Goal: Task Accomplishment & Management: Manage account settings

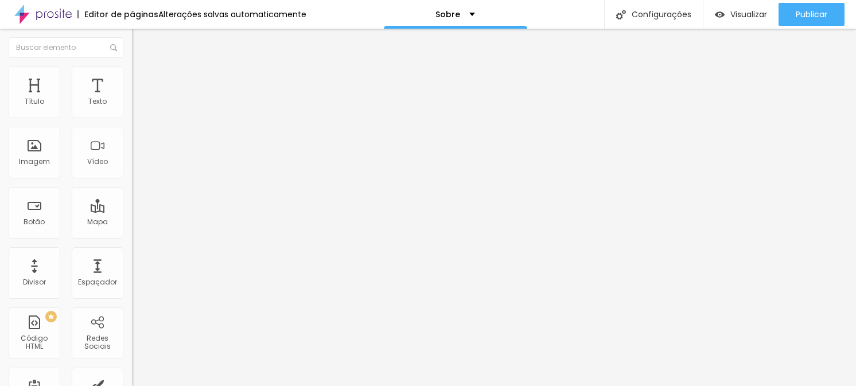
click at [141, 43] on img "button" at bounding box center [145, 41] width 9 height 9
click at [132, 46] on button "Editar nulo" at bounding box center [198, 42] width 132 height 26
click at [141, 44] on div "Editar nulo" at bounding box center [171, 41] width 60 height 9
click at [132, 170] on button "button" at bounding box center [140, 164] width 16 height 12
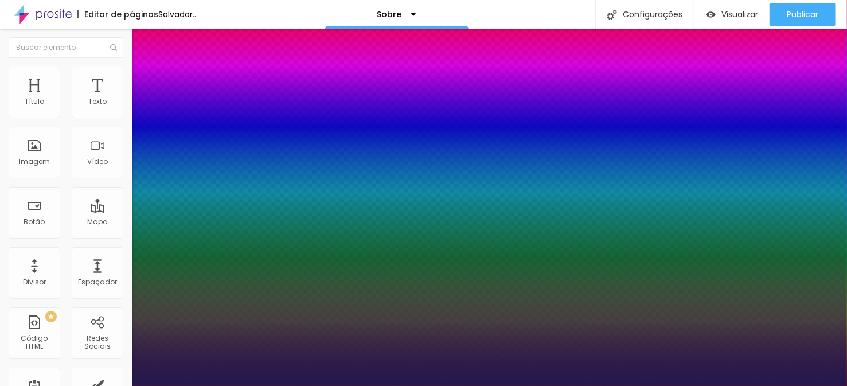
type input "1"
select select "AlegreyaBlack"
type input "1"
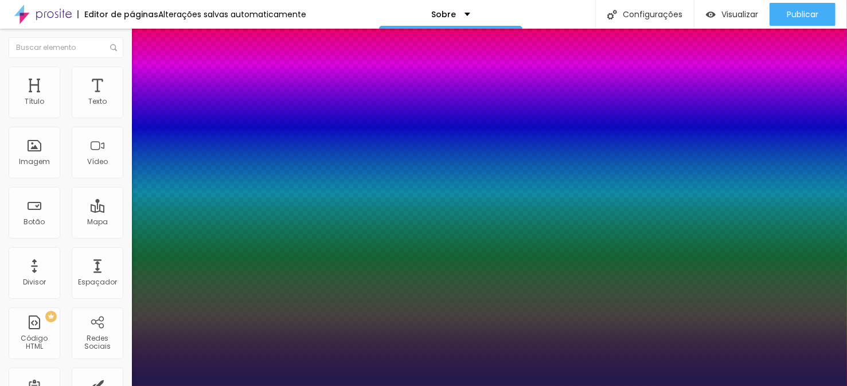
select select "Amita-Regular"
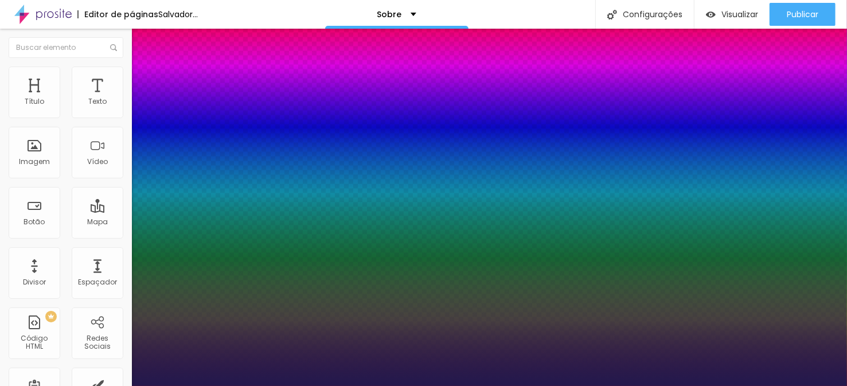
type input "1"
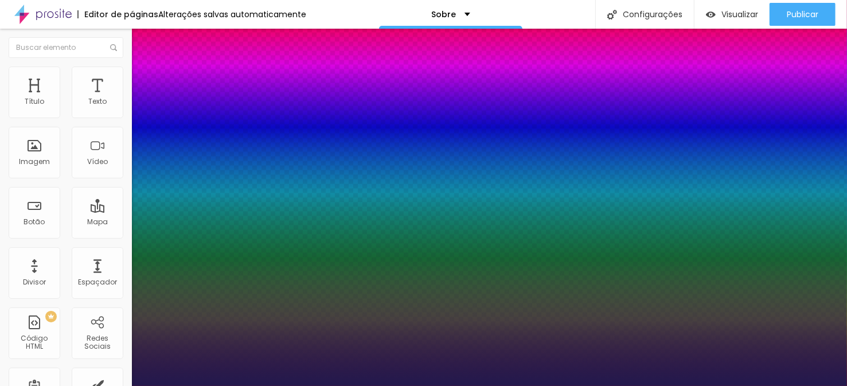
select select "AveriaLibreLight"
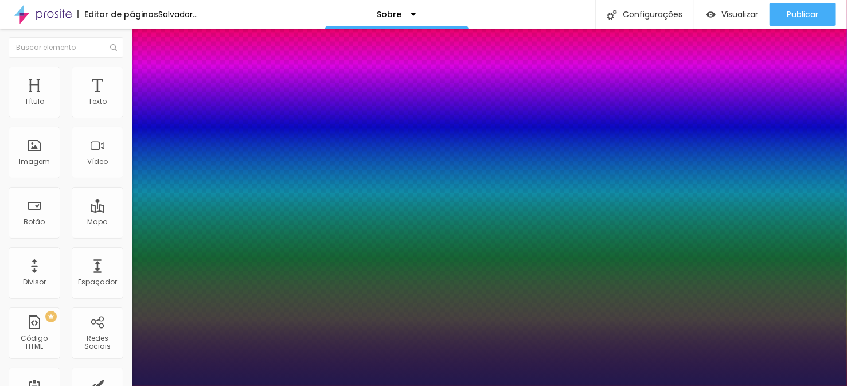
type input "1"
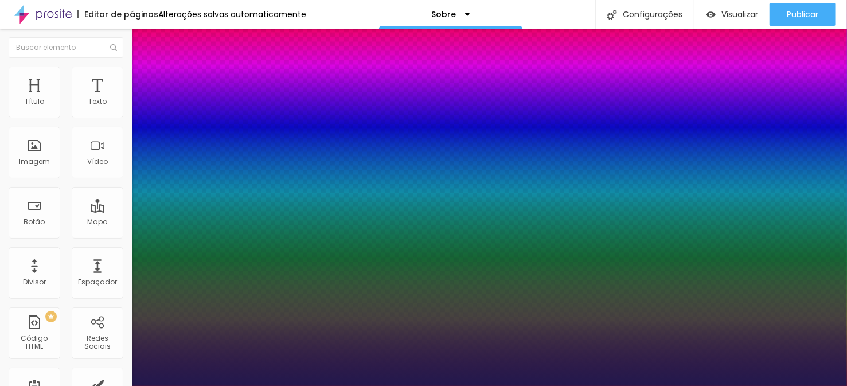
select select "ButterflyKids-Regular"
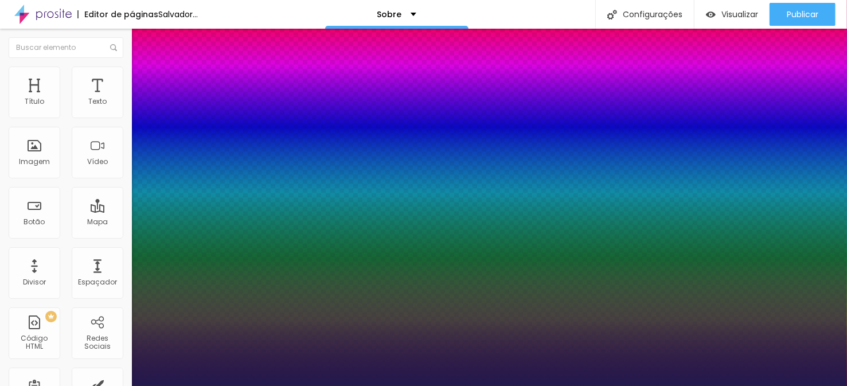
type input "1"
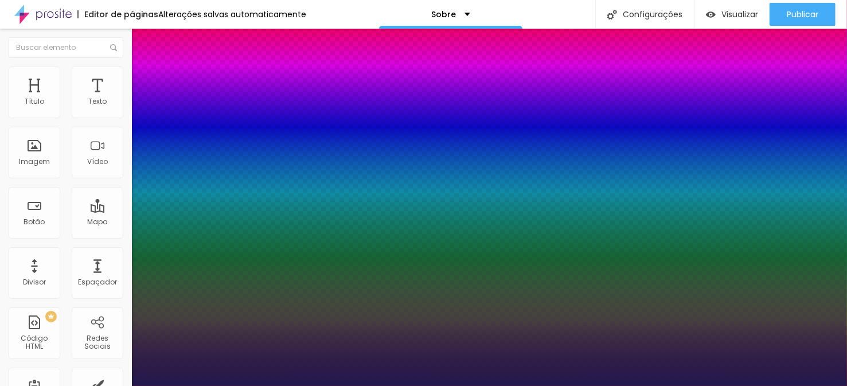
select select "Bitter"
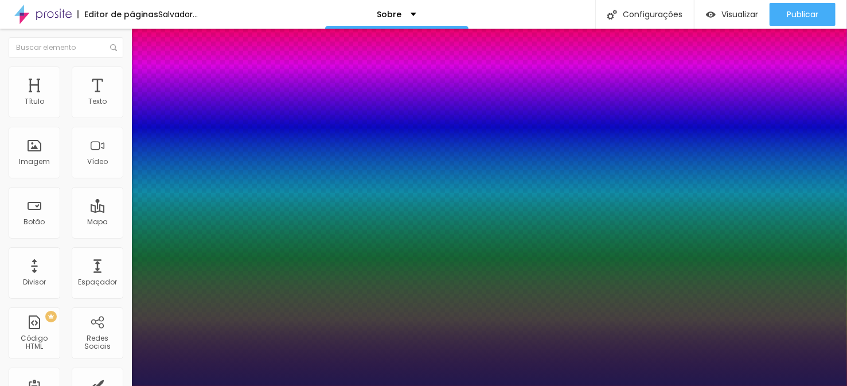
type input "1"
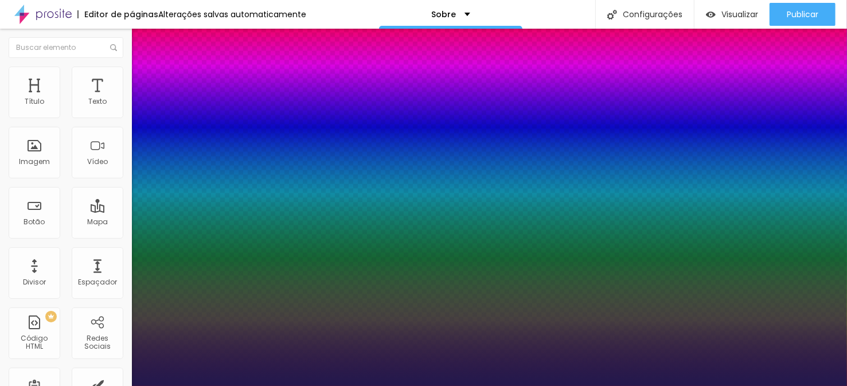
select select "BioRhyme"
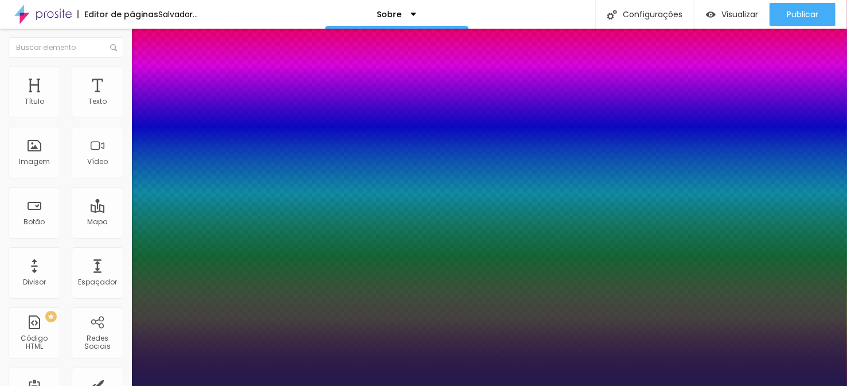
type input "1"
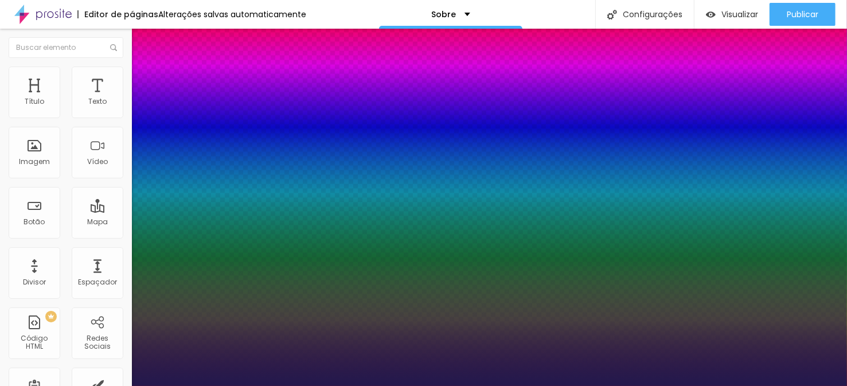
select select "AveriaSansLibre-Bold"
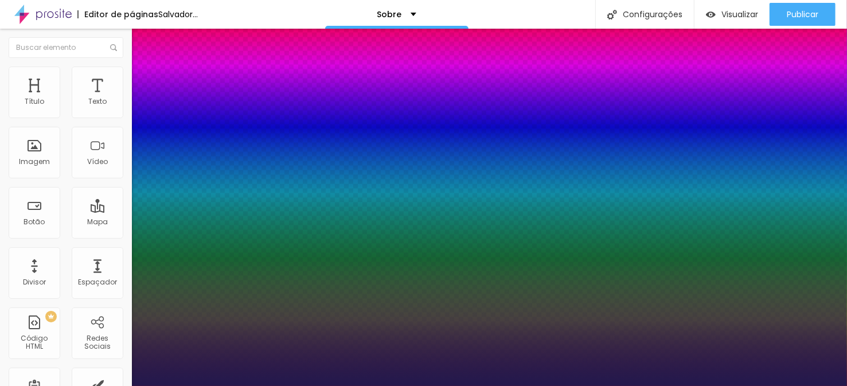
type input "1"
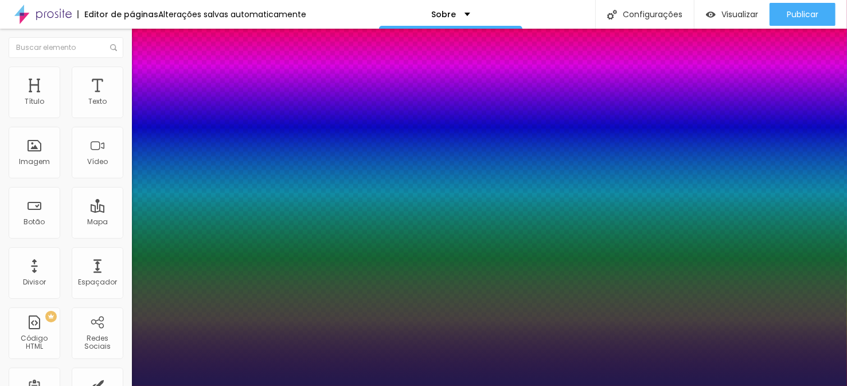
select select "CinzelDecorative-Bold"
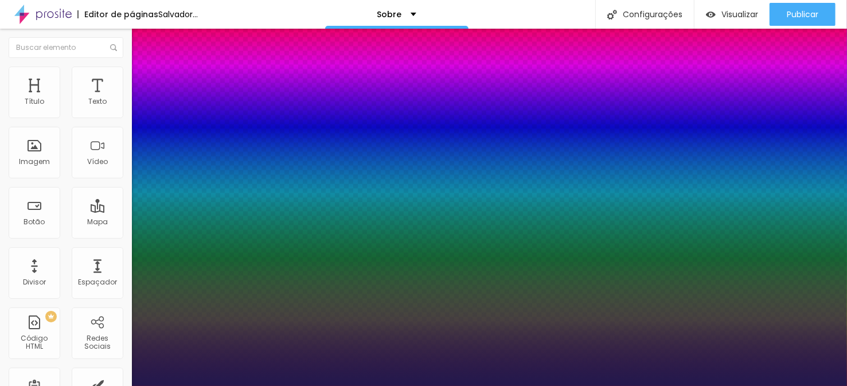
type input "1"
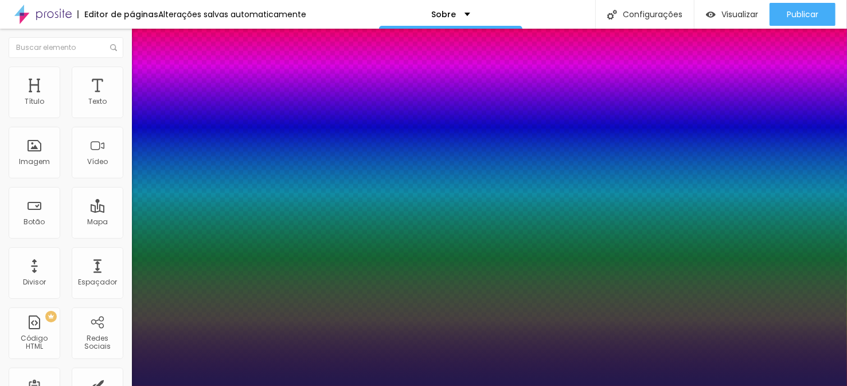
select select "CinzelDecorative-Black"
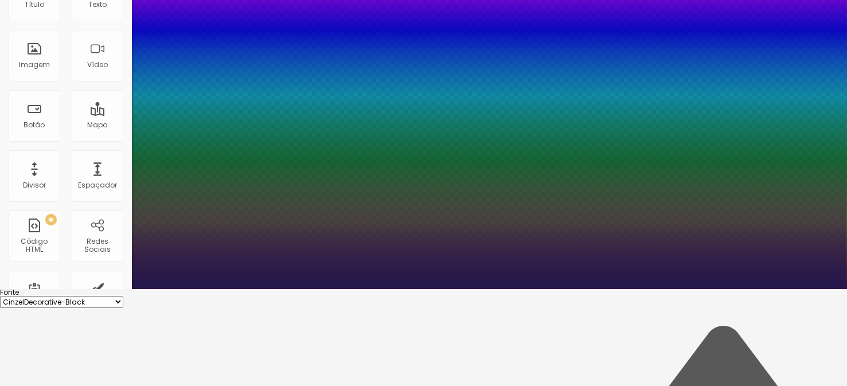
scroll to position [114, 0]
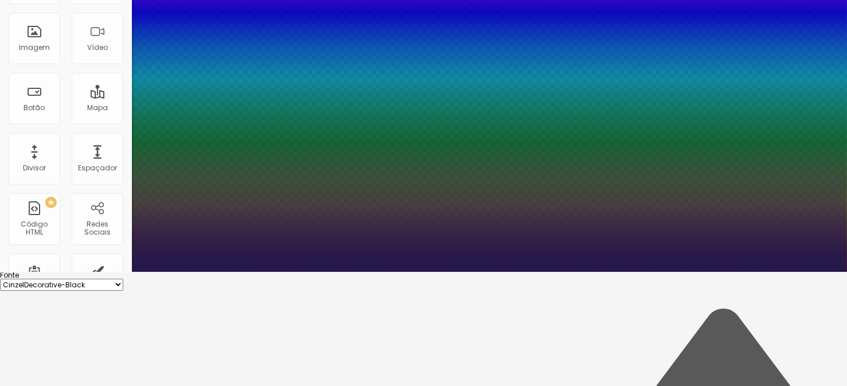
click at [123, 279] on select "AbrilFatface-Regular Actor-Regular Alegreya AlegreyaBlack [PERSON_NAME] [PERSON…" at bounding box center [61, 285] width 123 height 12
type input "1"
select select "CormorantLight"
click at [122, 279] on select "AbrilFatface-Regular Actor-Regular Alegreya AlegreyaBlack [PERSON_NAME] [PERSON…" at bounding box center [61, 285] width 123 height 12
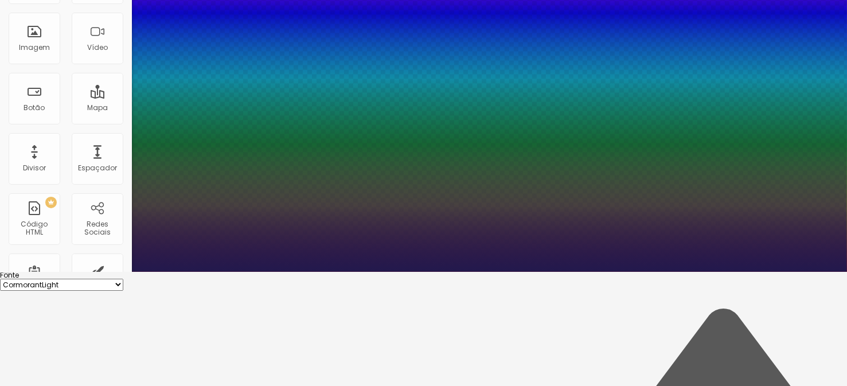
type input "1"
click at [123, 279] on select "AbrilFatface-Regular Actor-Regular Alegreya AlegreyaBlack [PERSON_NAME] [PERSON…" at bounding box center [61, 285] width 123 height 12
select select "FjallaOne"
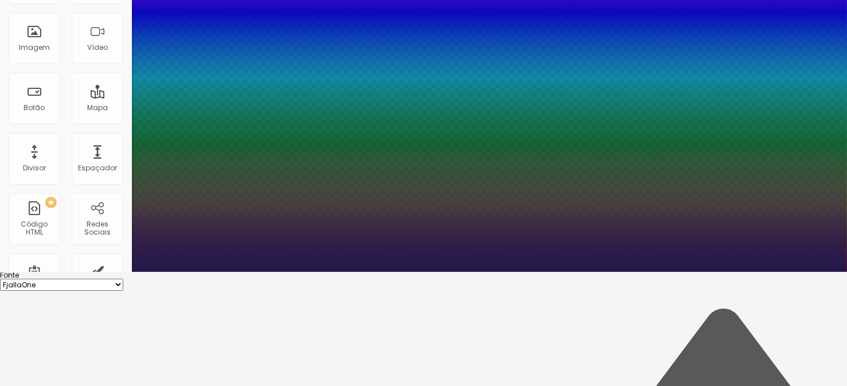
click at [122, 279] on select "AbrilFatface-Regular Actor-Regular Alegreya AlegreyaBlack [PERSON_NAME] [PERSON…" at bounding box center [61, 285] width 123 height 12
type input "1"
click at [123, 279] on select "AbrilFatface-Regular Actor-Regular Alegreya AlegreyaBlack [PERSON_NAME] [PERSON…" at bounding box center [61, 285] width 123 height 12
select select "EagleLake-Regular"
click at [122, 279] on select "AbrilFatface-Regular Actor-Regular Alegreya AlegreyaBlack [PERSON_NAME] [PERSON…" at bounding box center [61, 285] width 123 height 12
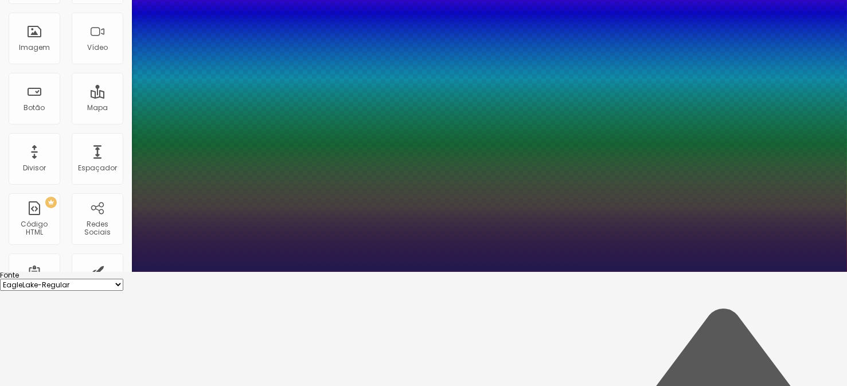
type input "1"
click at [123, 279] on select "AbrilFatface-Regular Actor-Regular Alegreya AlegreyaBlack [PERSON_NAME] [PERSON…" at bounding box center [61, 285] width 123 height 12
select select "IBMPlexMono-Thin"
click at [122, 279] on select "AbrilFatface-Regular Actor-Regular Alegreya AlegreyaBlack [PERSON_NAME] [PERSON…" at bounding box center [61, 285] width 123 height 12
type input "1"
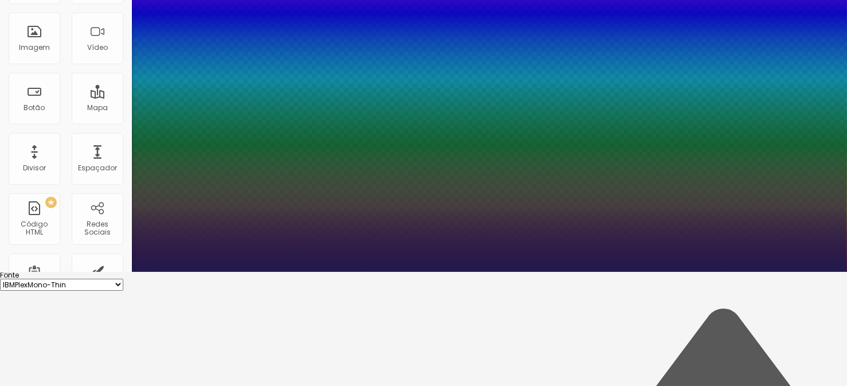
click at [123, 279] on select "AbrilFatface-Regular Actor-Regular Alegreya AlegreyaBlack [PERSON_NAME] [PERSON…" at bounding box center [61, 285] width 123 height 12
select select "IBMPlexMono-Regular"
click at [122, 279] on select "AbrilFatface-Regular Actor-Regular Alegreya AlegreyaBlack [PERSON_NAME] [PERSON…" at bounding box center [61, 285] width 123 height 12
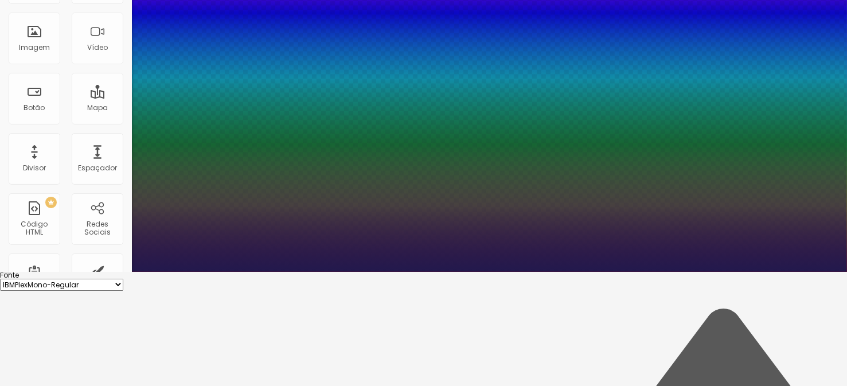
type input "1"
click at [123, 279] on select "AbrilFatface-Regular Actor-Regular Alegreya AlegreyaBlack [PERSON_NAME] [PERSON…" at bounding box center [61, 285] width 123 height 12
select select "[PERSON_NAME]"
click at [122, 279] on select "AbrilFatface-Regular Actor-Regular Alegreya AlegreyaBlack [PERSON_NAME] [PERSON…" at bounding box center [61, 285] width 123 height 12
type input "1"
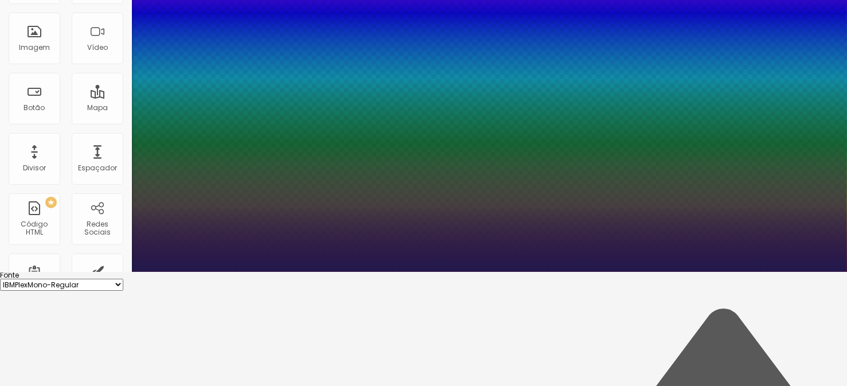
click at [123, 279] on select "AbrilFatface-Regular Actor-Regular Alegreya AlegreyaBlack [PERSON_NAME] [PERSON…" at bounding box center [61, 285] width 123 height 12
select select "Laila"
click at [122, 279] on select "AbrilFatface-Regular Actor-Regular Alegreya AlegreyaBlack [PERSON_NAME] [PERSON…" at bounding box center [61, 285] width 123 height 12
type input "1"
click at [123, 279] on select "AbrilFatface-Regular Actor-Regular Alegreya AlegreyaBlack [PERSON_NAME] [PERSON…" at bounding box center [61, 285] width 123 height 12
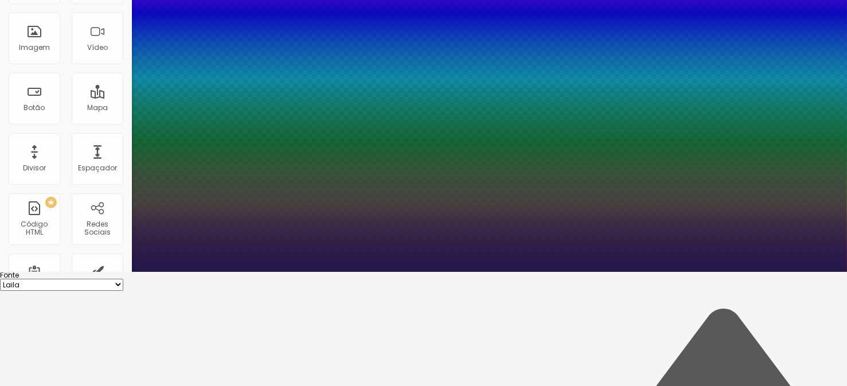
select select "Kreon"
click at [122, 279] on select "AbrilFatface-Regular Actor-Regular Alegreya AlegreyaBlack [PERSON_NAME] [PERSON…" at bounding box center [61, 285] width 123 height 12
type input "1"
click at [123, 279] on select "AbrilFatface-Regular Actor-Regular Alegreya AlegreyaBlack [PERSON_NAME] [PERSON…" at bounding box center [61, 285] width 123 height 12
select select "[PERSON_NAME]"
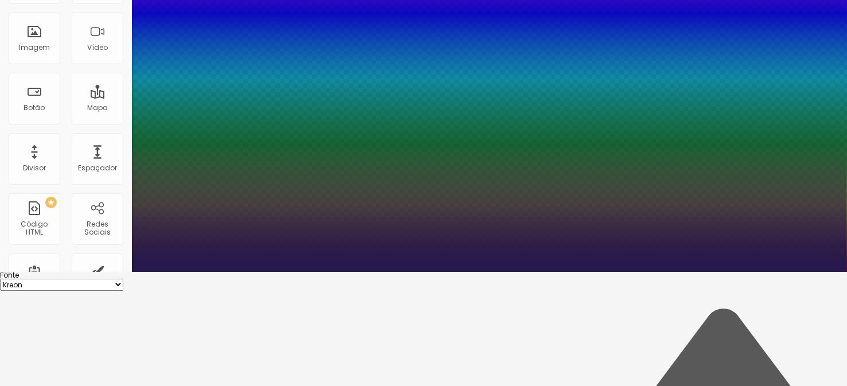
click at [122, 279] on select "AbrilFatface-Regular Actor-Regular Alegreya AlegreyaBlack [PERSON_NAME] [PERSON…" at bounding box center [61, 285] width 123 height 12
click at [123, 279] on select "AbrilFatface-Regular Actor-Regular Alegreya AlegreyaBlack [PERSON_NAME] [PERSON…" at bounding box center [61, 285] width 123 height 12
type input "1"
select select "Lato"
click at [122, 279] on select "AbrilFatface-Regular Actor-Regular Alegreya AlegreyaBlack [PERSON_NAME] [PERSON…" at bounding box center [61, 285] width 123 height 12
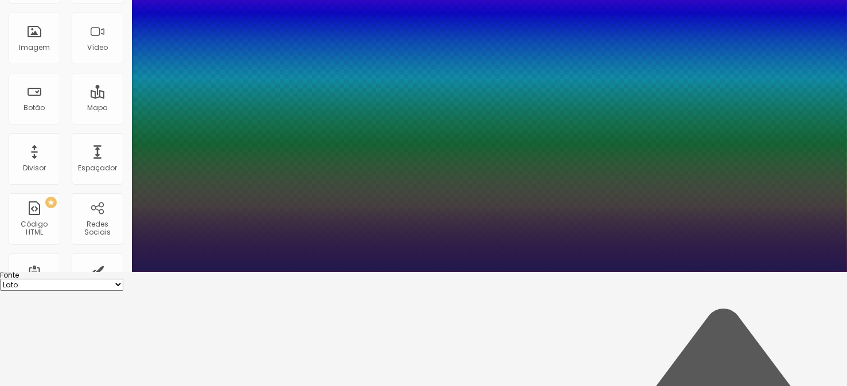
type input "1"
click at [123, 279] on select "AbrilFatface-Regular Actor-Regular Alegreya AlegreyaBlack [PERSON_NAME] [PERSON…" at bounding box center [61, 285] width 123 height 12
select select "LatoBlack"
click at [122, 279] on select "AbrilFatface-Regular Actor-Regular Alegreya AlegreyaBlack [PERSON_NAME] [PERSON…" at bounding box center [61, 285] width 123 height 12
type input "1"
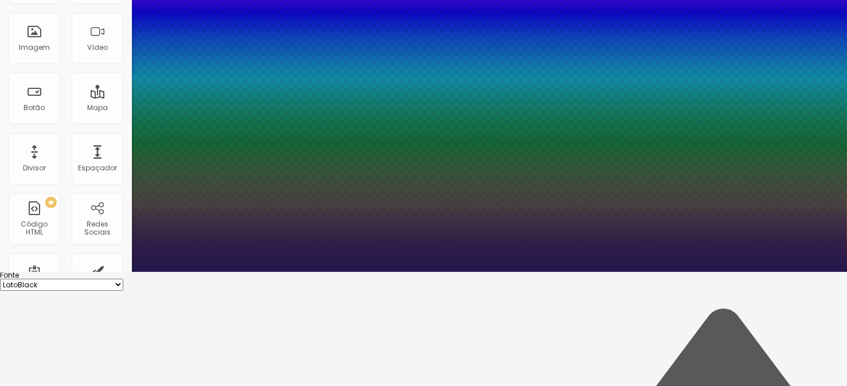
click at [123, 279] on select "AbrilFatface-Regular Actor-Regular Alegreya AlegreyaBlack [PERSON_NAME] [PERSON…" at bounding box center [61, 285] width 123 height 12
select select "Lato"
click at [122, 279] on select "AbrilFatface-Regular Actor-Regular Alegreya AlegreyaBlack [PERSON_NAME] [PERSON…" at bounding box center [61, 285] width 123 height 12
type input "1"
click at [123, 279] on select "AbrilFatface-Regular Actor-Regular Alegreya AlegreyaBlack [PERSON_NAME] [PERSON…" at bounding box center [61, 285] width 123 height 12
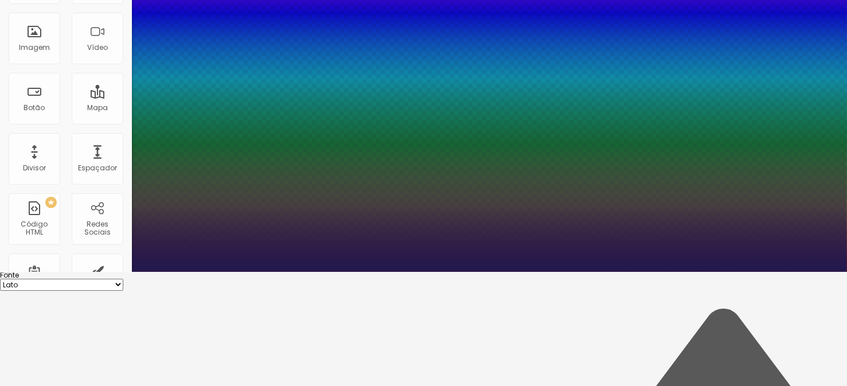
select select "LatoBlack"
click at [122, 279] on select "AbrilFatface-Regular Actor-Regular Alegreya AlegreyaBlack [PERSON_NAME] [PERSON…" at bounding box center [61, 285] width 123 height 12
click at [123, 279] on select "AbrilFatface-Regular Actor-Regular Alegreya AlegreyaBlack [PERSON_NAME] [PERSON…" at bounding box center [61, 285] width 123 height 12
type input "1"
select select "Laila"
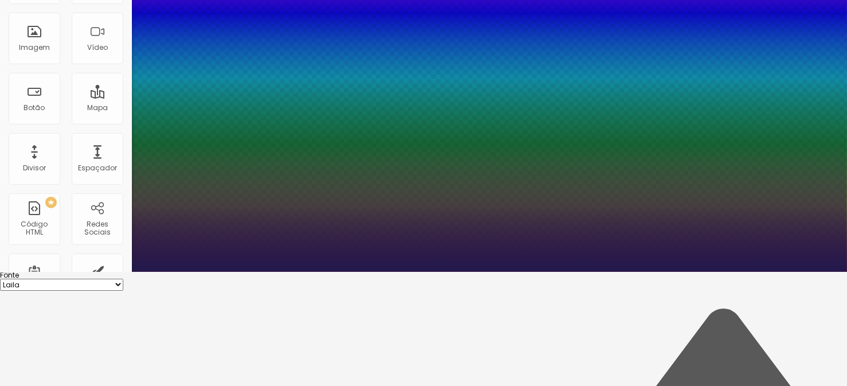
click at [122, 279] on select "AbrilFatface-Regular Actor-Regular Alegreya AlegreyaBlack [PERSON_NAME] [PERSON…" at bounding box center [61, 285] width 123 height 12
type input "1"
click at [123, 279] on select "AbrilFatface-Regular Actor-Regular Alegreya AlegreyaBlack [PERSON_NAME] [PERSON…" at bounding box center [61, 285] width 123 height 12
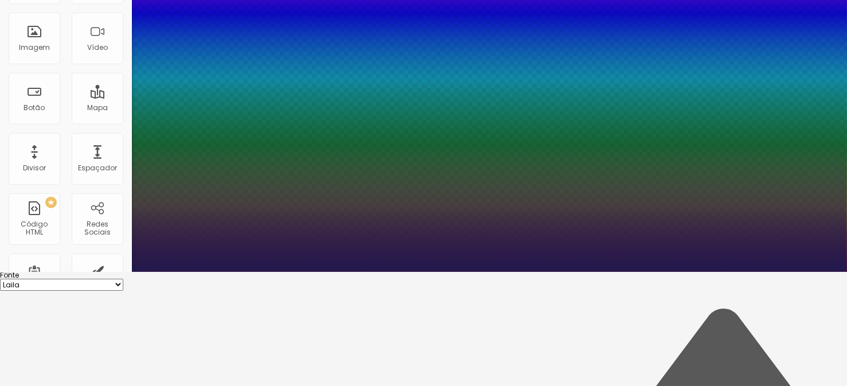
select select "[PERSON_NAME]"
click at [122, 279] on select "AbrilFatface-Regular Actor-Regular Alegreya AlegreyaBlack [PERSON_NAME] [PERSON…" at bounding box center [61, 285] width 123 height 12
type input "1"
click at [123, 279] on select "AbrilFatface-Regular Actor-Regular Alegreya AlegreyaBlack [PERSON_NAME] [PERSON…" at bounding box center [61, 285] width 123 height 12
select select "Kreon"
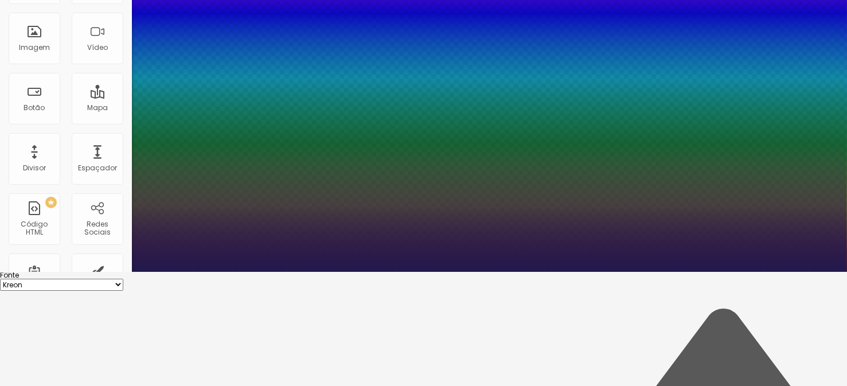
click at [122, 279] on select "AbrilFatface-Regular Actor-Regular Alegreya AlegreyaBlack [PERSON_NAME] [PERSON…" at bounding box center [61, 285] width 123 height 12
click at [123, 279] on select "AbrilFatface-Regular Actor-Regular Alegreya AlegreyaBlack [PERSON_NAME] [PERSON…" at bounding box center [61, 285] width 123 height 12
type input "1"
select select "[PERSON_NAME]"
click at [122, 279] on select "AbrilFatface-Regular Actor-Regular Alegreya AlegreyaBlack [PERSON_NAME] [PERSON…" at bounding box center [61, 285] width 123 height 12
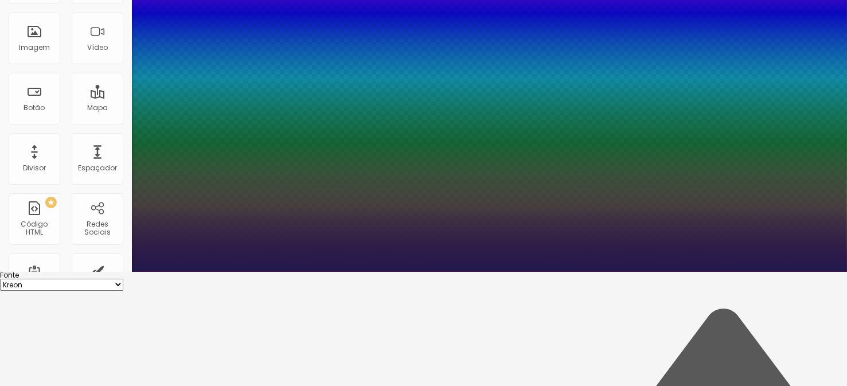
click at [123, 279] on select "AbrilFatface-Regular Actor-Regular Alegreya AlegreyaBlack [PERSON_NAME] [PERSON…" at bounding box center [61, 285] width 123 height 12
type input "1"
select select "KaushanScript-Regular"
click at [122, 279] on select "AbrilFatface-Regular Actor-Regular Alegreya AlegreyaBlack [PERSON_NAME] [PERSON…" at bounding box center [61, 285] width 123 height 12
type input "1"
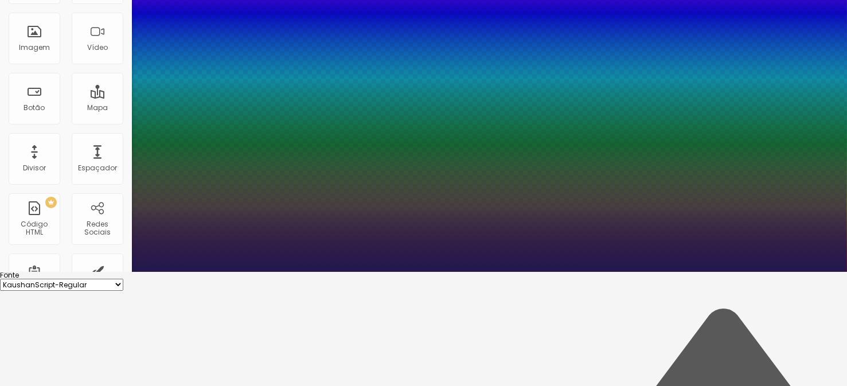
click at [123, 279] on select "AbrilFatface-Regular Actor-Regular Alegreya AlegreyaBlack [PERSON_NAME] [PERSON…" at bounding box center [61, 285] width 123 height 12
select select "Inconsolata"
click at [122, 279] on select "AbrilFatface-Regular Actor-Regular Alegreya AlegreyaBlack [PERSON_NAME] [PERSON…" at bounding box center [61, 285] width 123 height 12
type input "1"
click at [123, 279] on select "AbrilFatface-Regular Actor-Regular Alegreya AlegreyaBlack [PERSON_NAME] [PERSON…" at bounding box center [61, 285] width 123 height 12
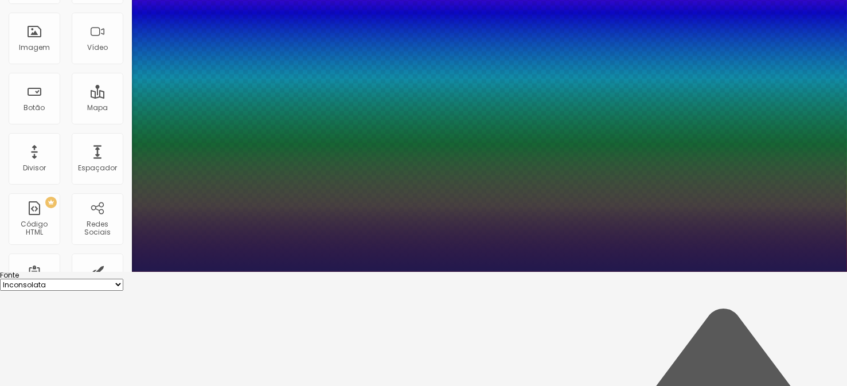
select select "Halant-Bold"
click at [122, 279] on select "AbrilFatface-Regular Actor-Regular Alegreya AlegreyaBlack [PERSON_NAME] [PERSON…" at bounding box center [61, 285] width 123 height 12
type input "1"
type input "17"
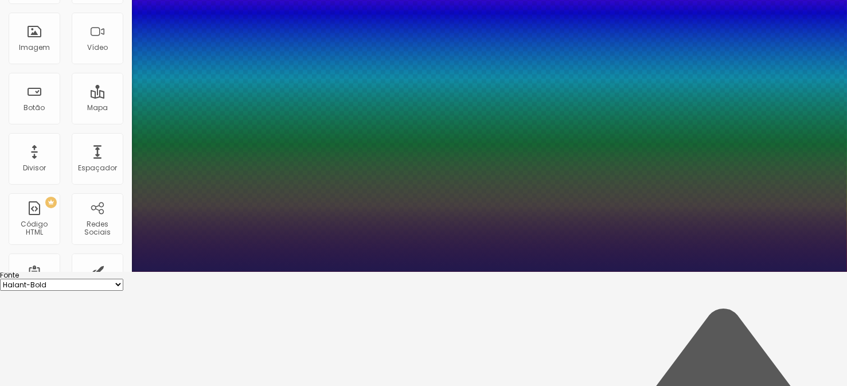
type input "1"
type input "18"
type input "1"
type input "19"
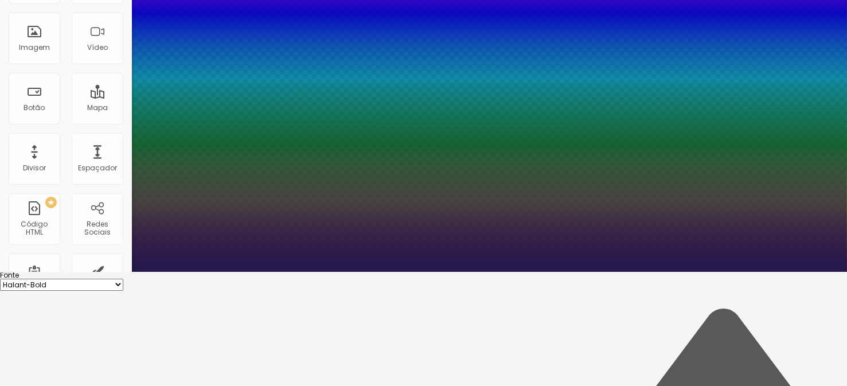
type input "19"
type input "1"
type input "20"
type input "1"
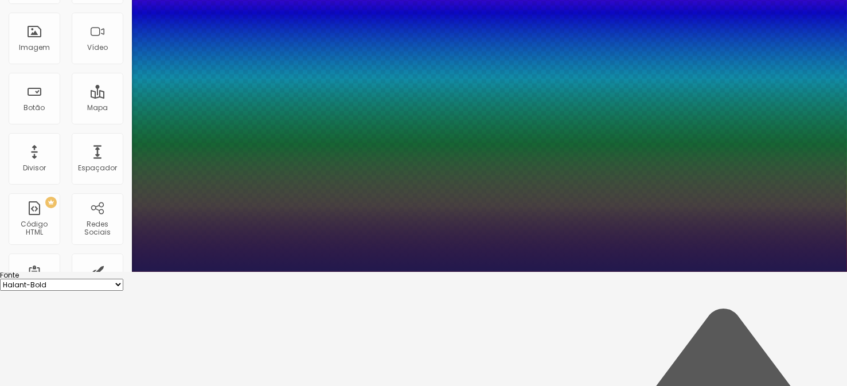
type input "21"
type input "1"
type input "22"
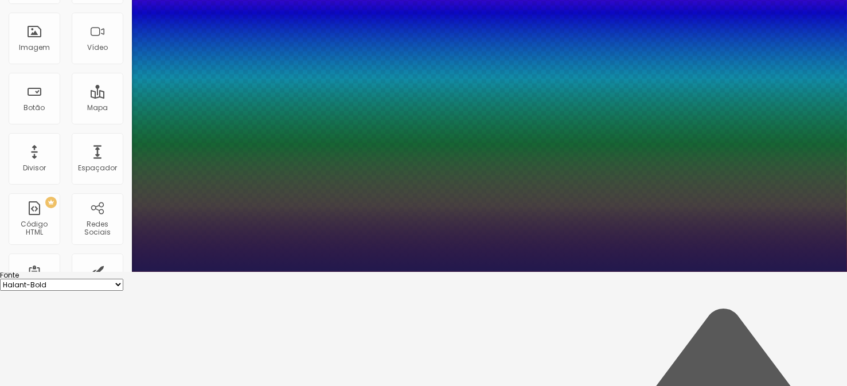
type input "1"
type input "23"
type input "1"
type input "23"
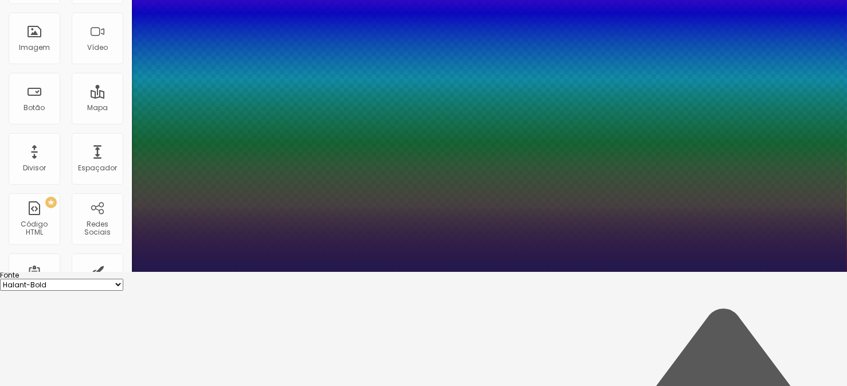
click at [451, 272] on div at bounding box center [423, 272] width 847 height 0
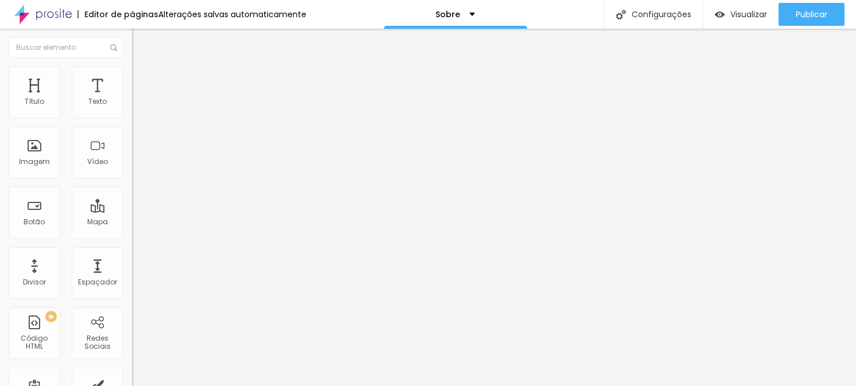
click at [132, 158] on button "Voltar ao padrão" at bounding box center [171, 151] width 78 height 13
click at [132, 170] on button "button" at bounding box center [140, 164] width 16 height 12
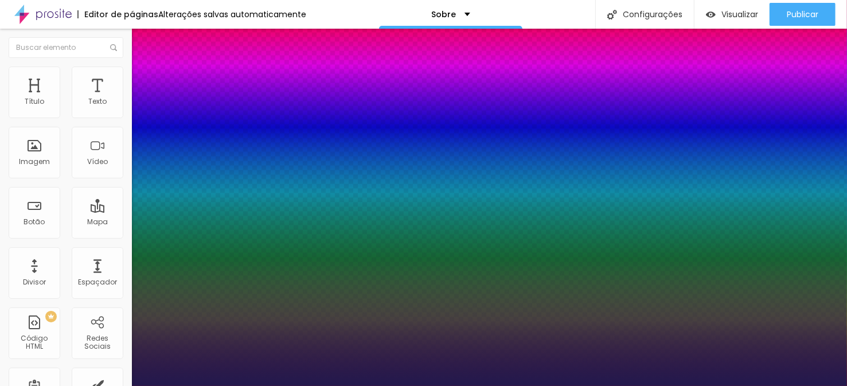
type input "1"
select select "Laila"
type input "1"
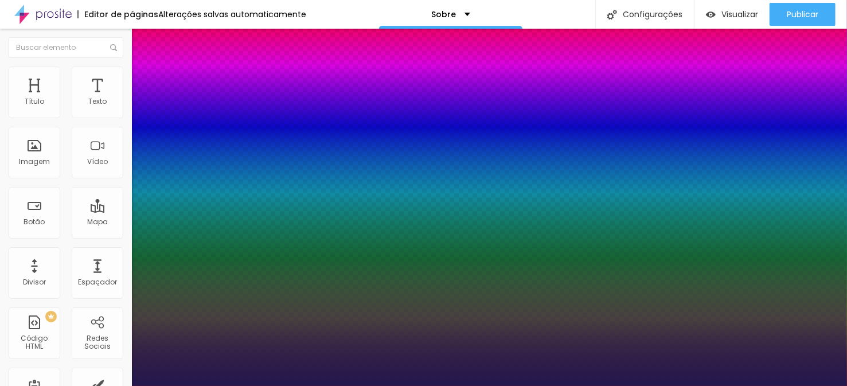
click at [311, 386] on div at bounding box center [423, 386] width 847 height 0
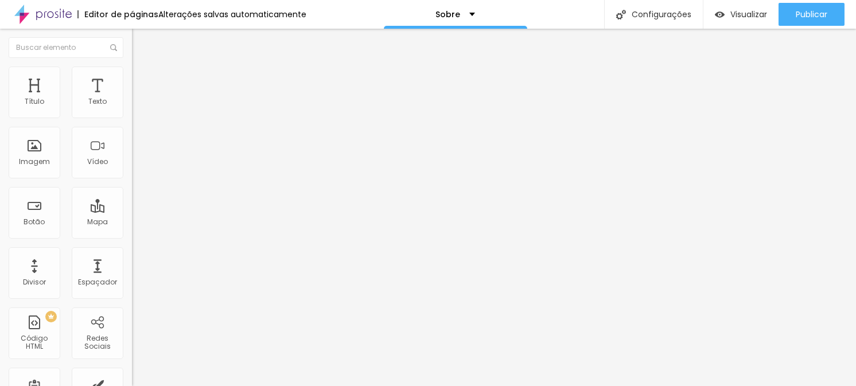
click at [138, 165] on icon "button" at bounding box center [140, 163] width 5 height 5
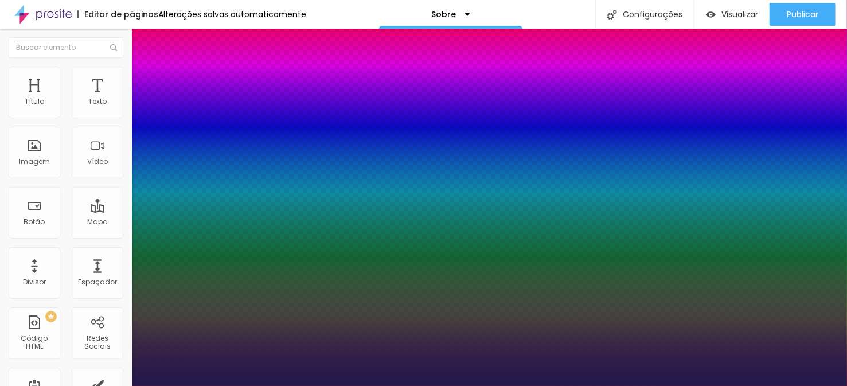
scroll to position [114, 0]
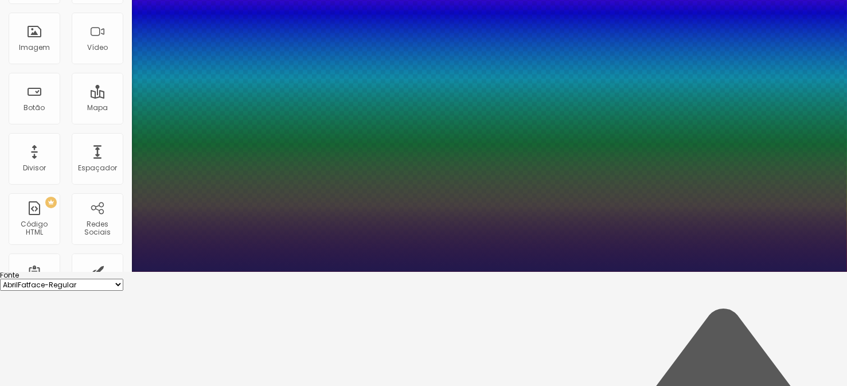
type input "1"
click at [123, 279] on select "AbrilFatface-Regular Actor-Regular Alegreya AlegreyaBlack [PERSON_NAME] [PERSON…" at bounding box center [61, 285] width 123 height 12
click at [122, 279] on select "AbrilFatface-Regular Actor-Regular Alegreya AlegreyaBlack [PERSON_NAME] [PERSON…" at bounding box center [61, 285] width 123 height 12
click at [406, 272] on div at bounding box center [423, 272] width 847 height 0
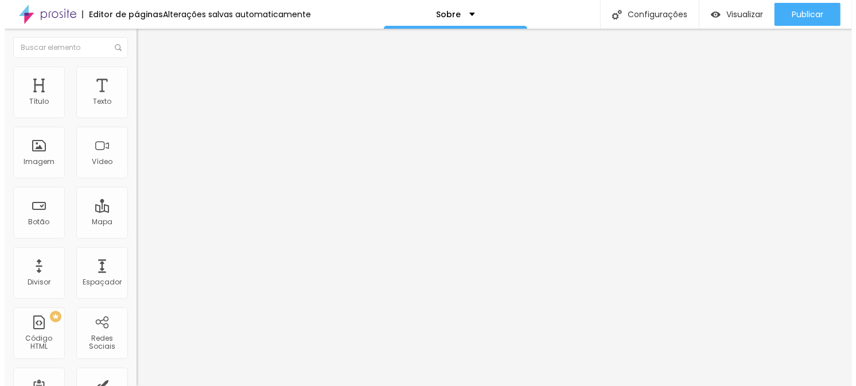
scroll to position [0, 0]
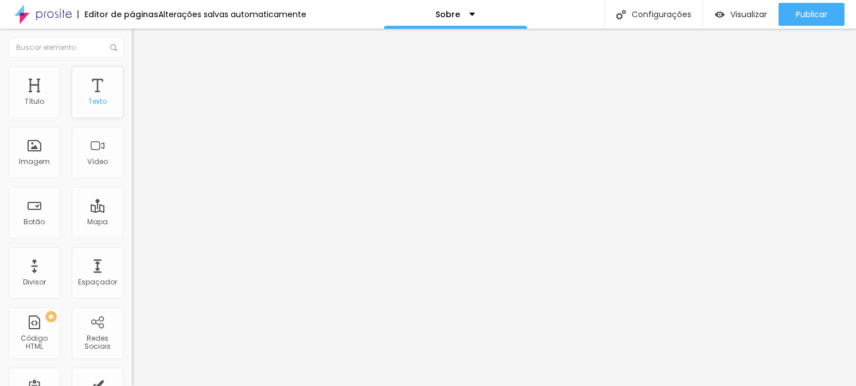
click at [94, 106] on font "Texto" at bounding box center [97, 101] width 18 height 10
click at [137, 107] on icon "button" at bounding box center [140, 103] width 7 height 7
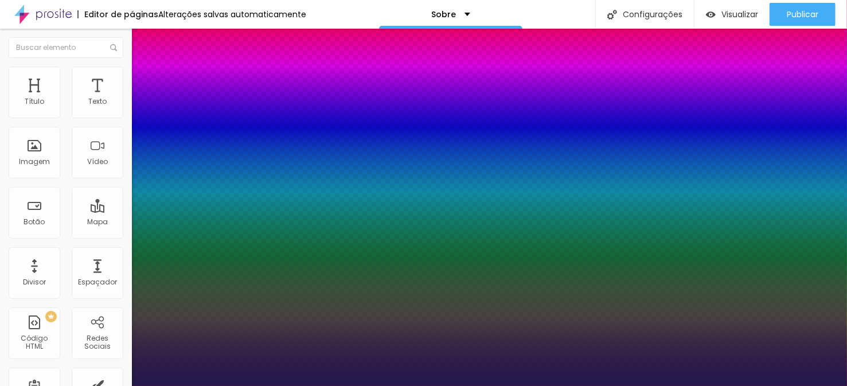
type input "1"
select select "Lora"
type input "1"
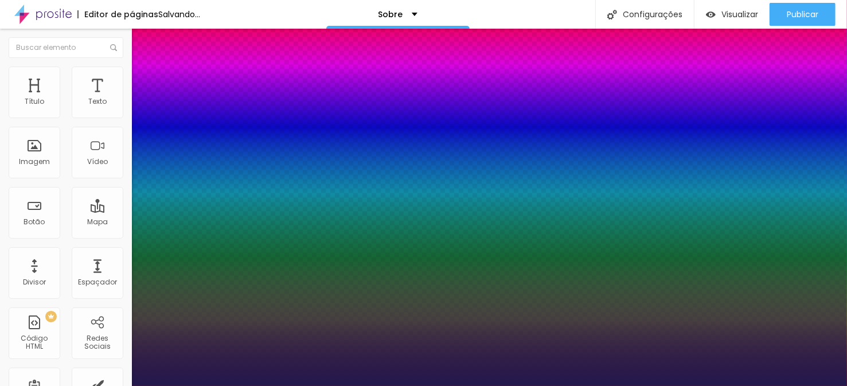
click at [379, 386] on div at bounding box center [423, 386] width 847 height 0
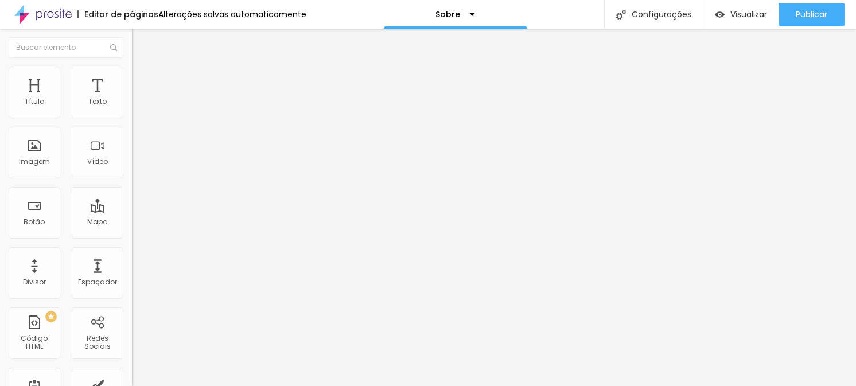
click at [137, 107] on icon "button" at bounding box center [140, 103] width 7 height 7
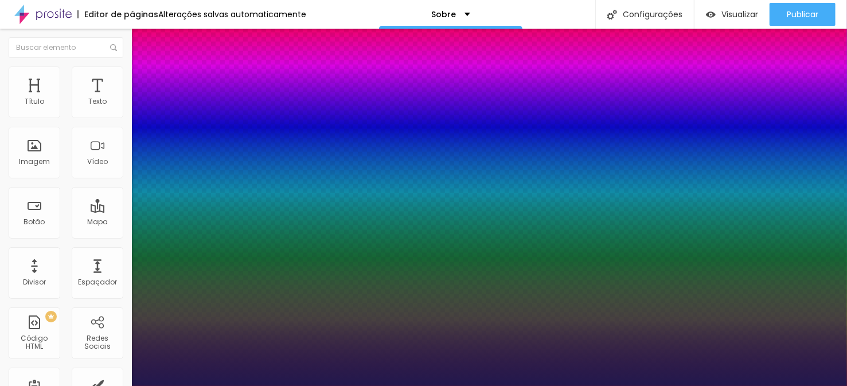
type input "1"
select select "Laila"
type input "1"
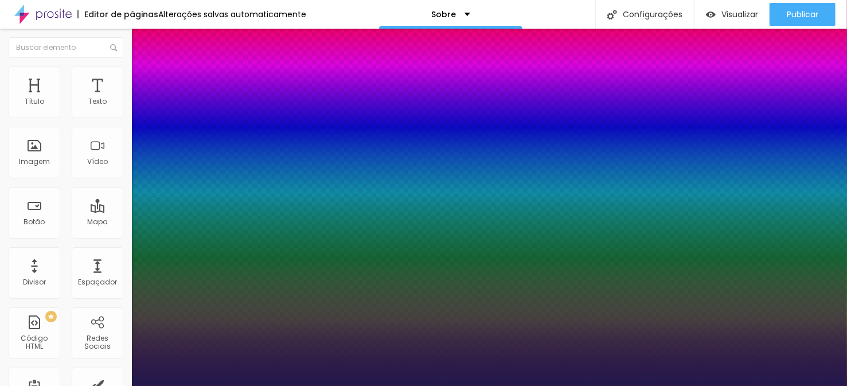
click at [315, 386] on div at bounding box center [423, 386] width 847 height 0
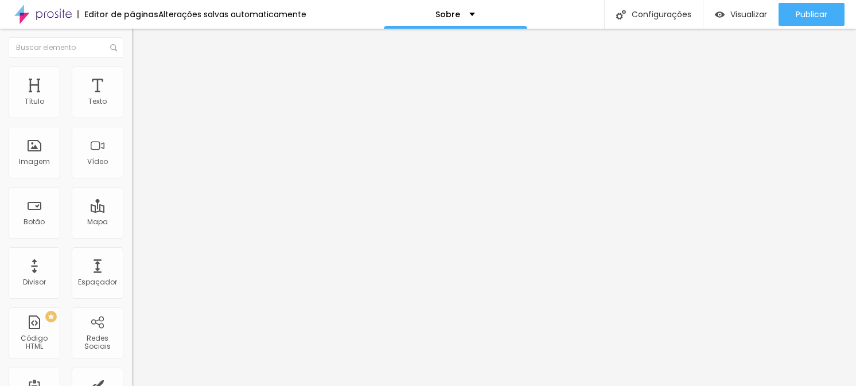
click at [132, 110] on button "button" at bounding box center [140, 104] width 16 height 12
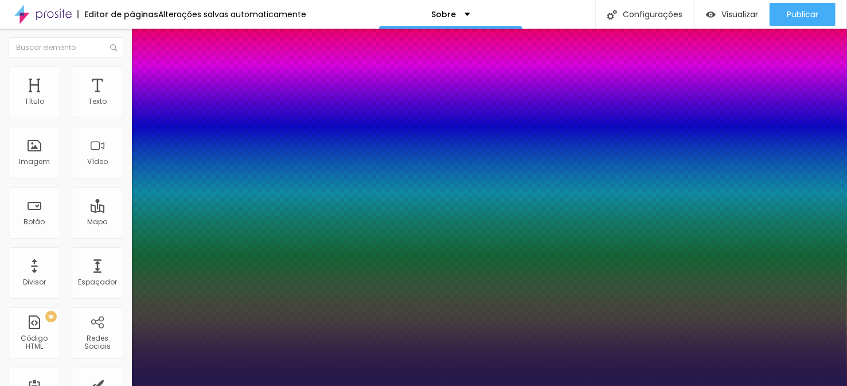
type input "1"
click at [328, 386] on div at bounding box center [423, 386] width 847 height 0
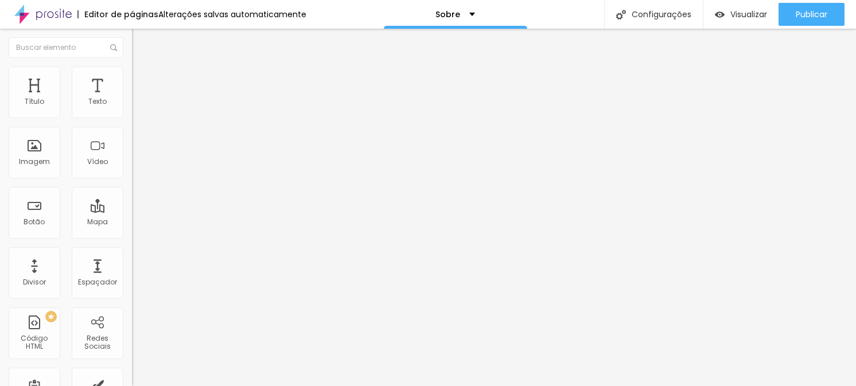
click at [137, 107] on icon "button" at bounding box center [140, 103] width 7 height 7
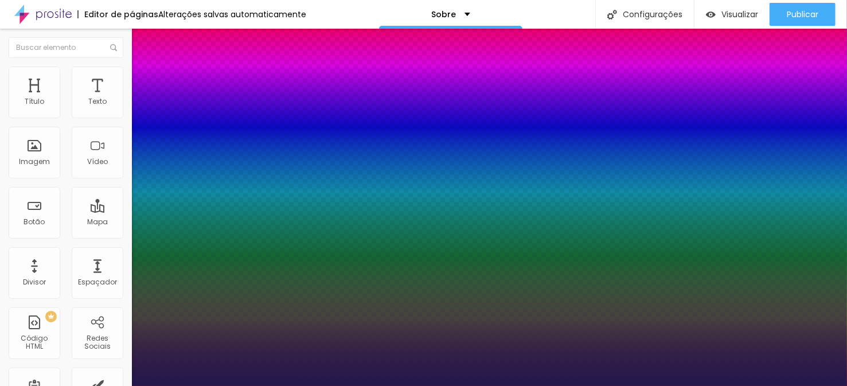
type input "1"
type input "0.1"
type input "1"
type input "0.1"
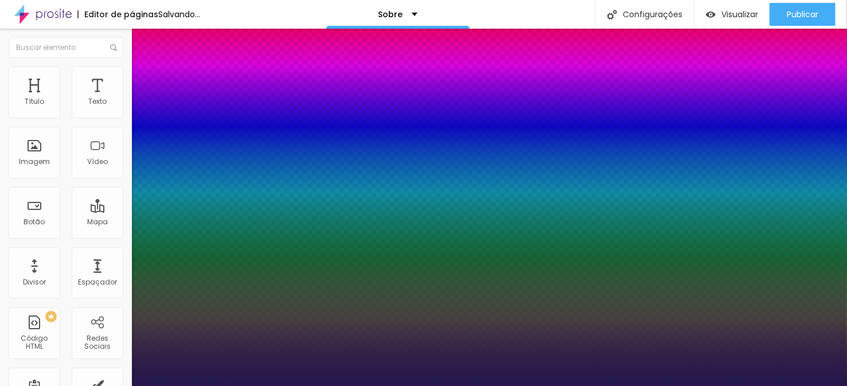
type input "1"
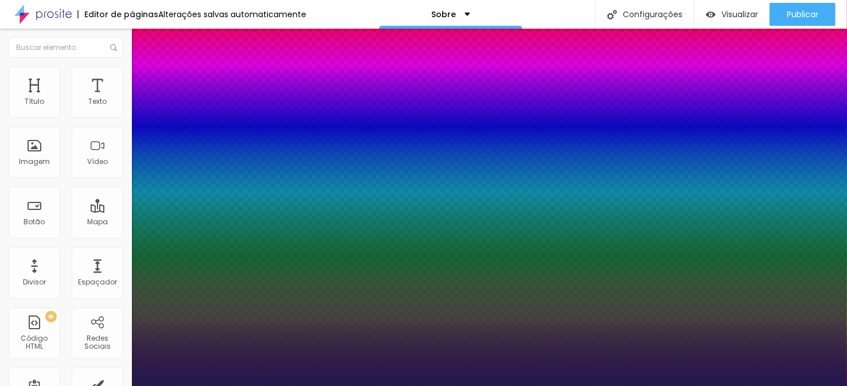
select select "Kreon"
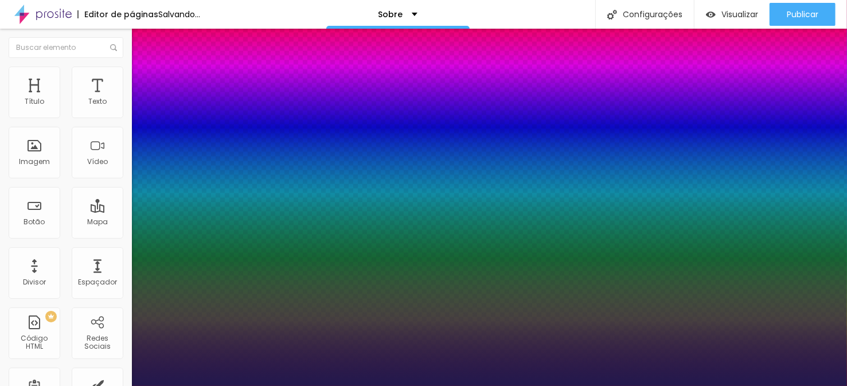
type input "1"
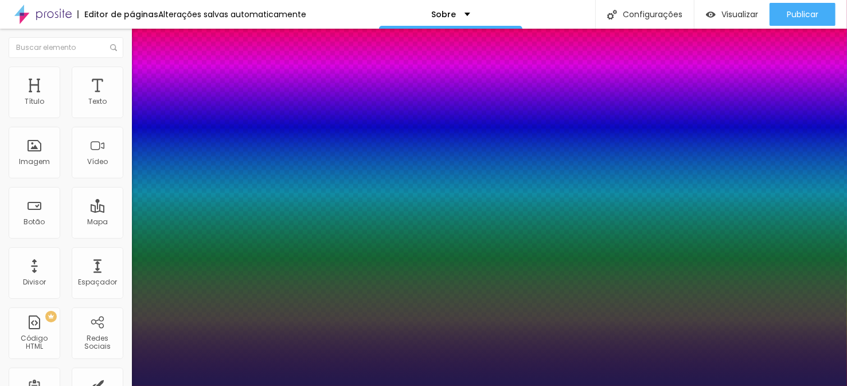
select select "[PERSON_NAME]"
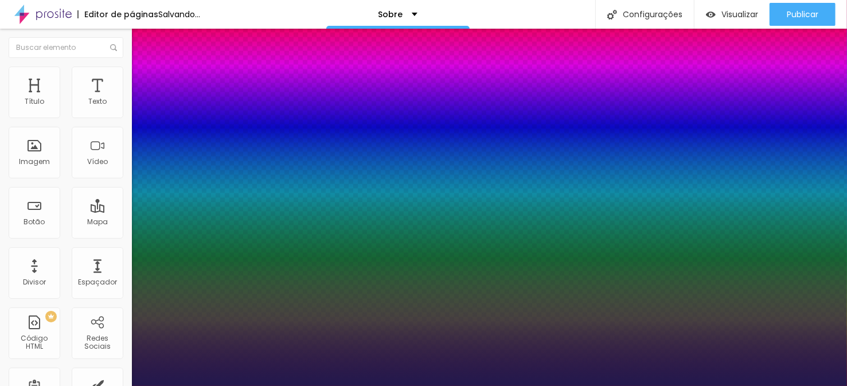
type input "1"
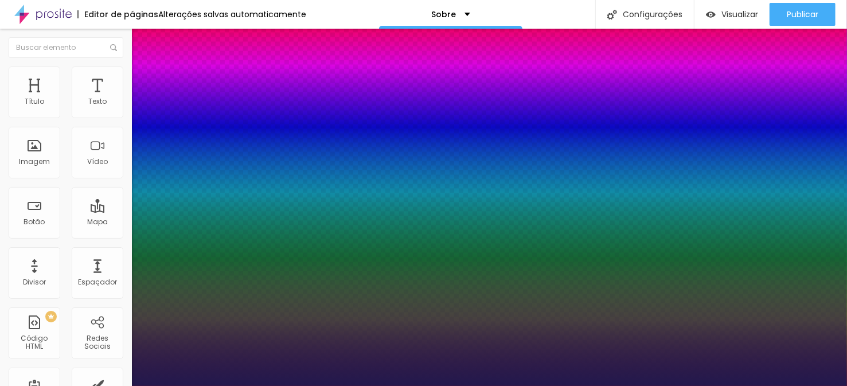
select select "Inconsolata"
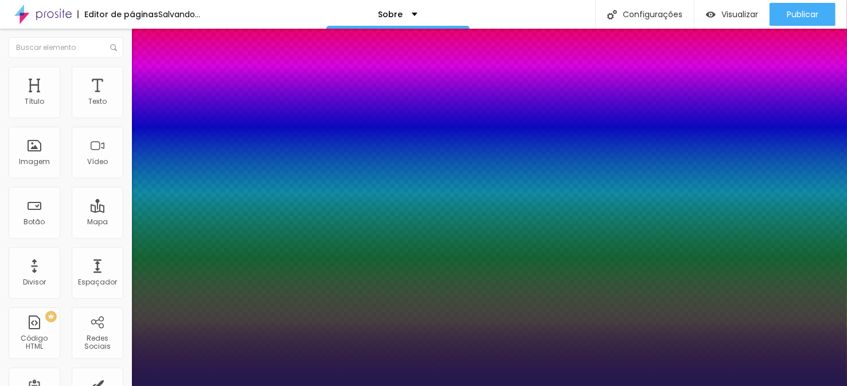
type input "1"
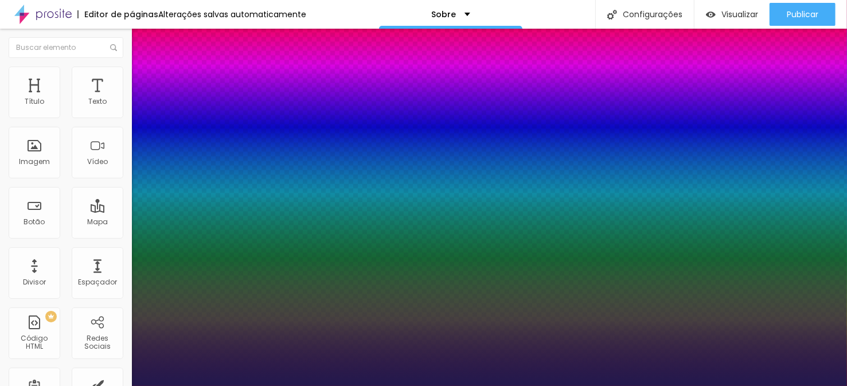
select select "[PERSON_NAME]"
type input "1"
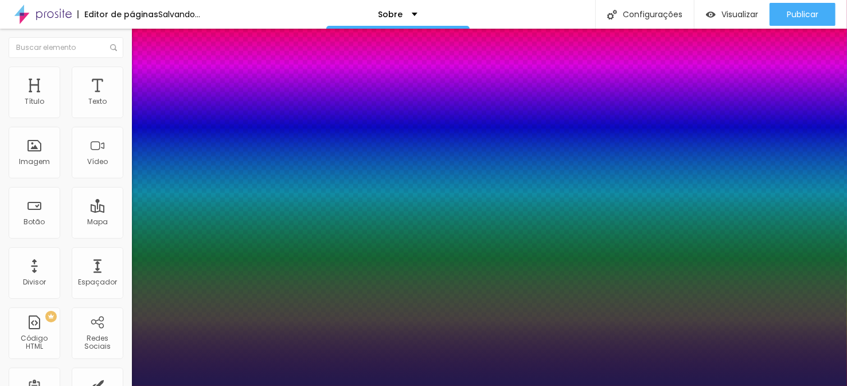
click at [361, 386] on div at bounding box center [423, 386] width 847 height 0
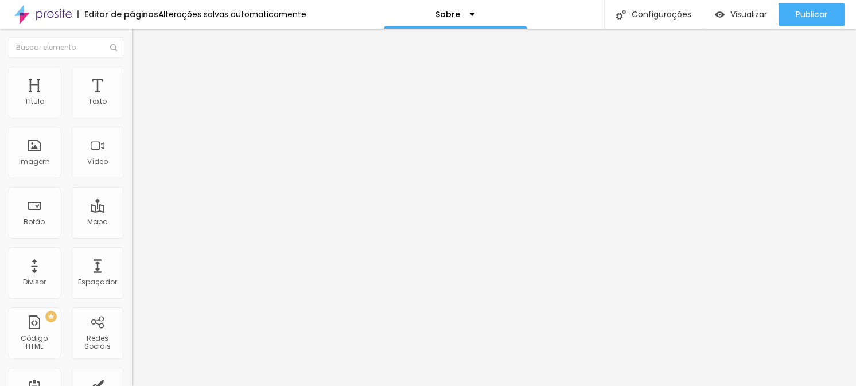
click at [132, 110] on button "button" at bounding box center [140, 104] width 16 height 12
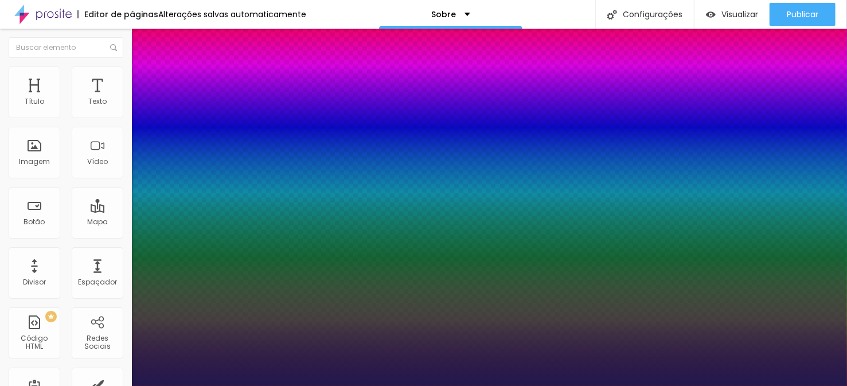
type input "1"
select select "Lato"
type input "1"
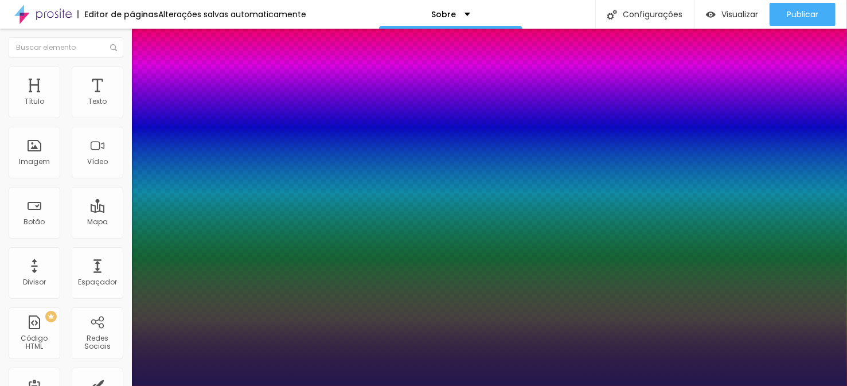
click at [359, 386] on div at bounding box center [423, 386] width 847 height 0
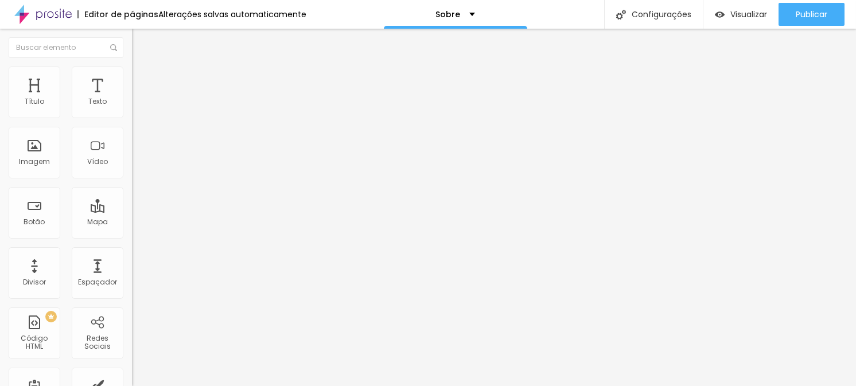
click at [137, 107] on icon "button" at bounding box center [140, 103] width 7 height 7
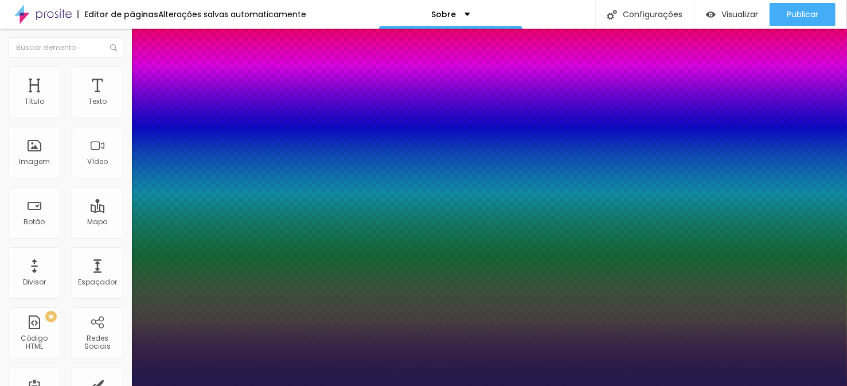
type input "1"
select select "Laila"
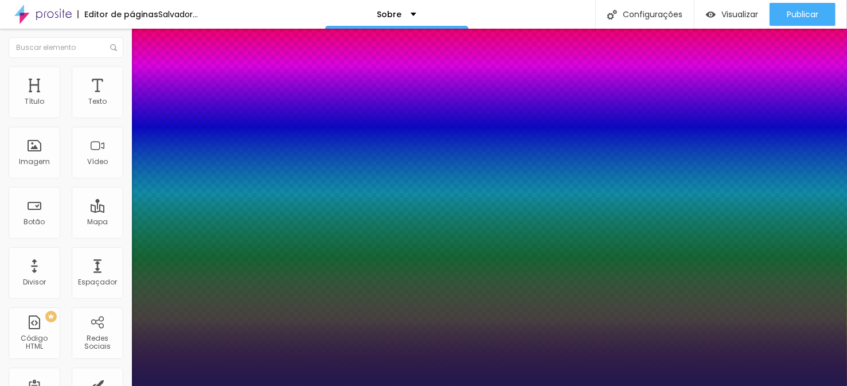
type input "1"
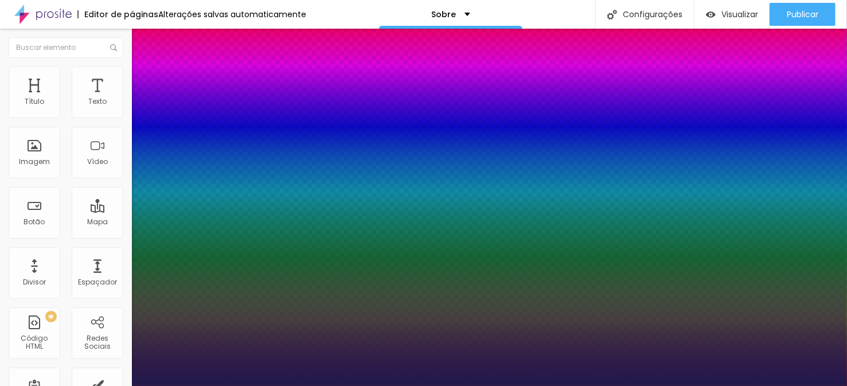
click at [375, 386] on div at bounding box center [423, 386] width 847 height 0
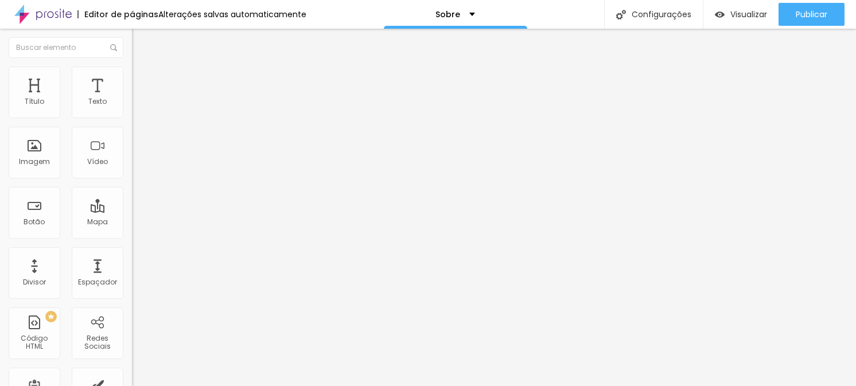
click at [137, 107] on icon "button" at bounding box center [140, 103] width 7 height 7
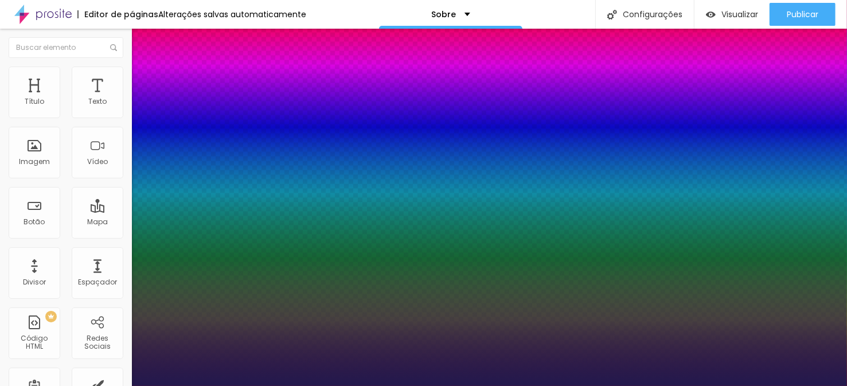
type input "1"
select select "Kreon"
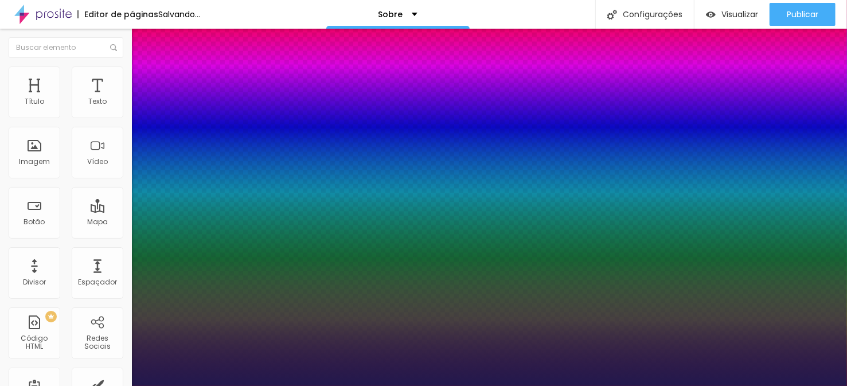
type input "1"
select select "Kalam"
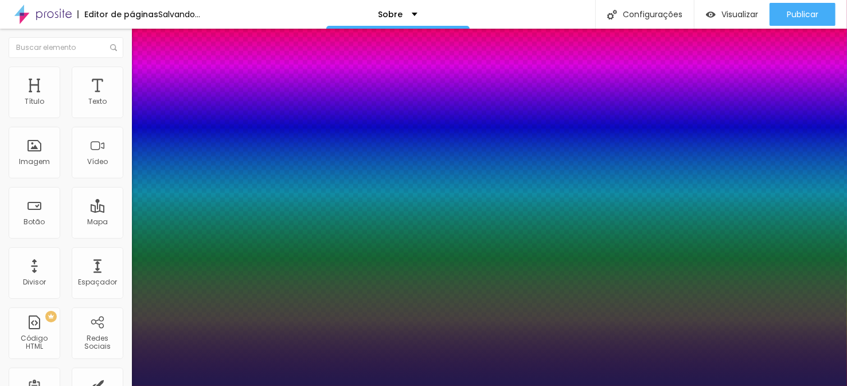
type input "1"
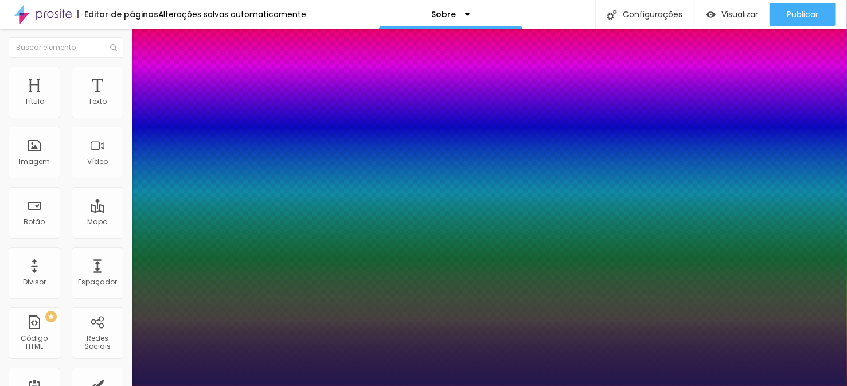
select select "Lato"
type input "1"
click at [352, 386] on div at bounding box center [423, 386] width 847 height 0
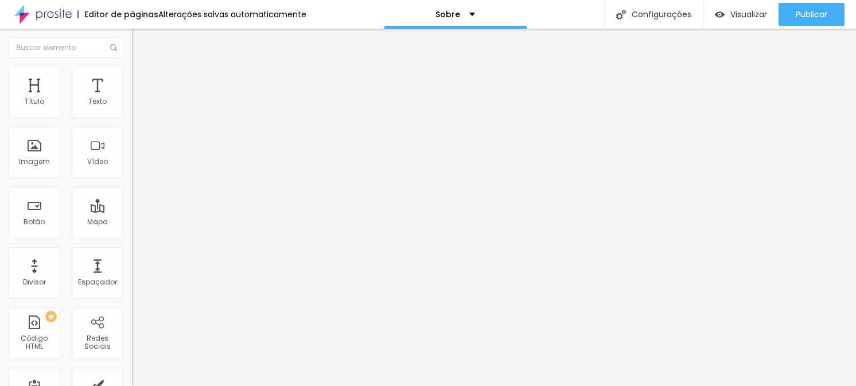
click at [137, 107] on icon "button" at bounding box center [140, 103] width 7 height 7
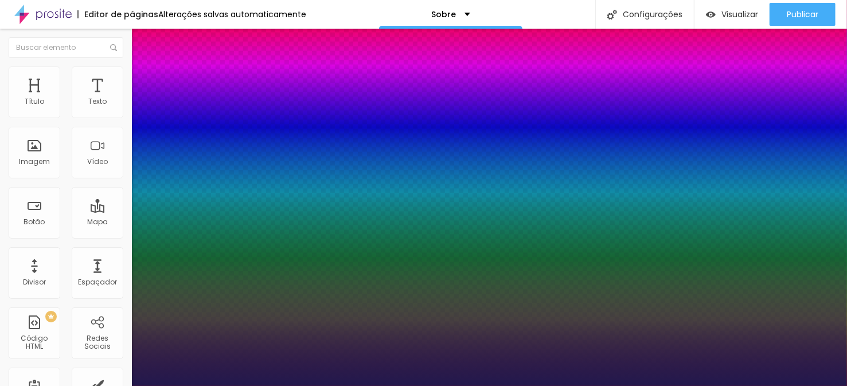
type input "1"
select select "Magra-Bold"
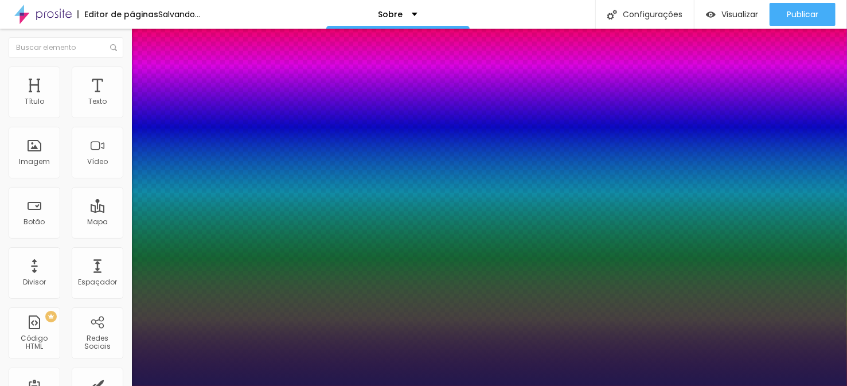
type input "1"
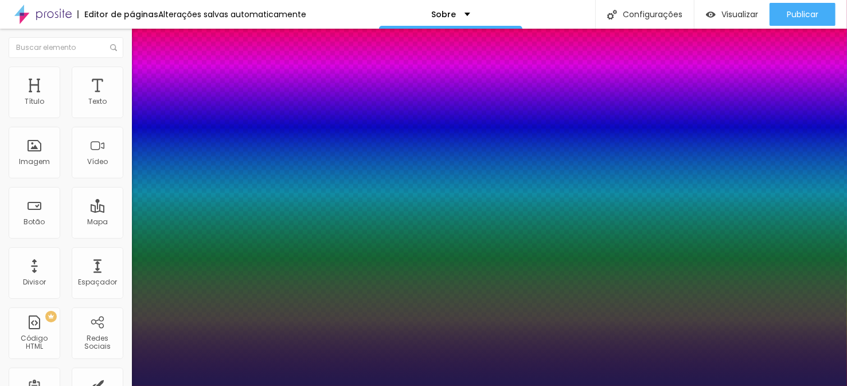
select select "Lora-Bold"
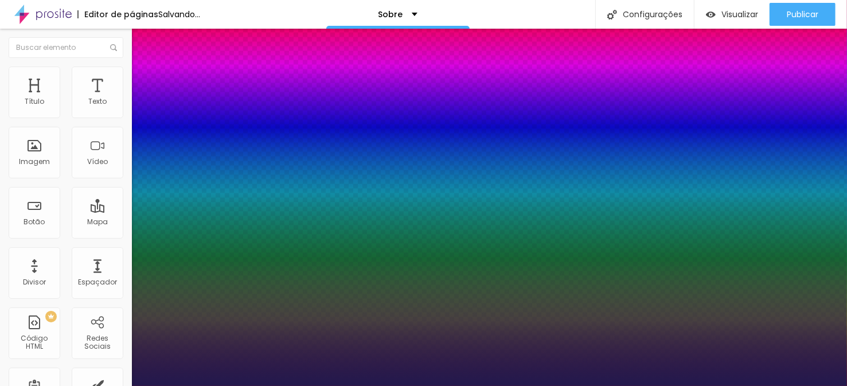
type input "1"
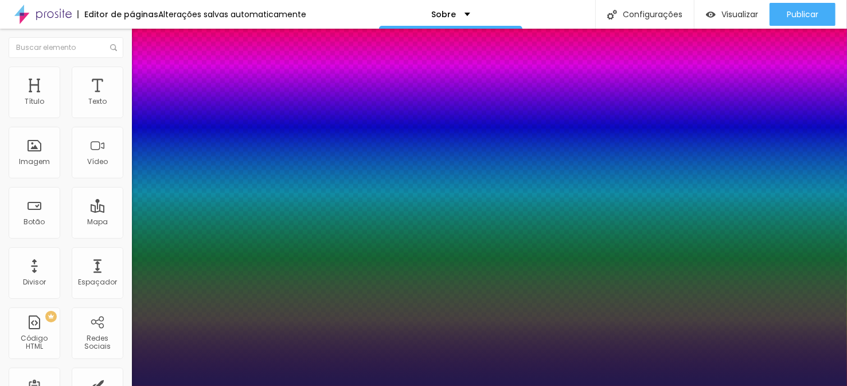
select select "Lora"
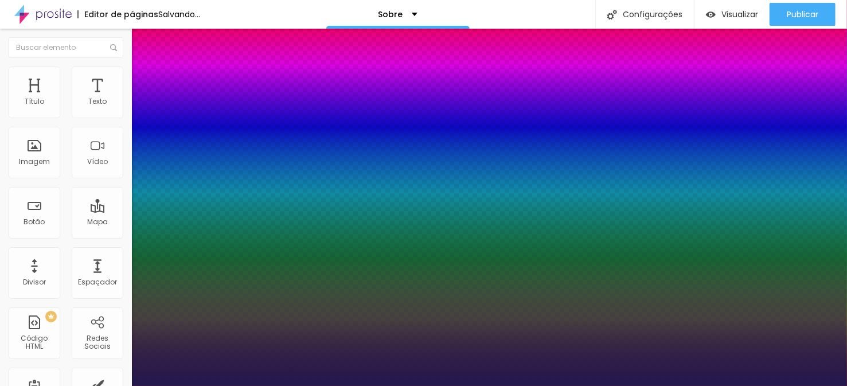
type input "1"
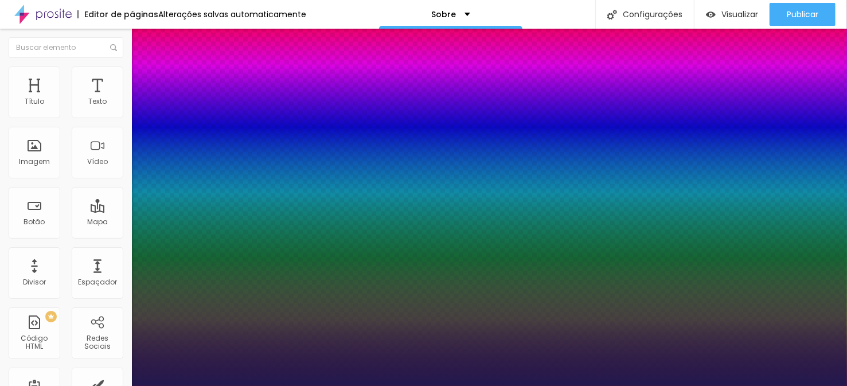
select select "LatoLight"
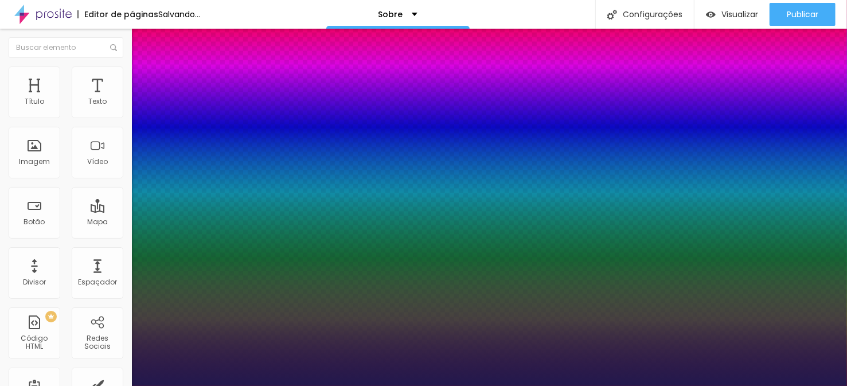
type input "1"
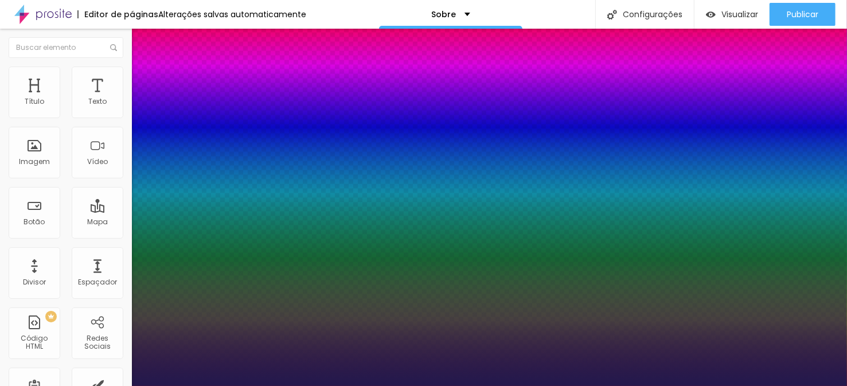
select select "Laila-Regular"
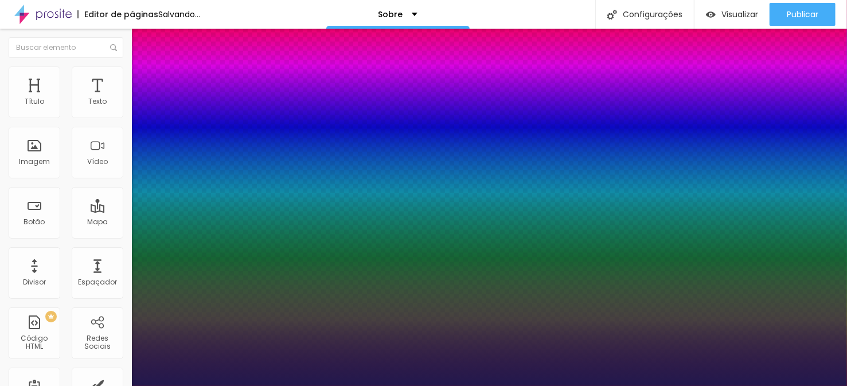
type input "1"
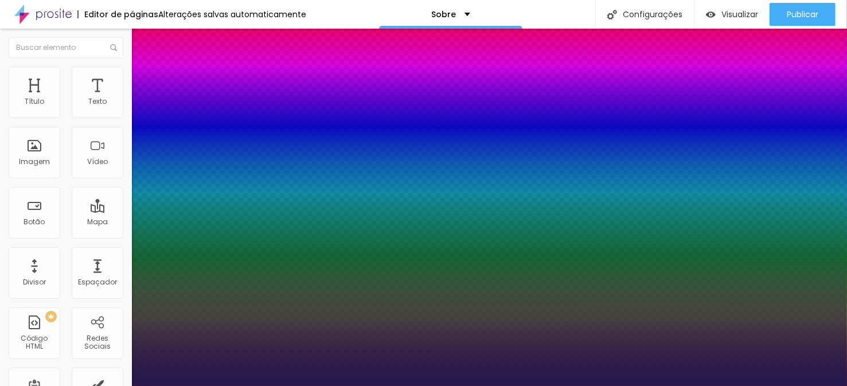
select select "Laila"
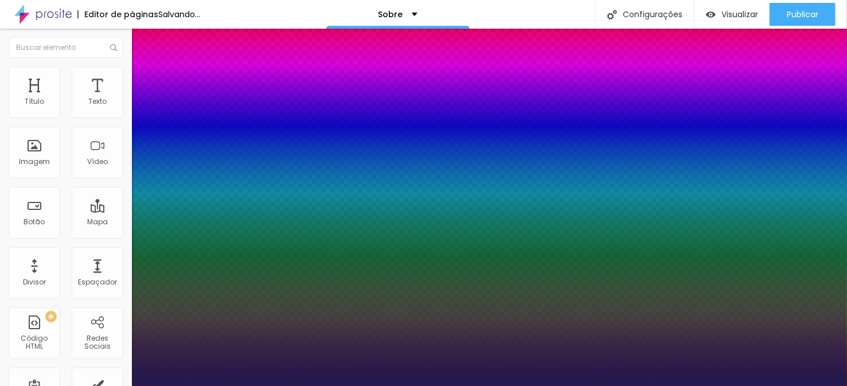
type input "1"
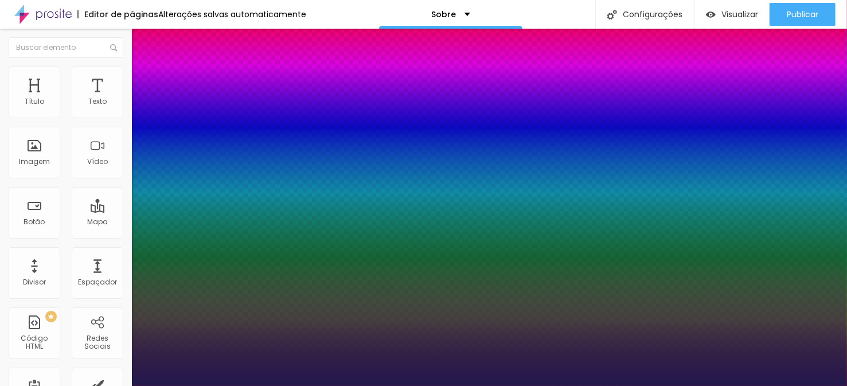
select select "Kalam"
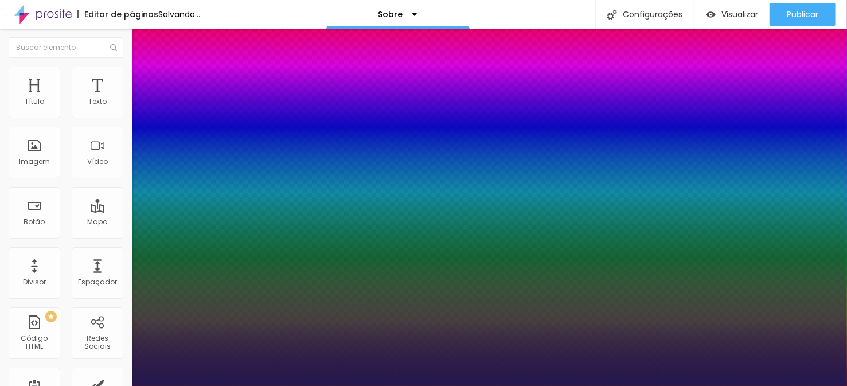
type input "1"
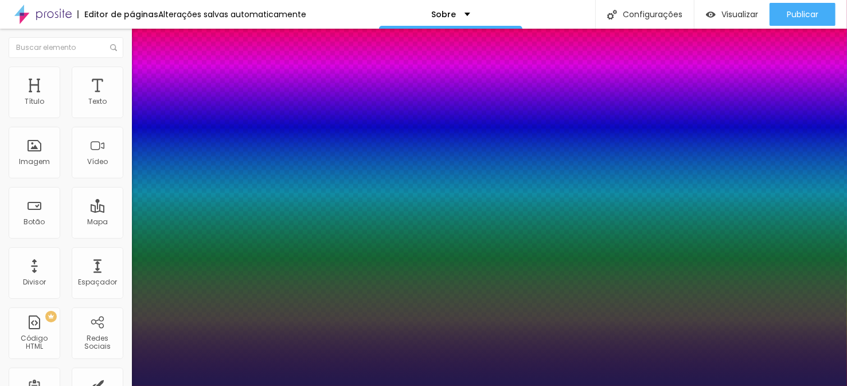
select select "Jaldi-Bold"
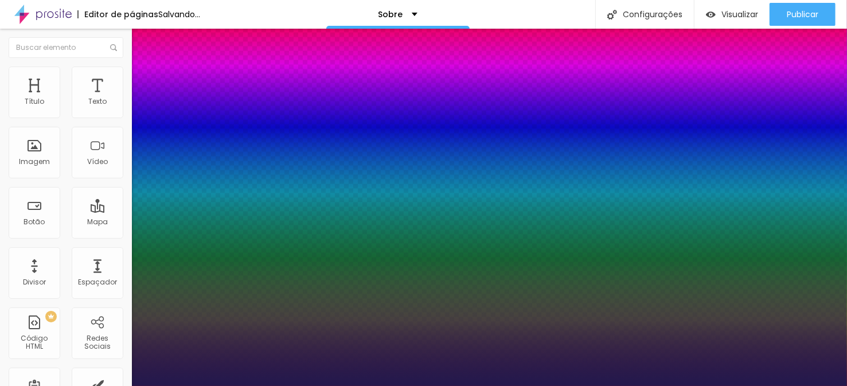
type input "1"
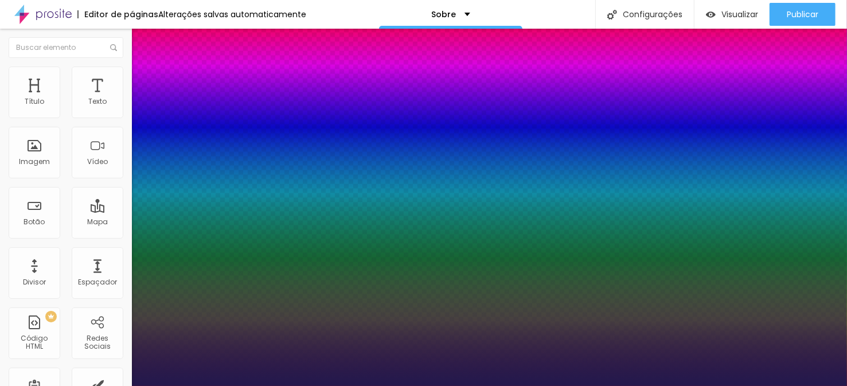
select select "Inconsolata"
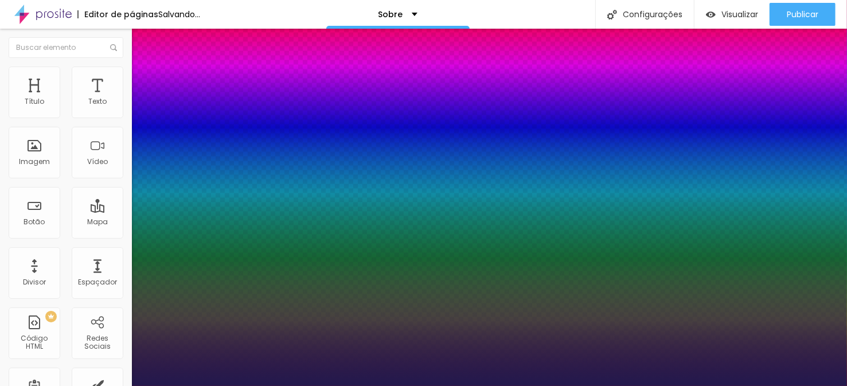
type input "1"
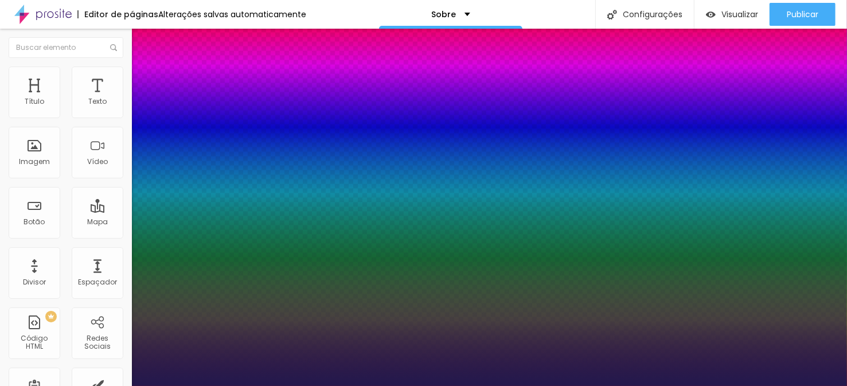
select select "Kreon"
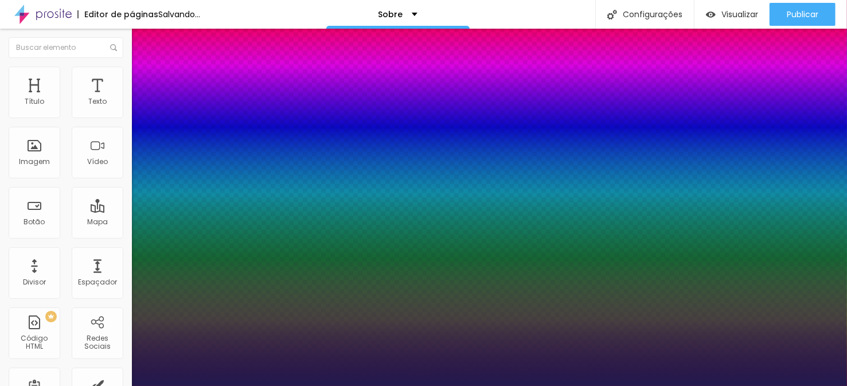
type input "1"
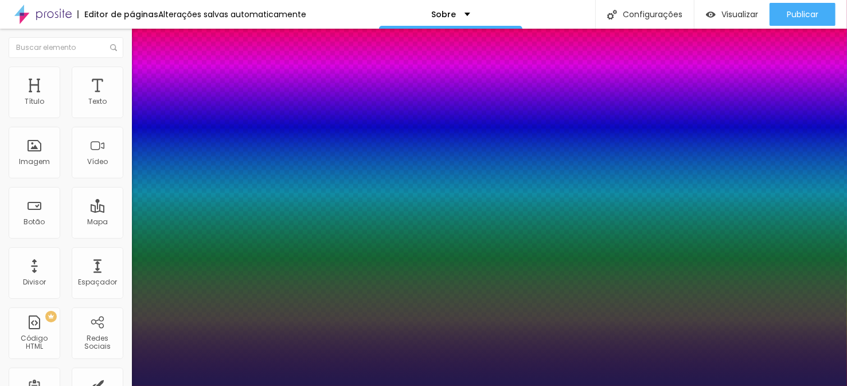
select select "LatoLight"
type input "1"
click at [319, 386] on div at bounding box center [423, 386] width 847 height 0
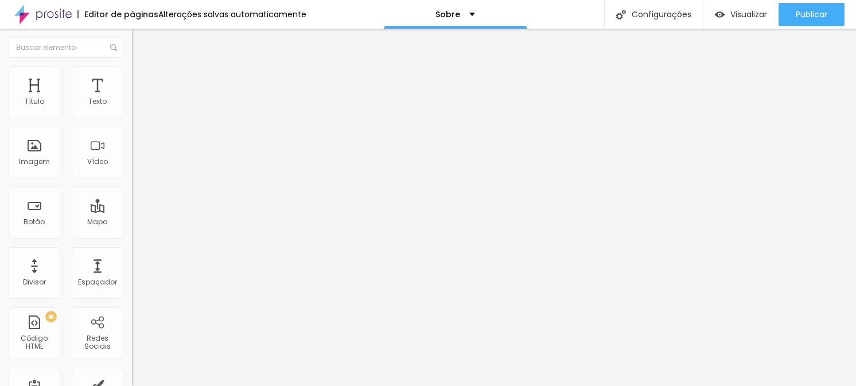
click at [141, 46] on img "button" at bounding box center [145, 41] width 9 height 9
click at [141, 38] on img "button" at bounding box center [145, 41] width 9 height 9
click at [141, 37] on img "button" at bounding box center [145, 41] width 9 height 9
click at [141, 39] on img "button" at bounding box center [145, 41] width 9 height 9
click at [141, 45] on img "button" at bounding box center [145, 41] width 9 height 9
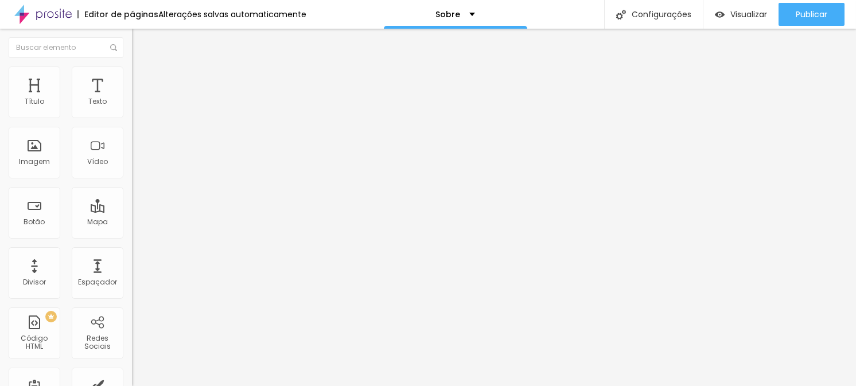
click at [132, 47] on button "Editar nulo" at bounding box center [198, 42] width 132 height 26
click at [141, 43] on img "button" at bounding box center [145, 41] width 9 height 9
click at [32, 272] on div "Divisor" at bounding box center [35, 273] width 52 height 52
click at [132, 135] on span "Sólido" at bounding box center [143, 134] width 22 height 10
click at [132, 157] on font "Pontilhado" at bounding box center [151, 152] width 38 height 10
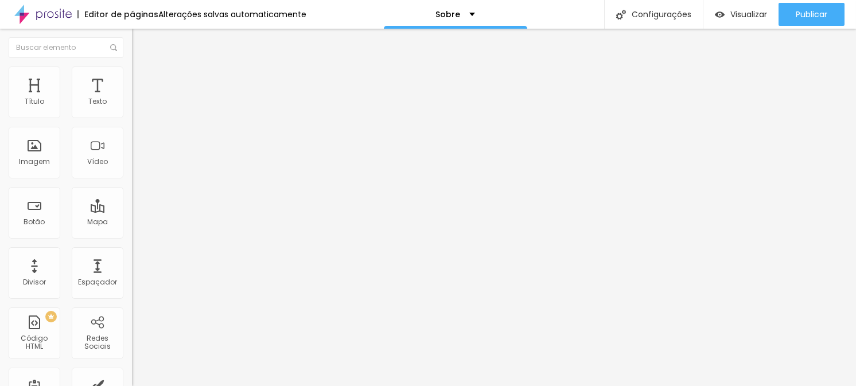
click at [132, 164] on font "Serrilhado" at bounding box center [150, 159] width 36 height 10
click at [132, 169] on div "Duplo" at bounding box center [198, 165] width 132 height 7
click at [132, 177] on span "Pata de cachorro" at bounding box center [162, 173] width 61 height 10
click at [132, 184] on font "Estrela" at bounding box center [143, 179] width 23 height 10
click at [132, 191] on font "Brilho" at bounding box center [142, 186] width 20 height 10
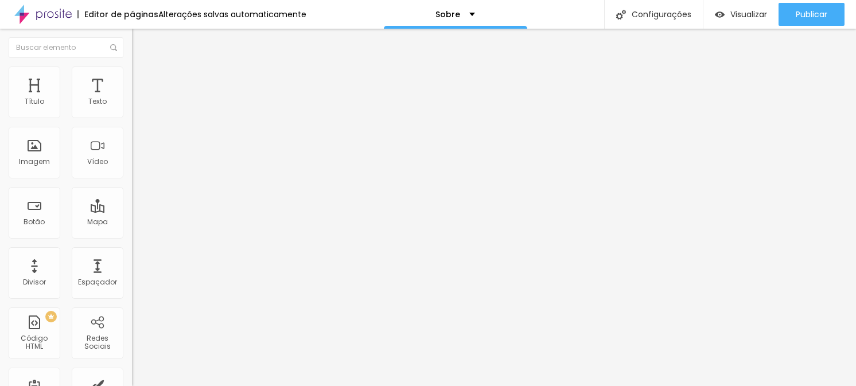
click at [132, 179] on div "Estrela" at bounding box center [198, 175] width 132 height 7
click at [132, 191] on span "Brilho" at bounding box center [142, 186] width 20 height 10
click at [132, 198] on font "Coração 1" at bounding box center [150, 193] width 36 height 10
click at [132, 205] on font "Coração 2" at bounding box center [151, 200] width 38 height 10
click at [132, 194] on font "Coração 1" at bounding box center [150, 189] width 36 height 10
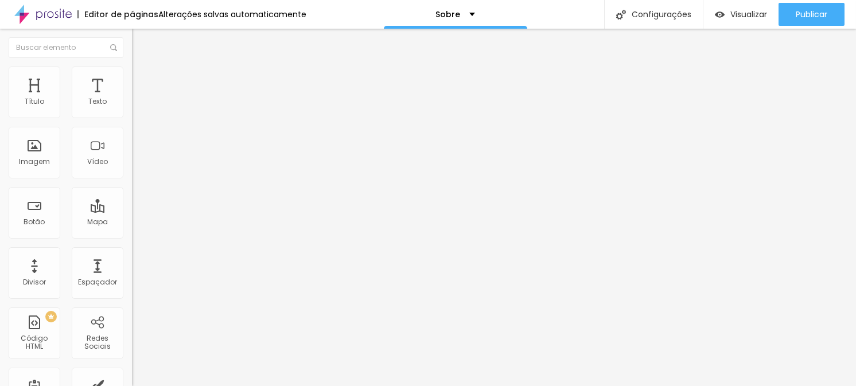
click at [132, 146] on font "Sólido" at bounding box center [143, 141] width 22 height 10
click at [132, 74] on li "Estilo" at bounding box center [198, 72] width 132 height 11
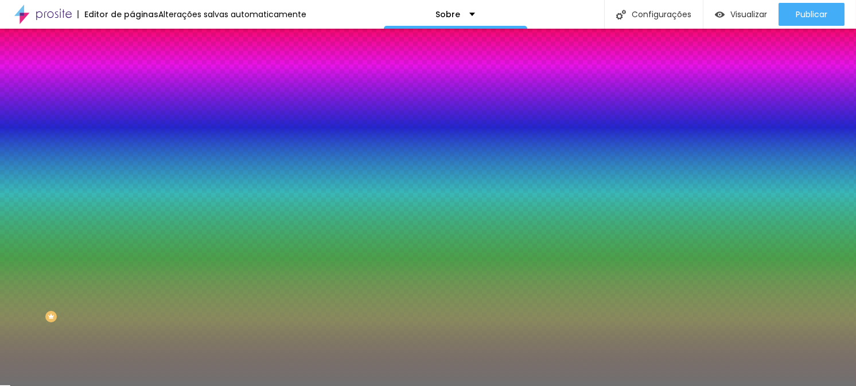
type input "43"
type input "32"
type input "29"
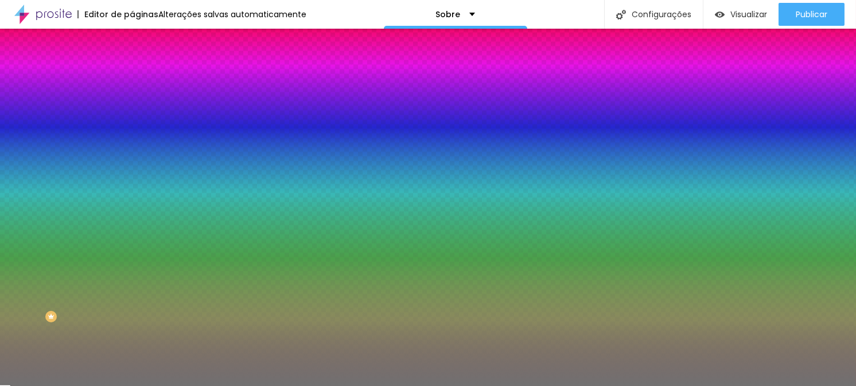
type input "29"
type input "28"
type input "27"
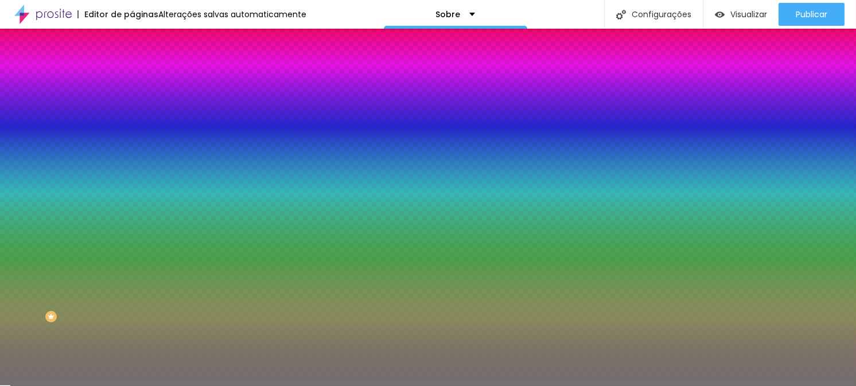
type input "26"
type input "24"
type input "22"
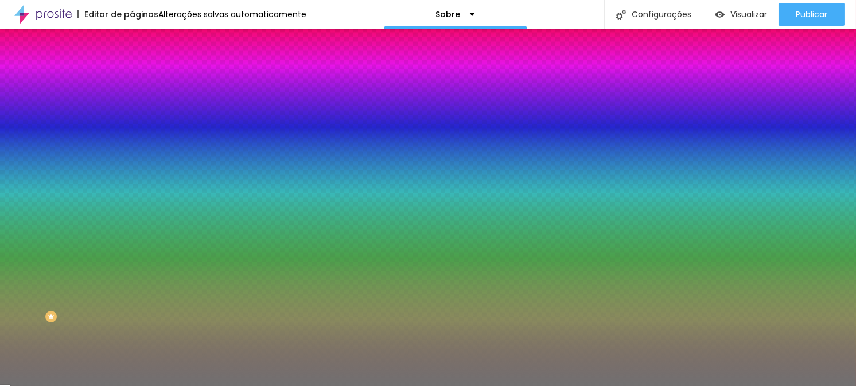
type input "22"
type input "20"
type input "12"
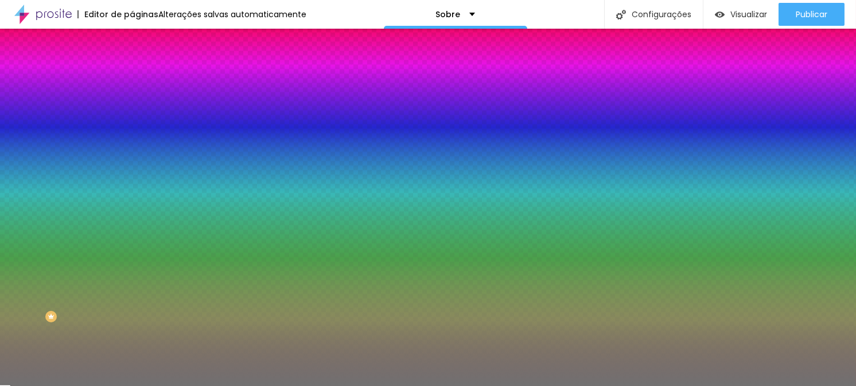
type input "10"
type input "13"
type input "26"
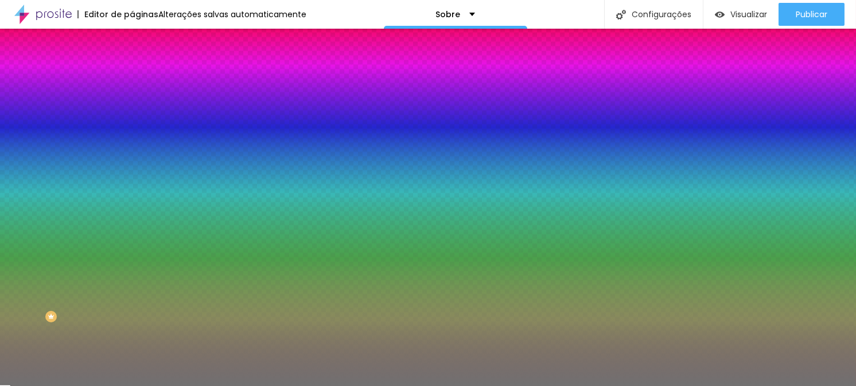
type input "26"
type input "29"
type input "31"
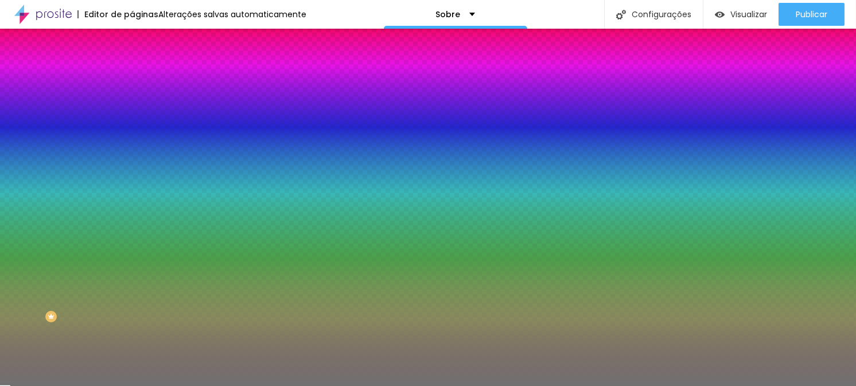
type input "33"
type input "35"
type input "36"
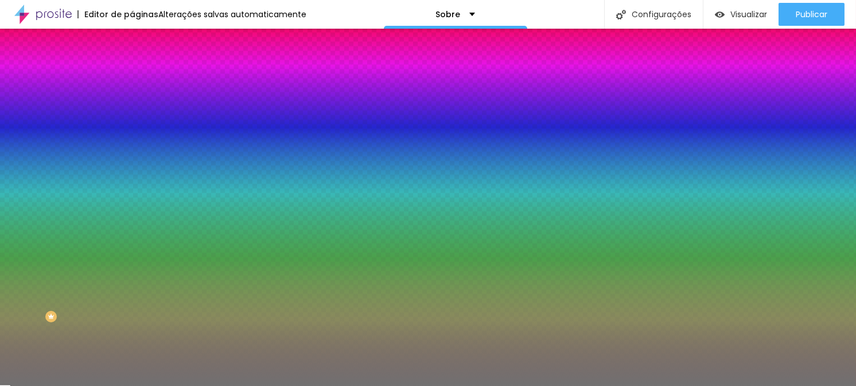
type input "36"
type input "37"
type input "38"
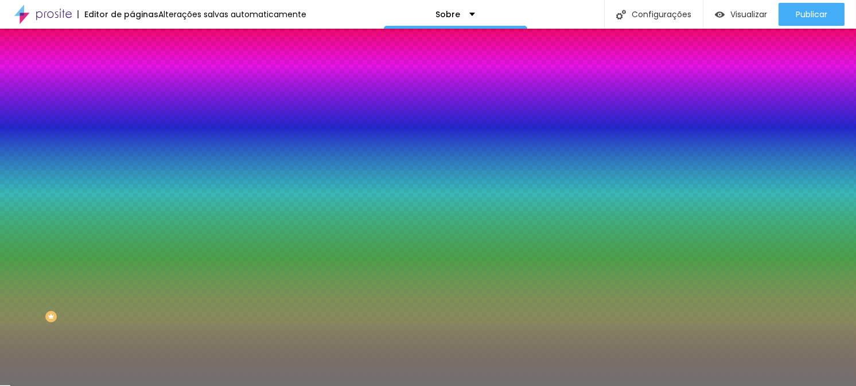
type input "40"
type input "41"
type input "42"
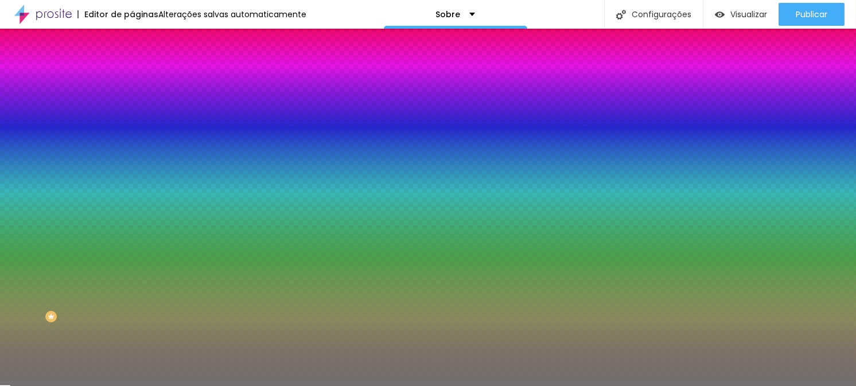
type input "42"
type input "44"
type input "46"
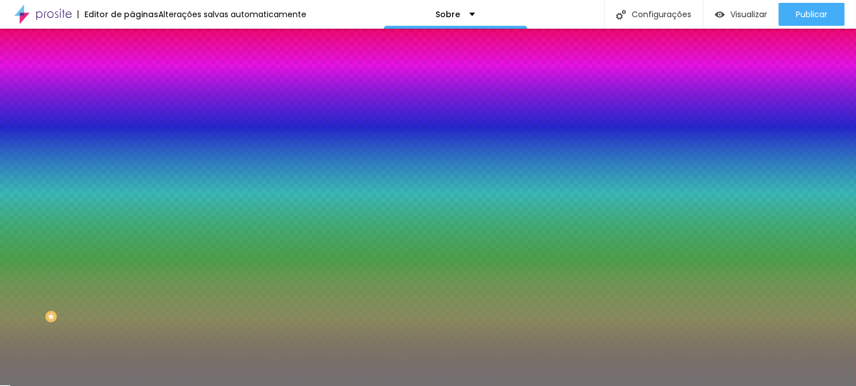
type input "50"
type input "51"
type input "53"
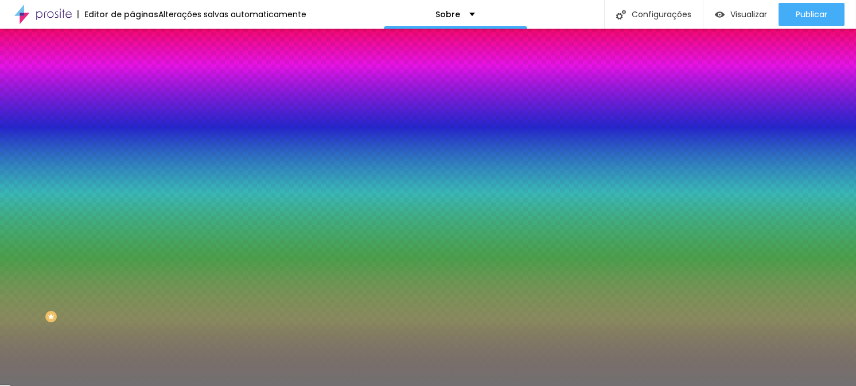
type input "53"
type input "54"
drag, startPoint x: 58, startPoint y: 149, endPoint x: 131, endPoint y: 152, distance: 73.5
click at [132, 149] on input "range" at bounding box center [169, 144] width 74 height 9
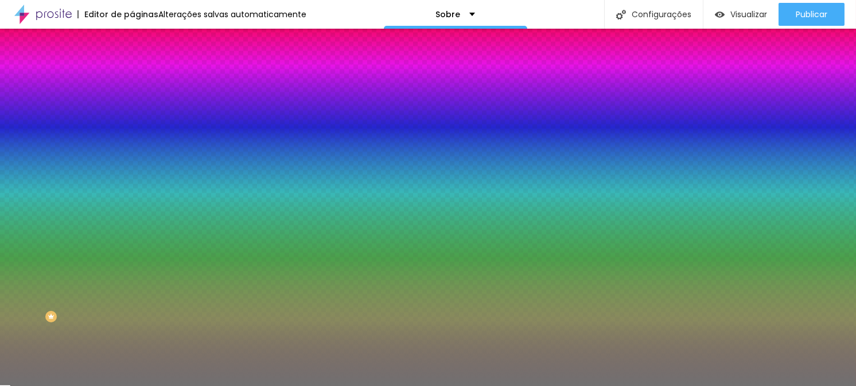
drag, startPoint x: 49, startPoint y: 182, endPoint x: 4, endPoint y: 188, distance: 45.6
click at [132, 178] on input "range" at bounding box center [169, 173] width 74 height 9
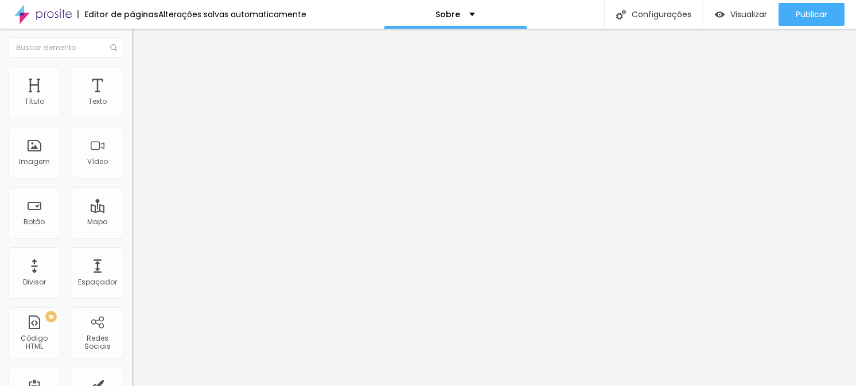
click at [141, 41] on img "button" at bounding box center [145, 41] width 9 height 9
drag, startPoint x: 46, startPoint y: 130, endPoint x: 0, endPoint y: 124, distance: 46.3
click at [132, 124] on div "Texto Click me Alinhamento [GEOGRAPHIC_DATA] Link URL https:// Abrir em uma nov…" at bounding box center [198, 172] width 132 height 167
click at [132, 236] on input "https://" at bounding box center [201, 230] width 138 height 11
paste input "[URL][DOMAIN_NAME]"
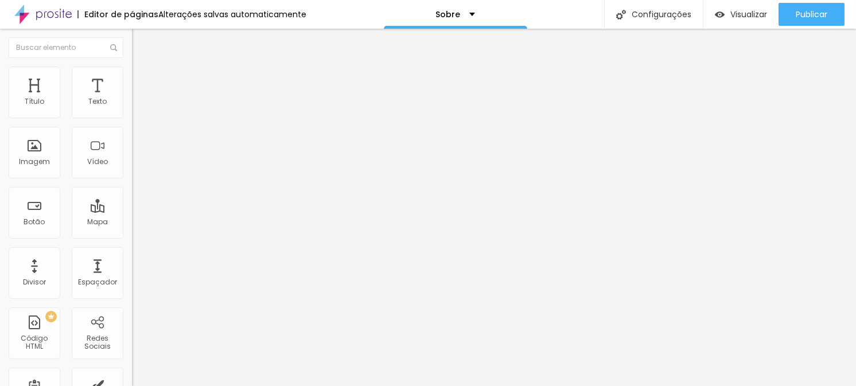
click at [132, 251] on div at bounding box center [198, 251] width 132 height 0
click at [132, 181] on font "Normal" at bounding box center [145, 176] width 26 height 10
click at [132, 205] on span "Grande" at bounding box center [145, 201] width 27 height 10
click at [132, 218] on div "Link" at bounding box center [198, 211] width 132 height 14
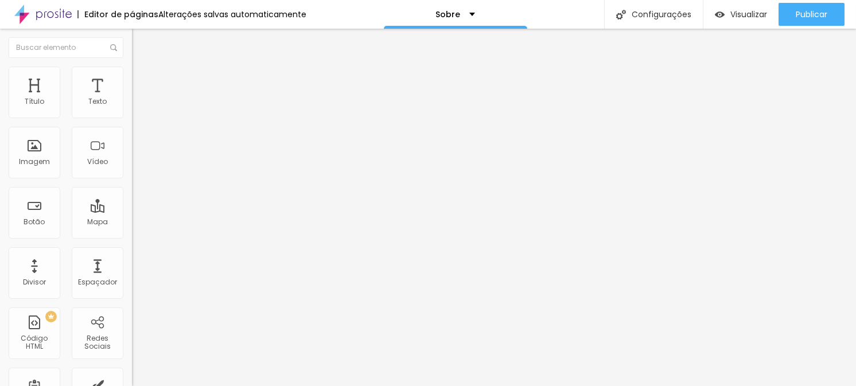
click at [142, 79] on font "Estilo" at bounding box center [151, 74] width 18 height 10
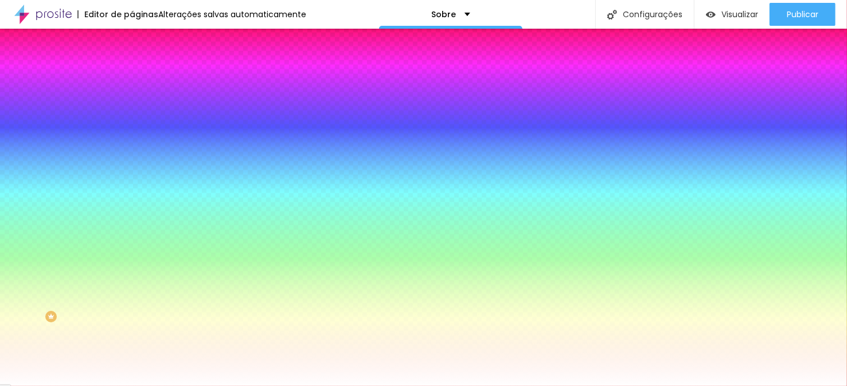
drag, startPoint x: 122, startPoint y: 340, endPoint x: 119, endPoint y: 347, distance: 6.9
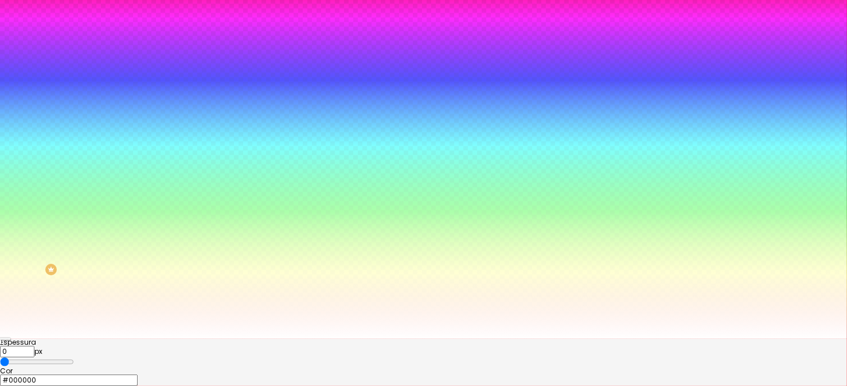
scroll to position [81, 0]
click at [115, 339] on div at bounding box center [423, 339] width 847 height 0
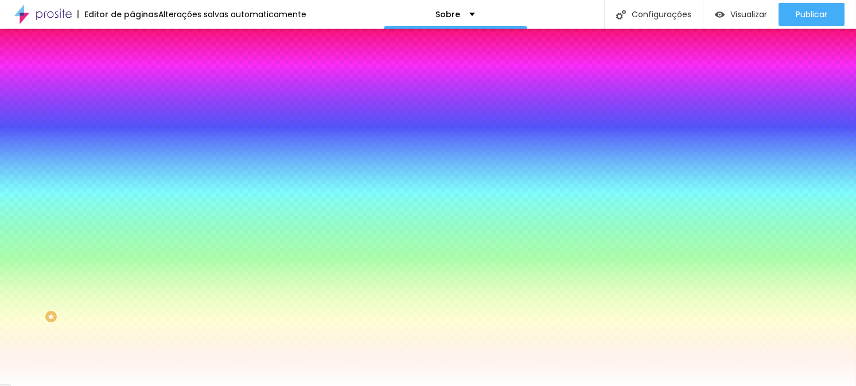
click at [132, 212] on button "button" at bounding box center [140, 218] width 16 height 12
click at [215, 386] on div at bounding box center [428, 393] width 856 height 0
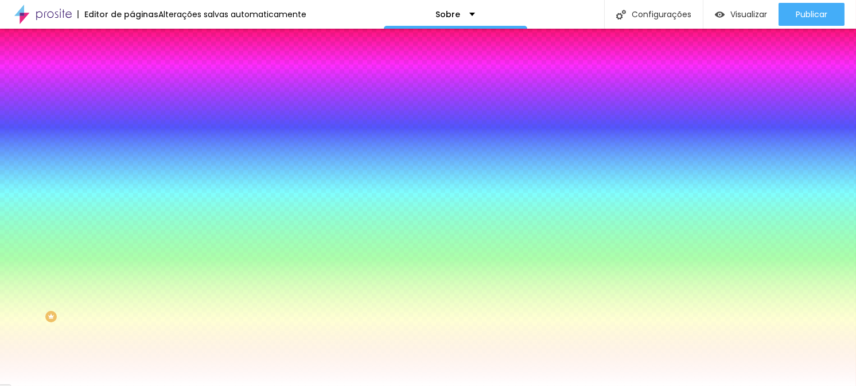
click at [79, 386] on div at bounding box center [428, 386] width 856 height 0
click at [132, 173] on button "button" at bounding box center [140, 179] width 16 height 12
drag, startPoint x: 126, startPoint y: 208, endPoint x: 328, endPoint y: 224, distance: 202.6
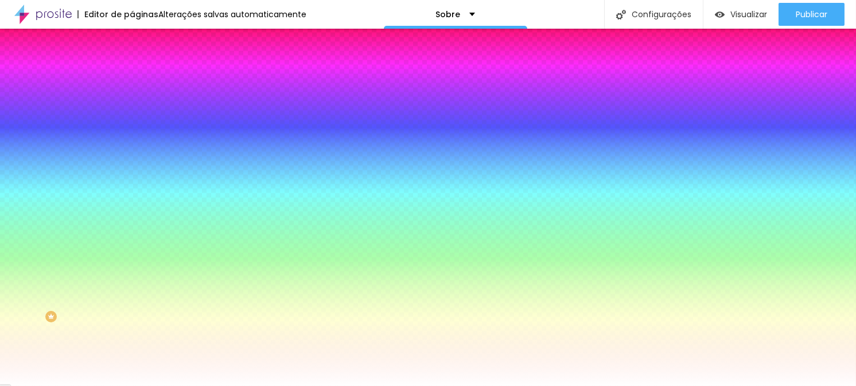
drag, startPoint x: 127, startPoint y: 243, endPoint x: 105, endPoint y: 251, distance: 23.8
click at [94, 386] on div at bounding box center [428, 386] width 856 height 0
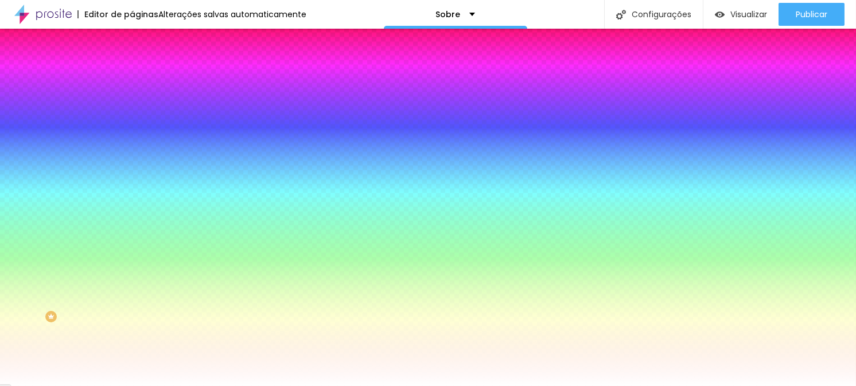
click at [137, 143] on icon "button" at bounding box center [140, 145] width 7 height 7
drag, startPoint x: 174, startPoint y: 221, endPoint x: 193, endPoint y: 223, distance: 19.0
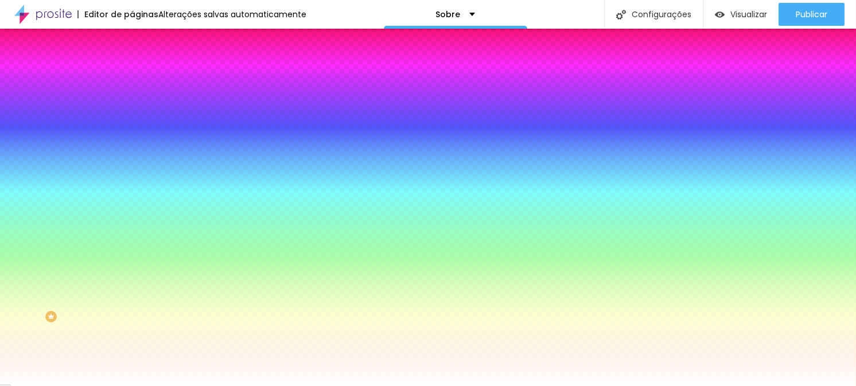
click at [376, 386] on div at bounding box center [428, 386] width 856 height 0
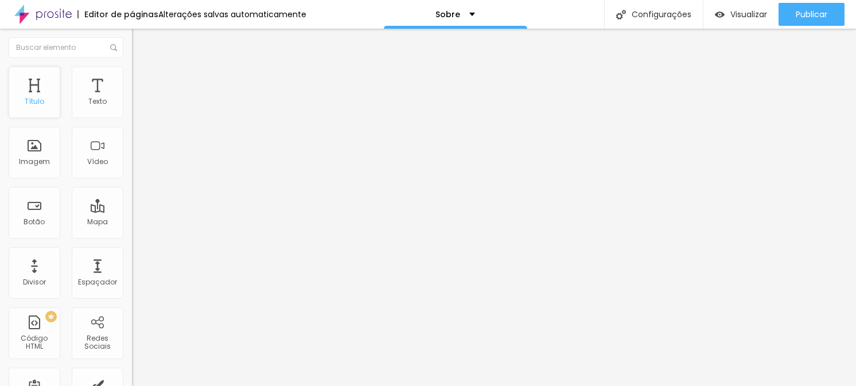
click at [41, 96] on font "Título" at bounding box center [35, 101] width 20 height 10
click at [137, 166] on icon "button" at bounding box center [140, 162] width 7 height 7
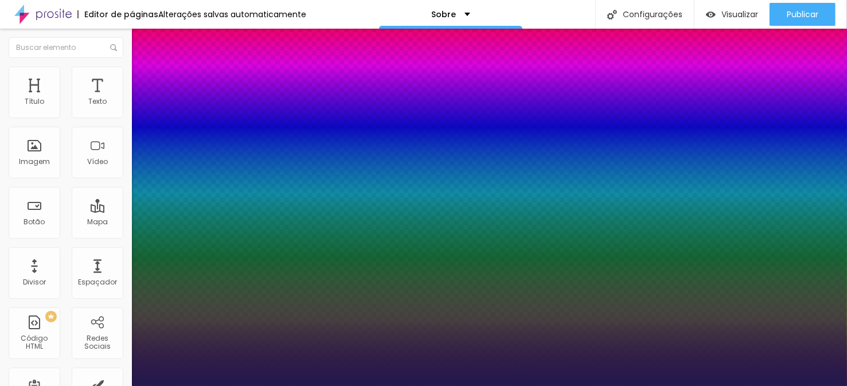
scroll to position [114, 0]
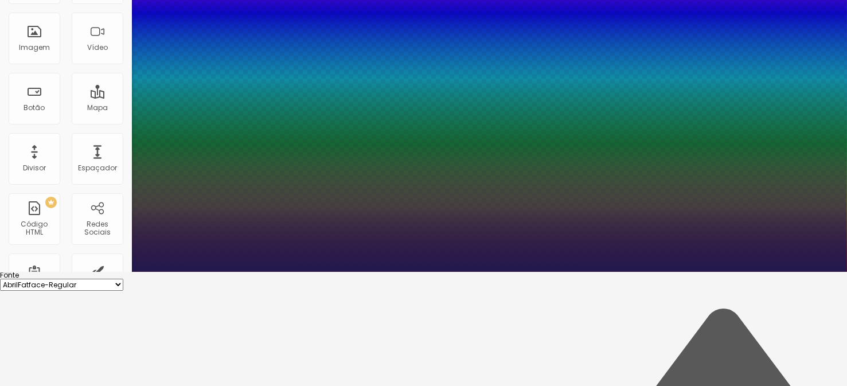
click at [322, 272] on div at bounding box center [423, 272] width 847 height 0
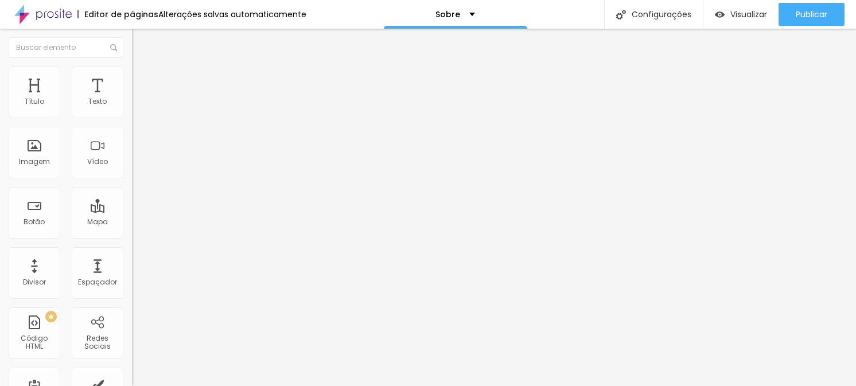
click at [137, 166] on icon "button" at bounding box center [140, 162] width 7 height 7
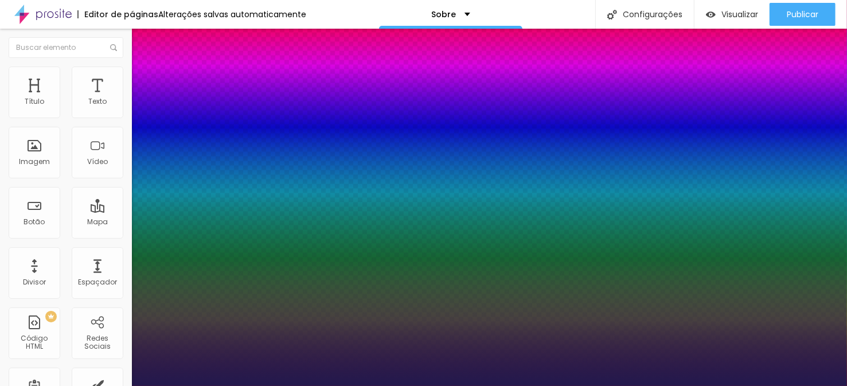
click at [309, 386] on div at bounding box center [423, 386] width 847 height 0
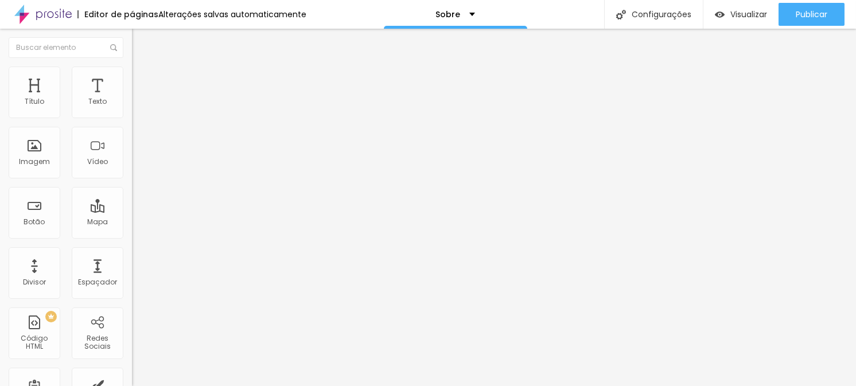
click at [138, 165] on icon "button" at bounding box center [140, 163] width 5 height 5
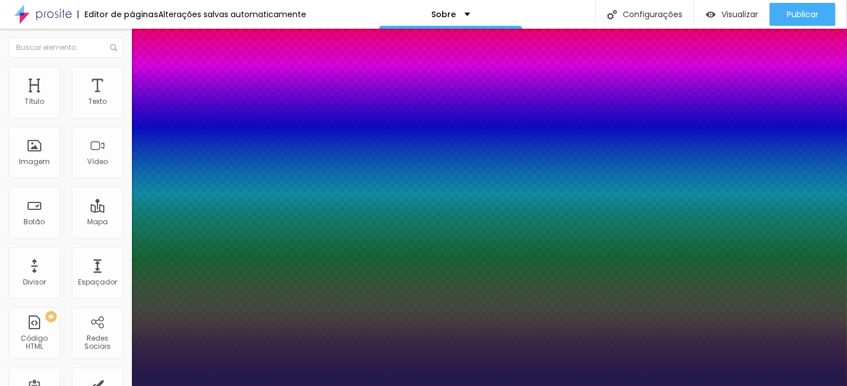
click at [361, 386] on div at bounding box center [423, 386] width 847 height 0
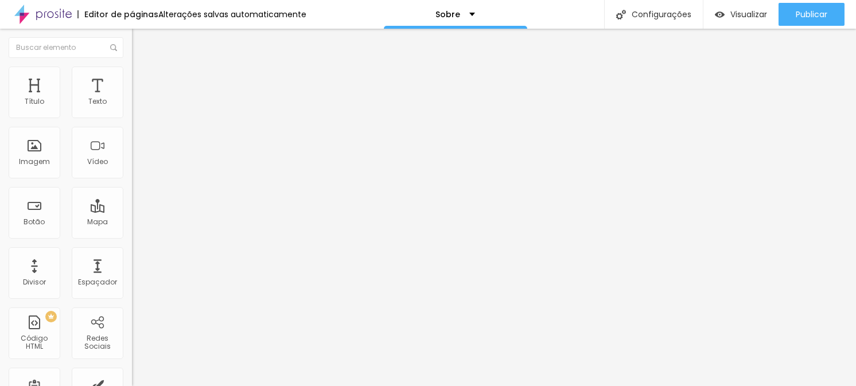
click at [141, 102] on icon "button" at bounding box center [142, 101] width 2 height 2
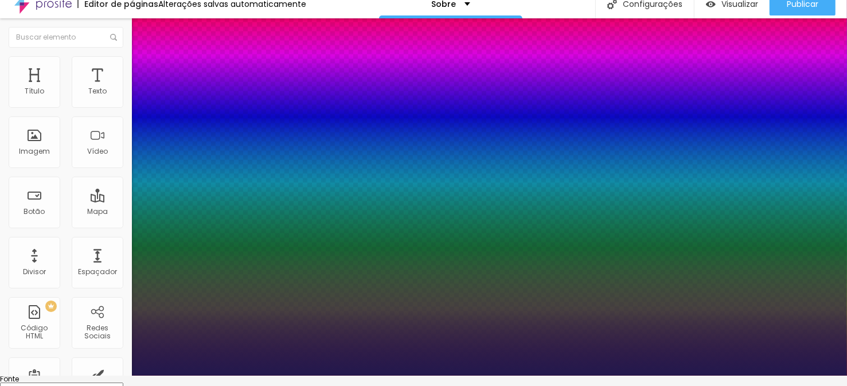
scroll to position [16, 0]
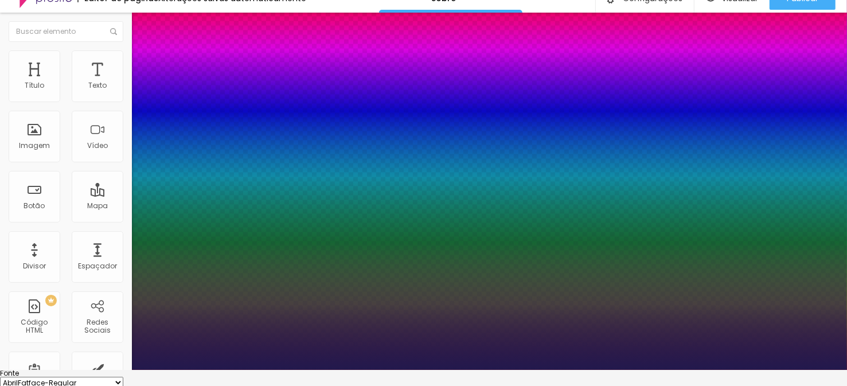
click at [361, 370] on div at bounding box center [423, 370] width 847 height 0
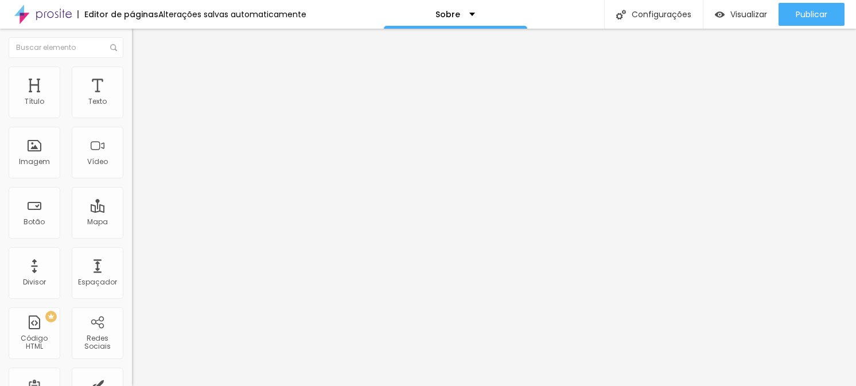
click at [132, 110] on button "button" at bounding box center [140, 104] width 16 height 12
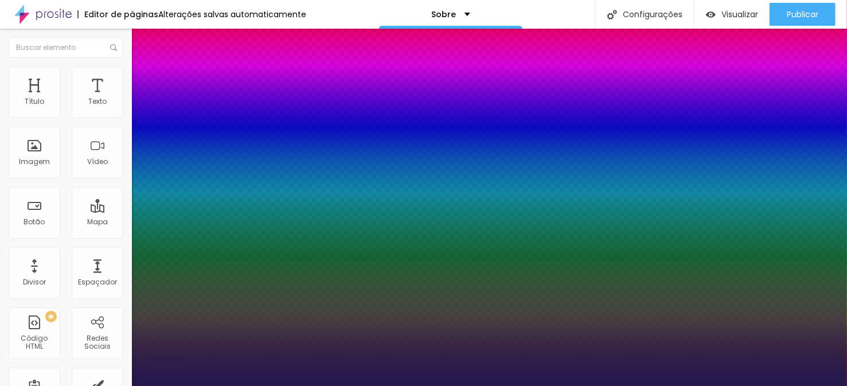
click at [331, 386] on div at bounding box center [423, 386] width 847 height 0
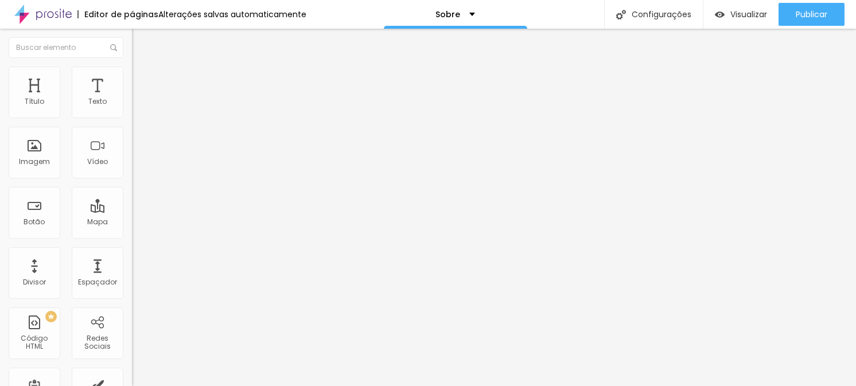
click at [132, 116] on img at bounding box center [136, 120] width 8 height 8
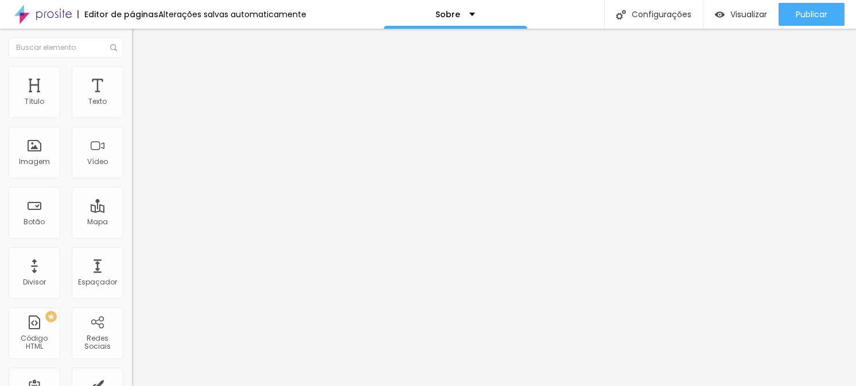
click at [132, 67] on img at bounding box center [137, 72] width 10 height 10
click at [132, 209] on button "button" at bounding box center [140, 203] width 16 height 12
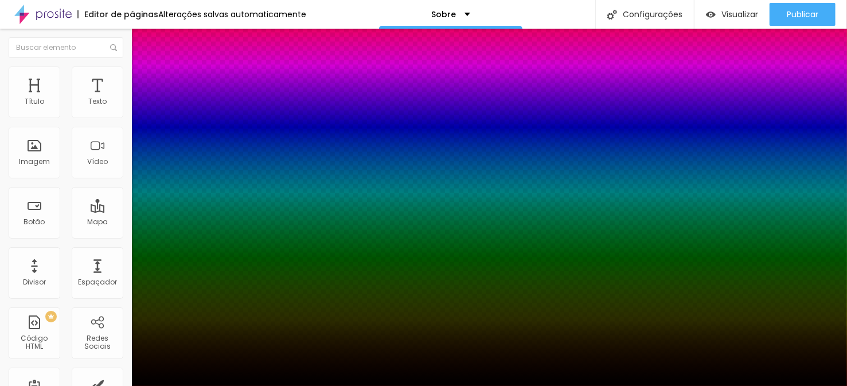
drag, startPoint x: 126, startPoint y: 252, endPoint x: 327, endPoint y: 263, distance: 201.7
drag, startPoint x: 124, startPoint y: 287, endPoint x: 108, endPoint y: 291, distance: 16.0
click at [56, 386] on div at bounding box center [423, 386] width 847 height 0
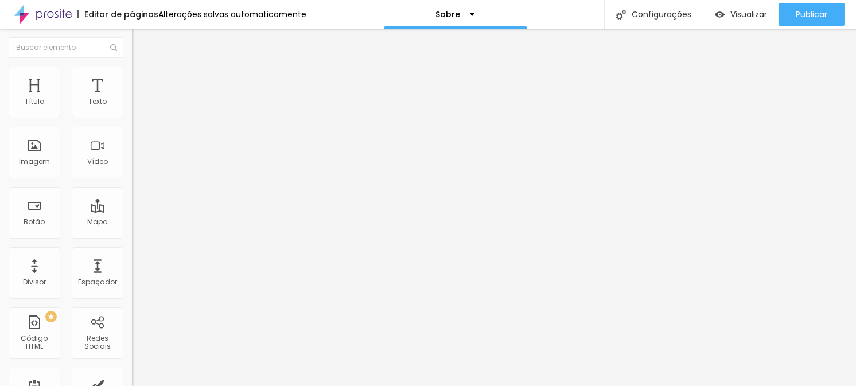
drag, startPoint x: 72, startPoint y: 240, endPoint x: 78, endPoint y: 240, distance: 6.3
click at [132, 224] on span "Sombra DESATIVADO" at bounding box center [198, 216] width 132 height 15
click at [137, 243] on icon "button" at bounding box center [138, 244] width 2 height 2
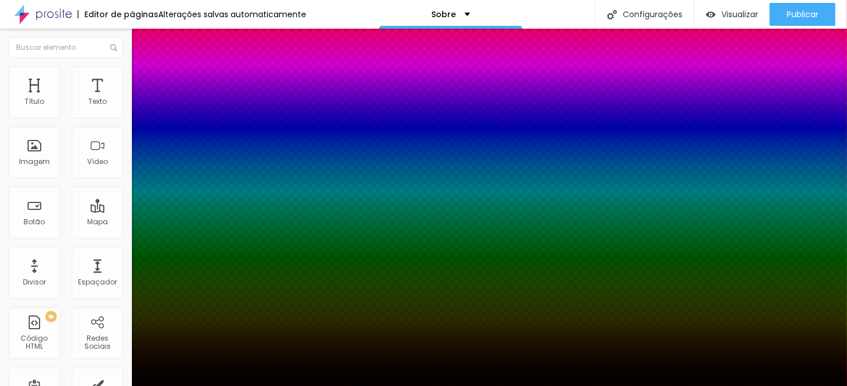
click at [214, 386] on div at bounding box center [423, 393] width 847 height 0
click at [64, 386] on div at bounding box center [423, 386] width 847 height 0
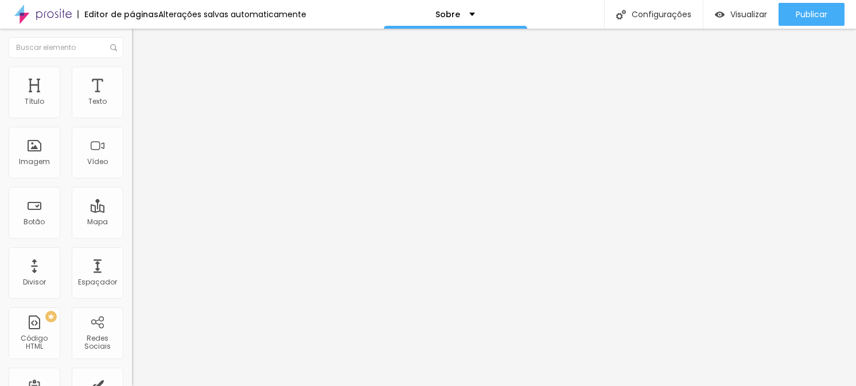
drag, startPoint x: 46, startPoint y: 188, endPoint x: 49, endPoint y: 197, distance: 10.2
click at [132, 176] on input "range" at bounding box center [169, 171] width 74 height 9
drag, startPoint x: 46, startPoint y: 122, endPoint x: 55, endPoint y: 127, distance: 10.0
click at [132, 118] on input "range" at bounding box center [169, 112] width 74 height 9
click at [132, 88] on li "Avançado" at bounding box center [198, 83] width 132 height 11
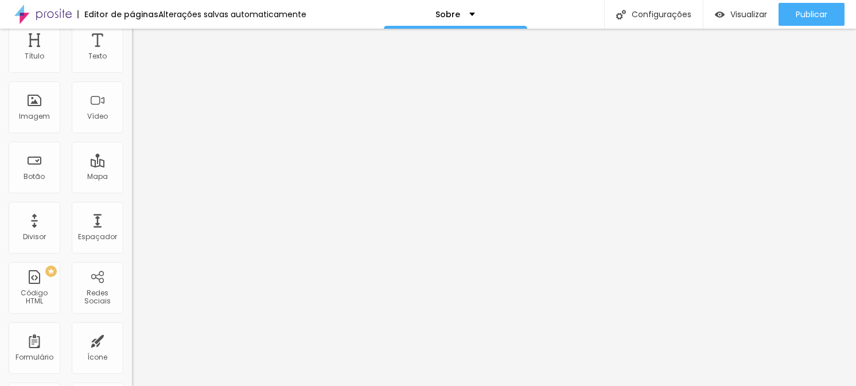
click at [132, 380] on div "10 Espaço de cima 10 Espaço de baixo ID HTML Classes Html Visível nos dispositi…" at bounding box center [198, 285] width 132 height 482
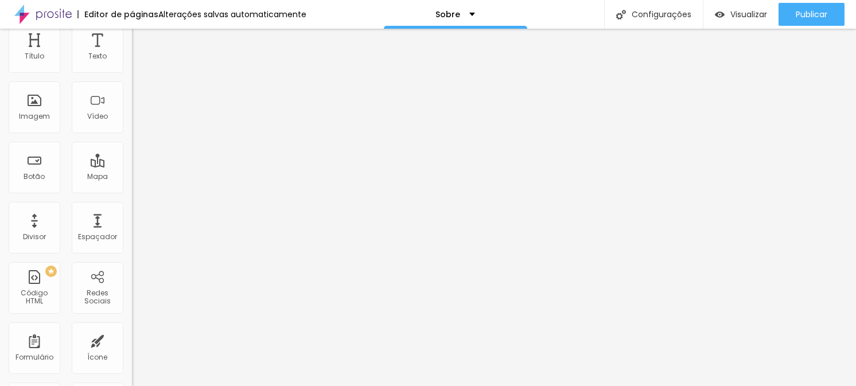
drag, startPoint x: 112, startPoint y: 299, endPoint x: 0, endPoint y: 306, distance: 112.7
click at [132, 306] on div "10 Espaço de cima 10 Espaço de baixo ID HTML Classes Html Visível nos dispositi…" at bounding box center [198, 285] width 132 height 482
drag, startPoint x: 111, startPoint y: 301, endPoint x: 0, endPoint y: 303, distance: 111.3
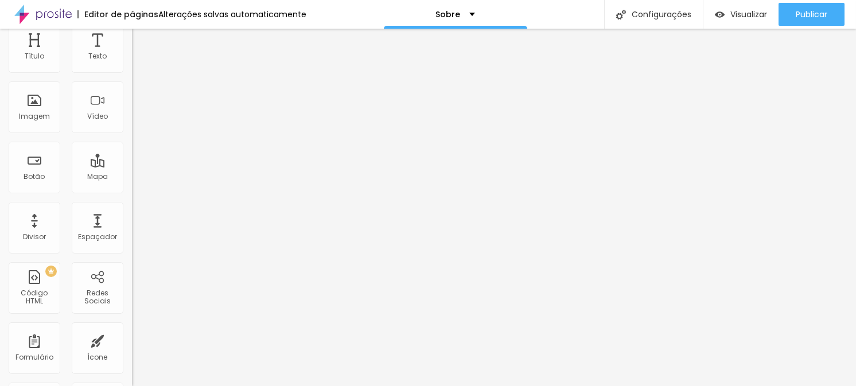
click at [132, 303] on div "10 Espaço de cima 10 Espaço de baixo ID HTML Classes Html Visível nos dispositi…" at bounding box center [198, 285] width 132 height 482
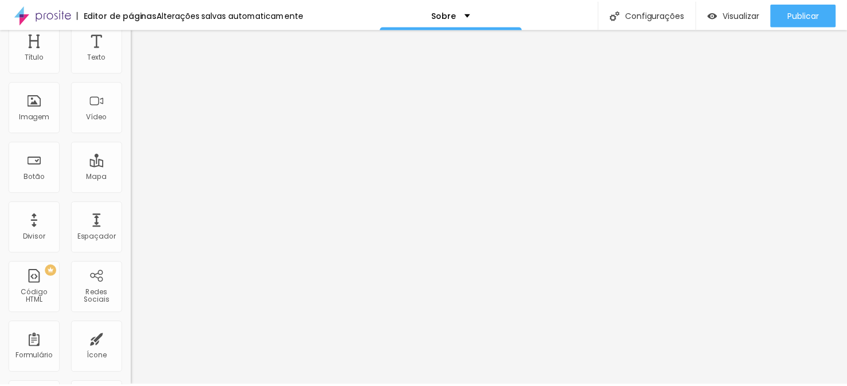
scroll to position [0, 240]
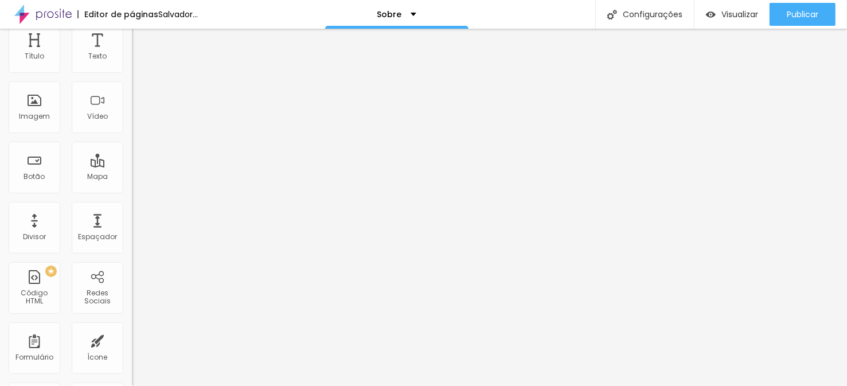
scroll to position [29, 0]
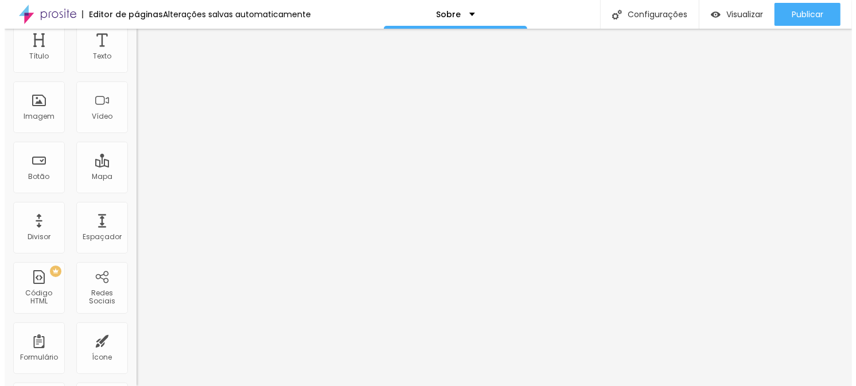
scroll to position [0, 0]
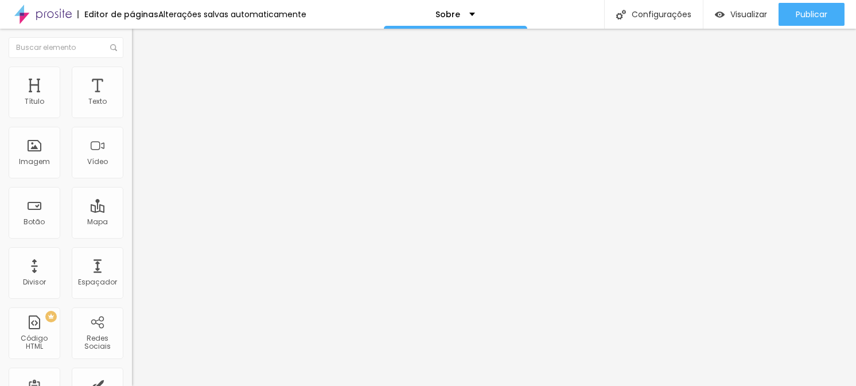
click at [132, 74] on li "Estilo" at bounding box center [198, 72] width 132 height 11
click at [142, 81] on font "Avançado" at bounding box center [161, 86] width 38 height 10
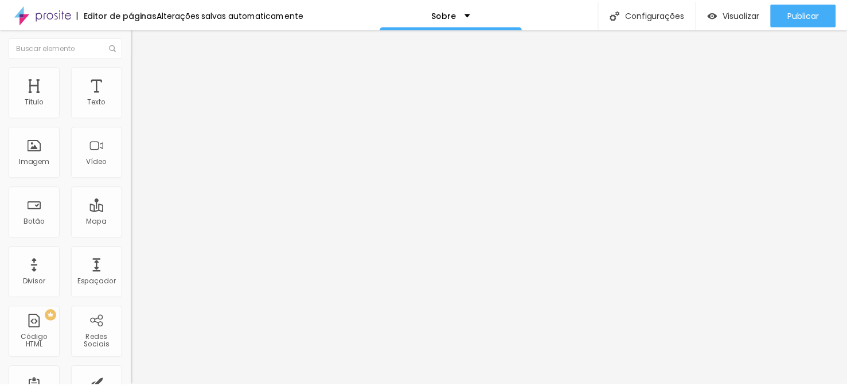
scroll to position [0, 240]
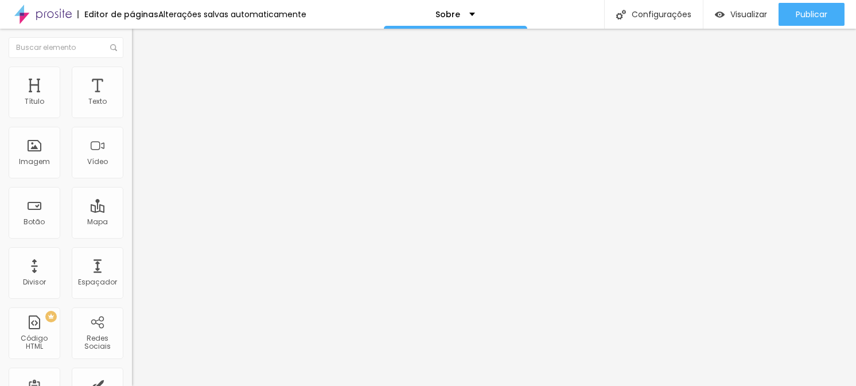
click at [132, 73] on li "Estilo" at bounding box center [198, 72] width 132 height 11
click at [132, 184] on div "Borda" at bounding box center [198, 180] width 132 height 7
click at [132, 209] on button "button" at bounding box center [140, 203] width 16 height 12
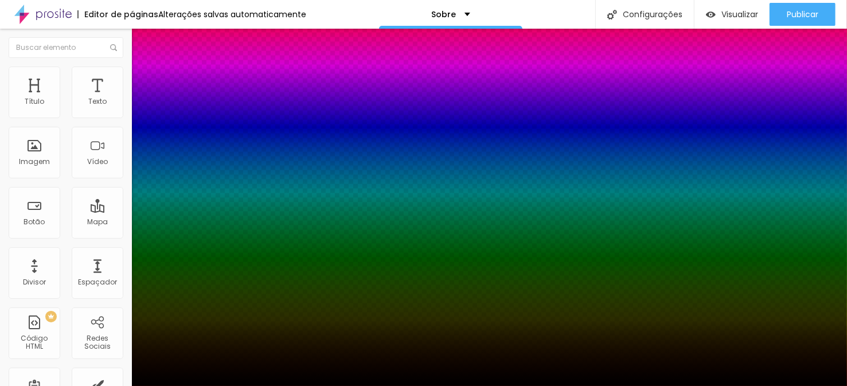
type input "27"
type input "20"
type input "19"
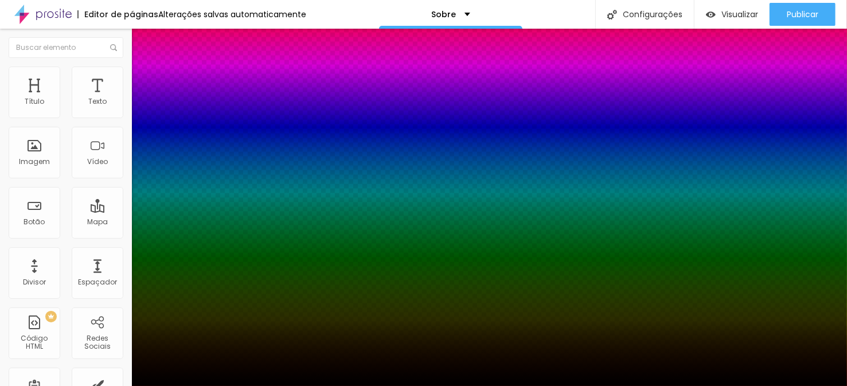
type input "19"
type input "18"
type input "17"
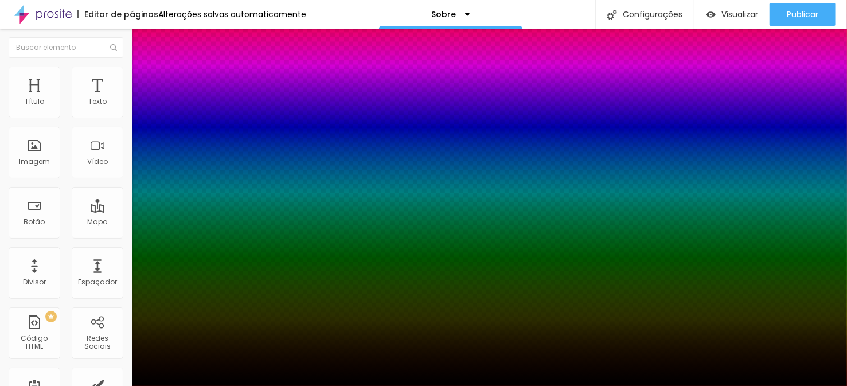
type input "15"
type input "14"
type input "13"
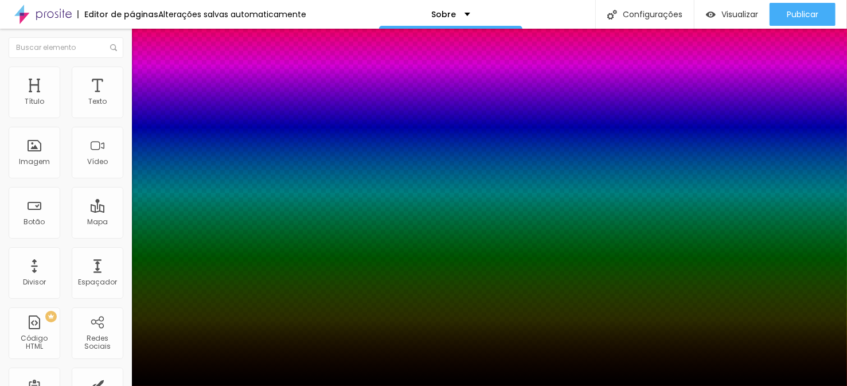
type input "13"
type input "12"
type input "4"
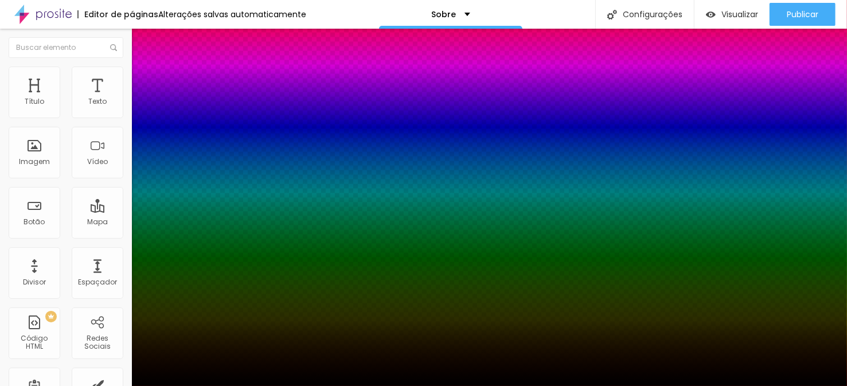
type input "2"
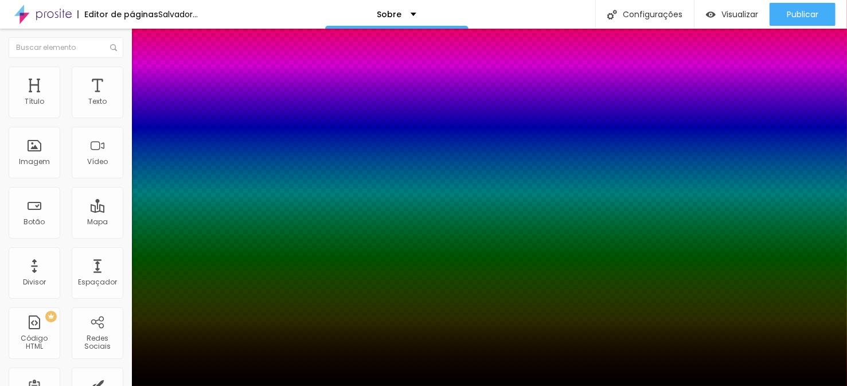
type input "0"
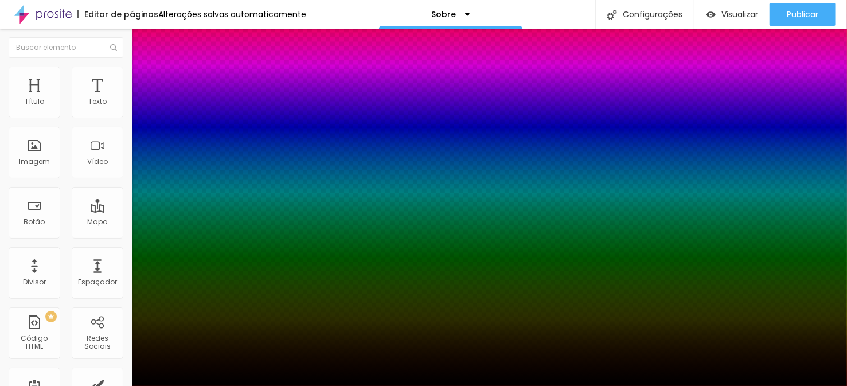
type input "28"
type input "29"
type input "30"
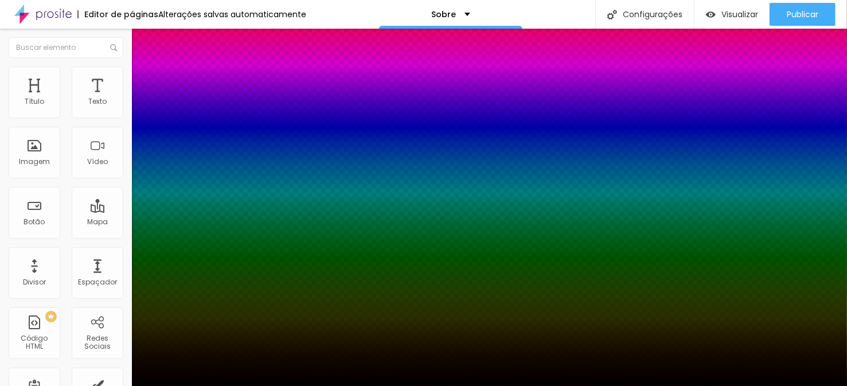
type input "30"
type input "21"
type input "14"
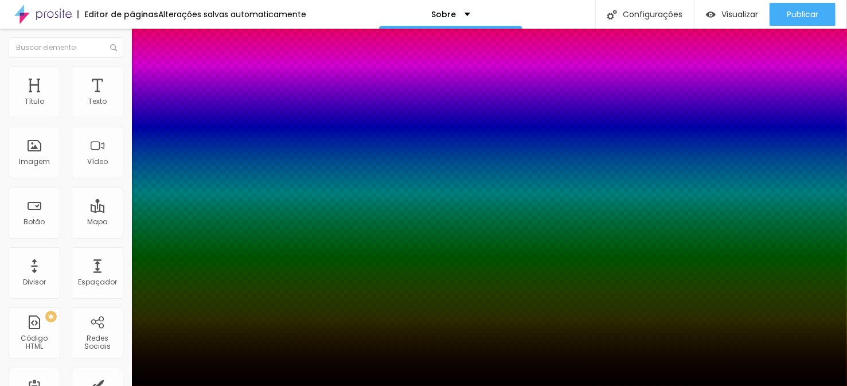
type input "12"
type input "11"
type input "10"
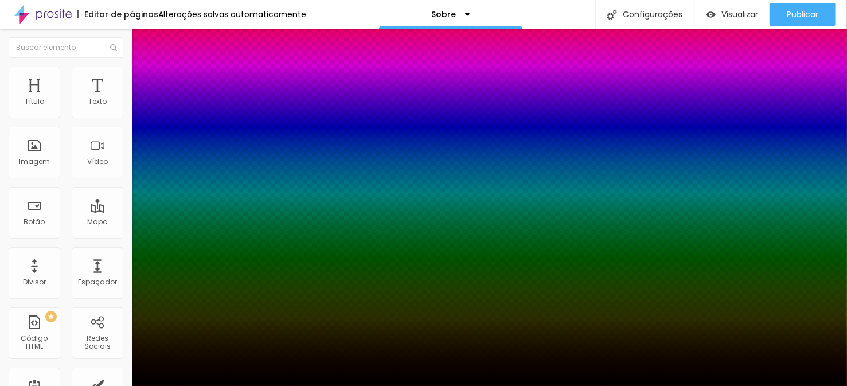
type input "10"
type input "9"
type input "8"
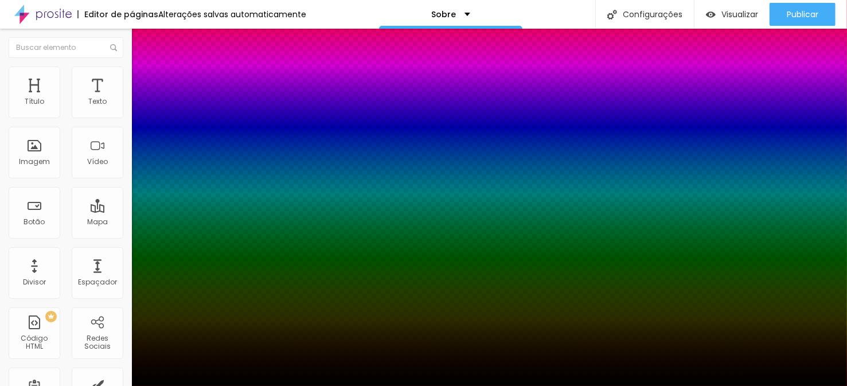
type input "7"
type input "6"
type input "5"
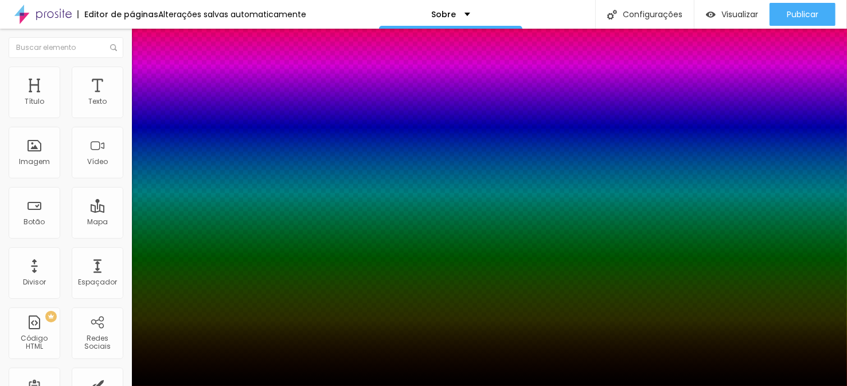
type input "5"
type input "7"
type input "8"
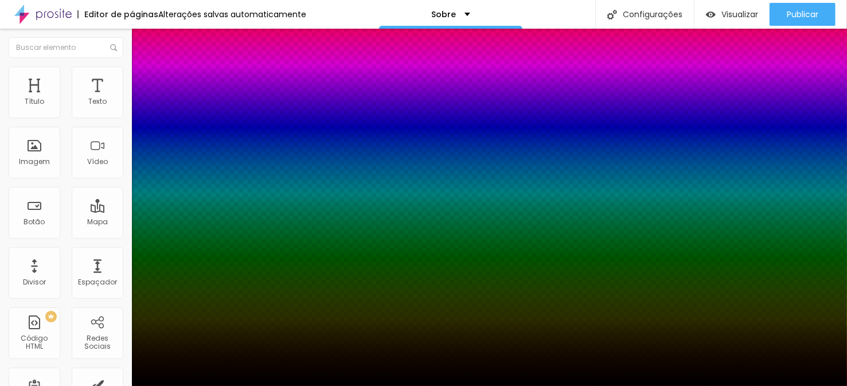
type input "9"
drag, startPoint x: 255, startPoint y: 255, endPoint x: 165, endPoint y: 255, distance: 89.5
type input "9"
click at [82, 386] on div at bounding box center [423, 386] width 847 height 0
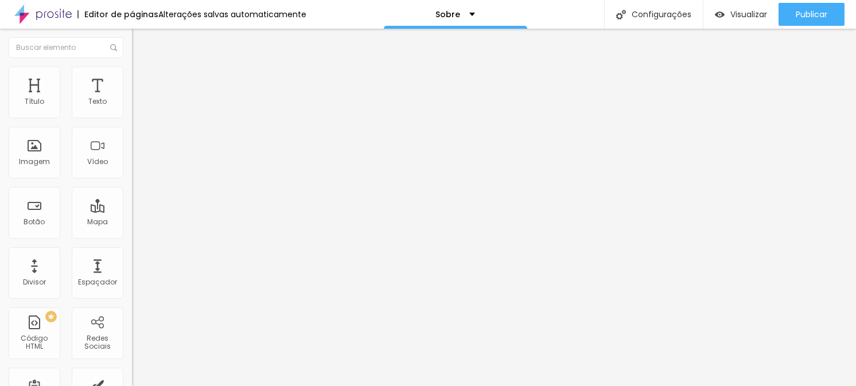
click at [141, 46] on div "Editar nulo" at bounding box center [171, 41] width 60 height 9
click at [132, 170] on button "button" at bounding box center [140, 164] width 16 height 12
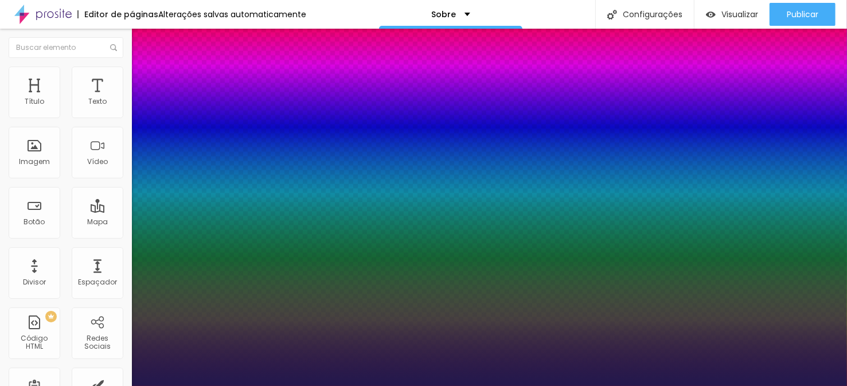
type input "1"
click at [275, 386] on div at bounding box center [423, 386] width 847 height 0
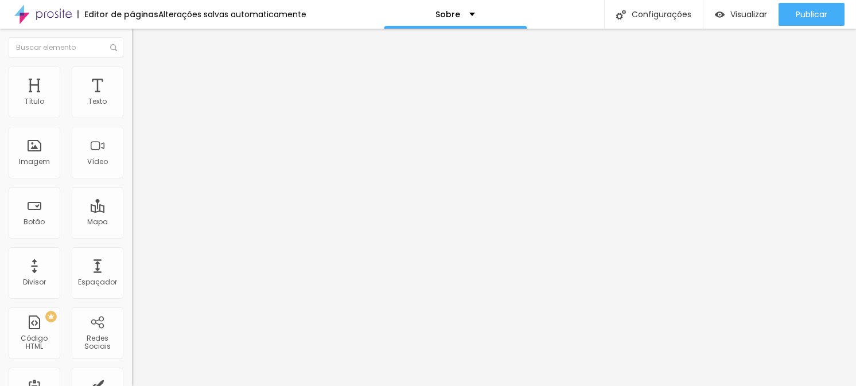
click at [137, 166] on icon "button" at bounding box center [140, 162] width 7 height 7
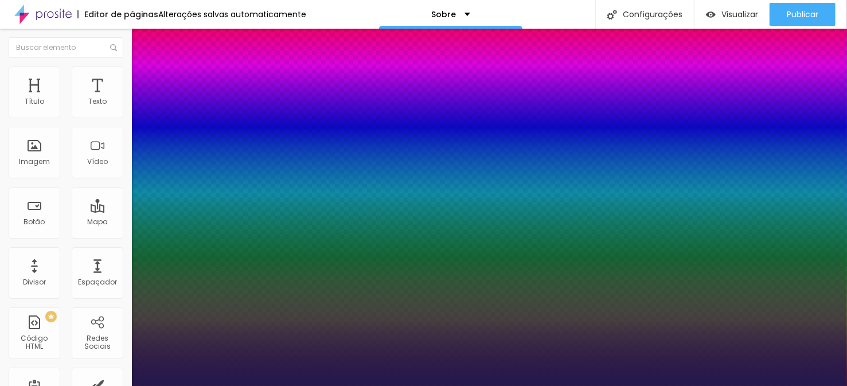
type input "1"
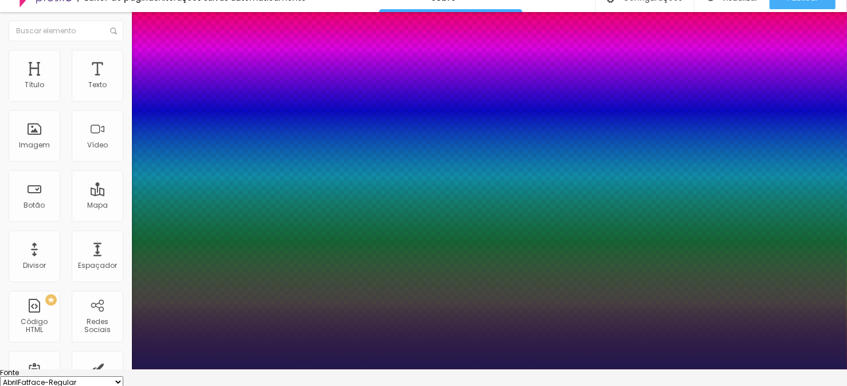
scroll to position [0, 0]
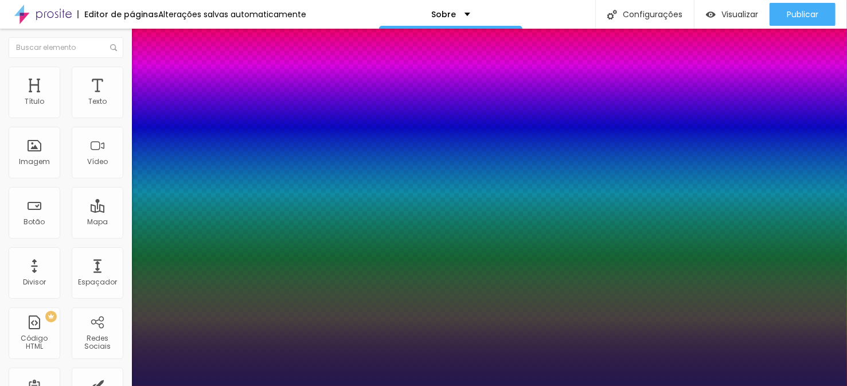
click at [315, 386] on div at bounding box center [423, 386] width 847 height 0
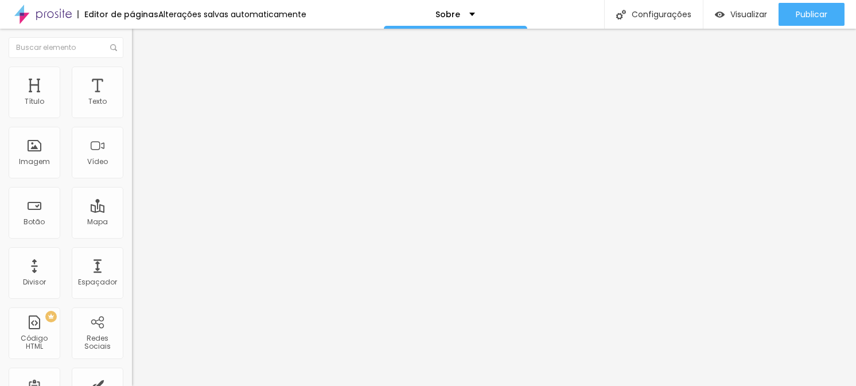
click at [132, 170] on button "button" at bounding box center [140, 164] width 16 height 12
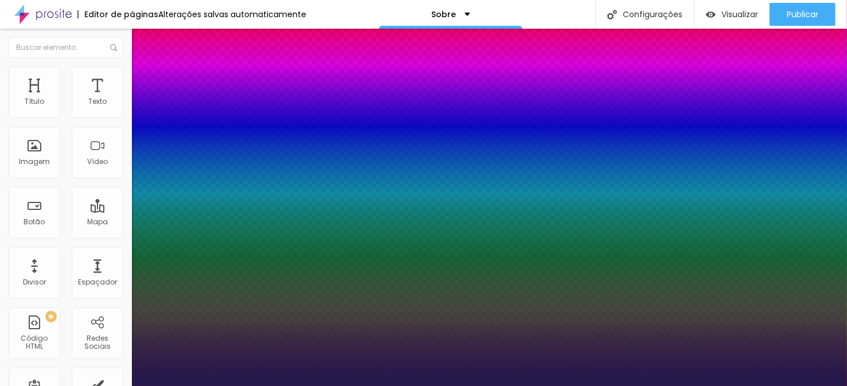
type input "1"
click at [88, 386] on div at bounding box center [423, 386] width 847 height 0
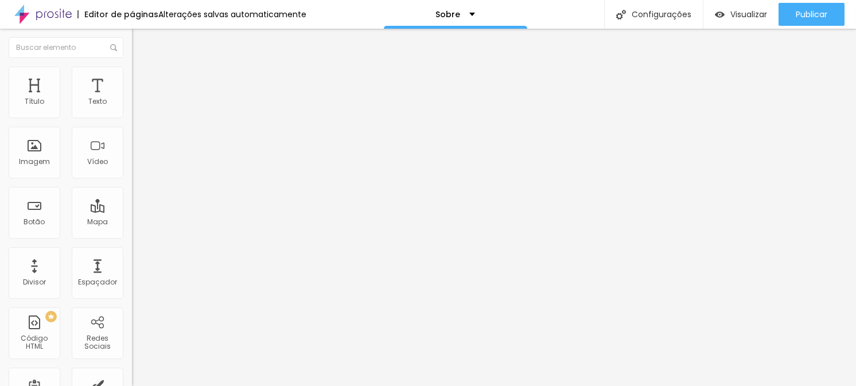
click at [137, 205] on icon "button" at bounding box center [140, 201] width 7 height 7
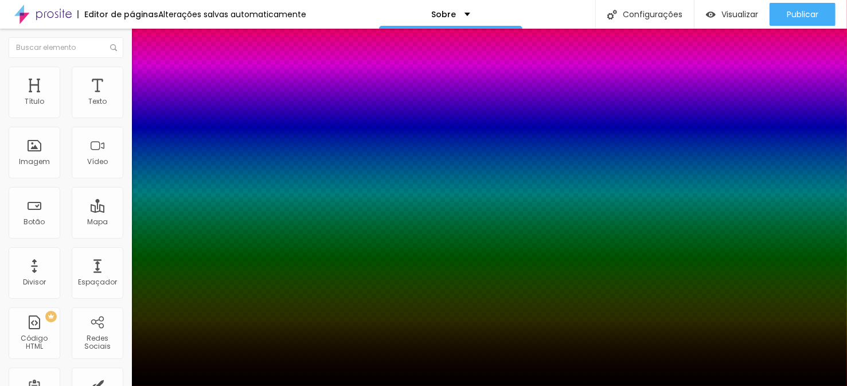
click at [218, 386] on div at bounding box center [423, 393] width 847 height 0
click at [298, 386] on div at bounding box center [423, 386] width 847 height 0
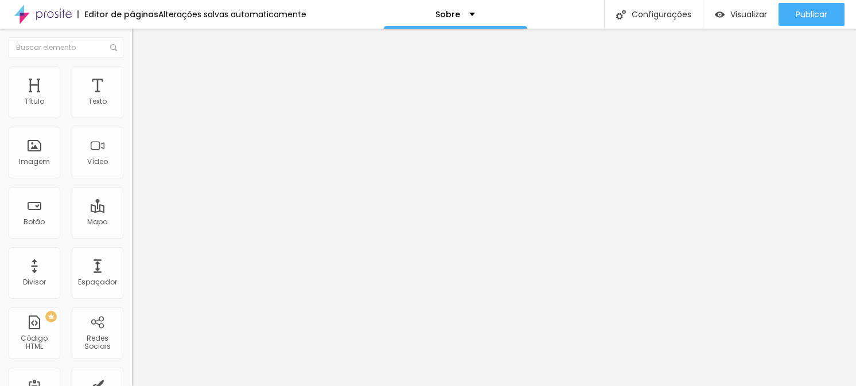
click at [137, 205] on icon "button" at bounding box center [140, 201] width 7 height 7
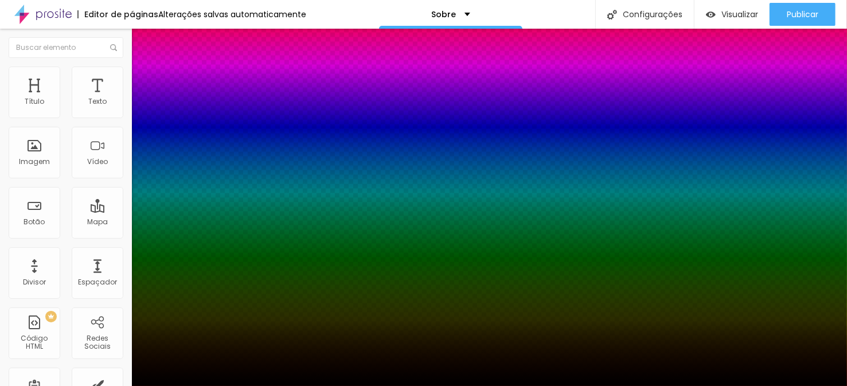
click at [215, 386] on div at bounding box center [423, 393] width 847 height 0
click at [313, 386] on div at bounding box center [423, 386] width 847 height 0
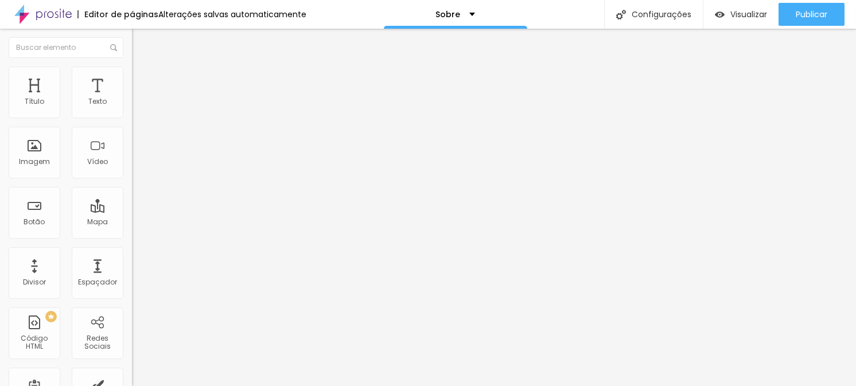
click at [138, 165] on icon "button" at bounding box center [140, 163] width 5 height 5
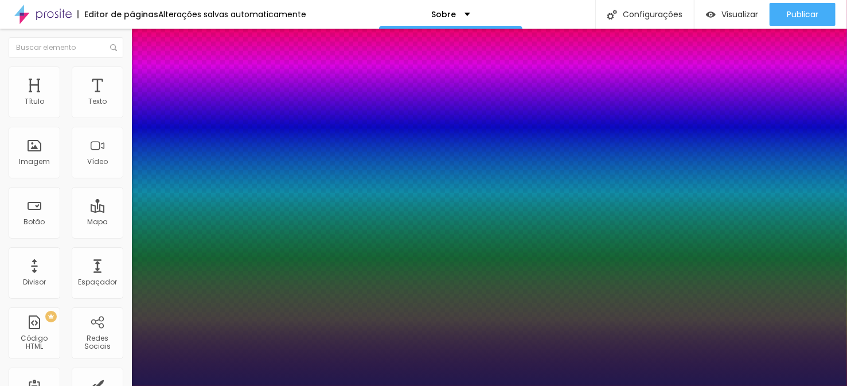
type input "1"
select select "Laila"
type input "1"
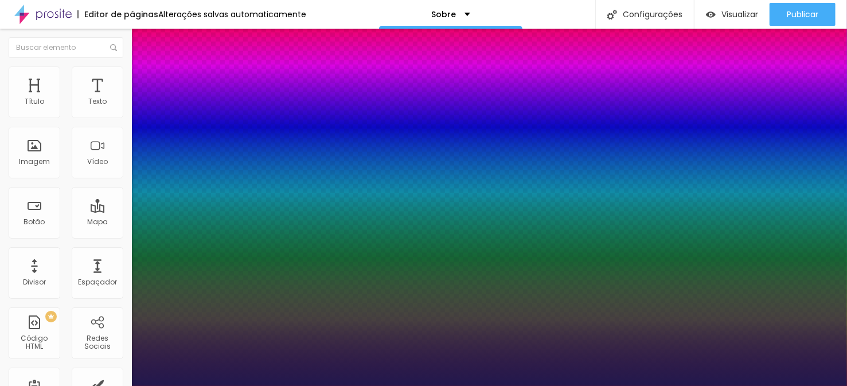
click at [95, 386] on div at bounding box center [423, 386] width 847 height 0
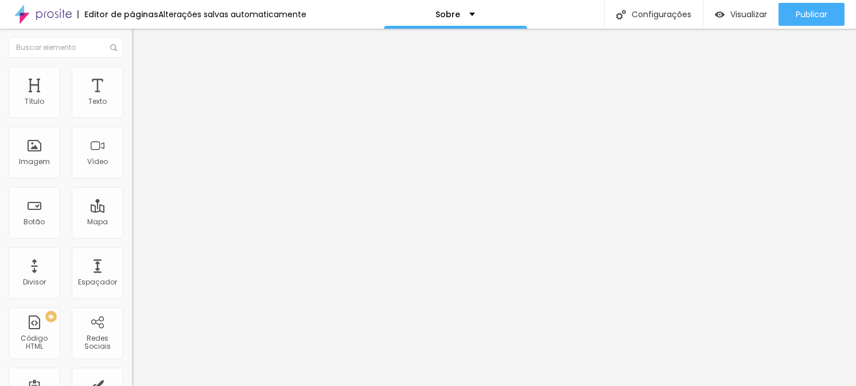
click at [137, 205] on icon "button" at bounding box center [140, 201] width 7 height 7
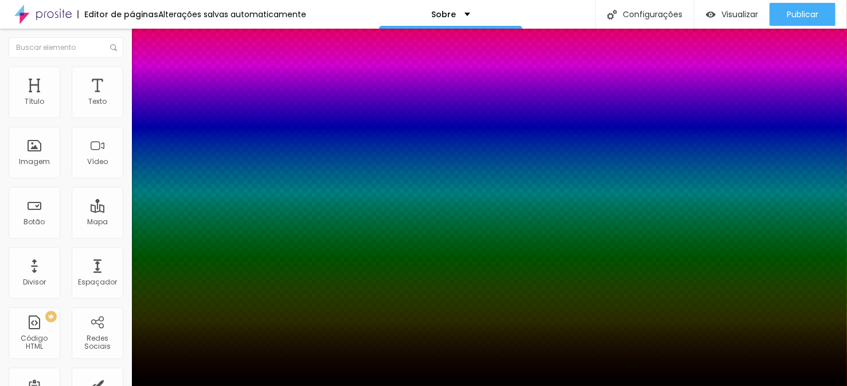
click at [213, 386] on div at bounding box center [423, 393] width 847 height 0
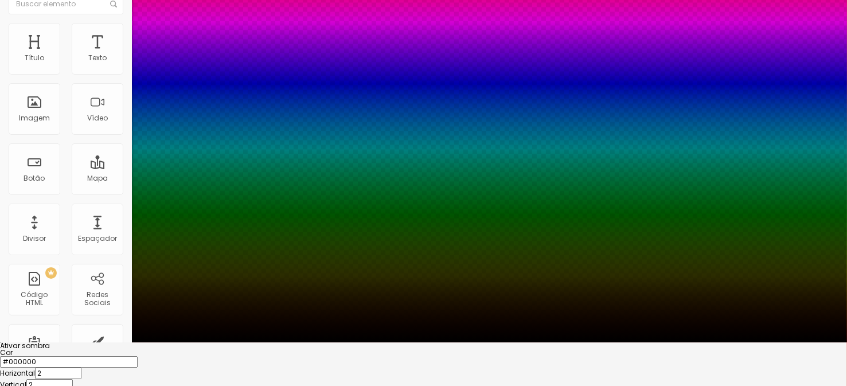
type input "0"
type input "2"
type input "6"
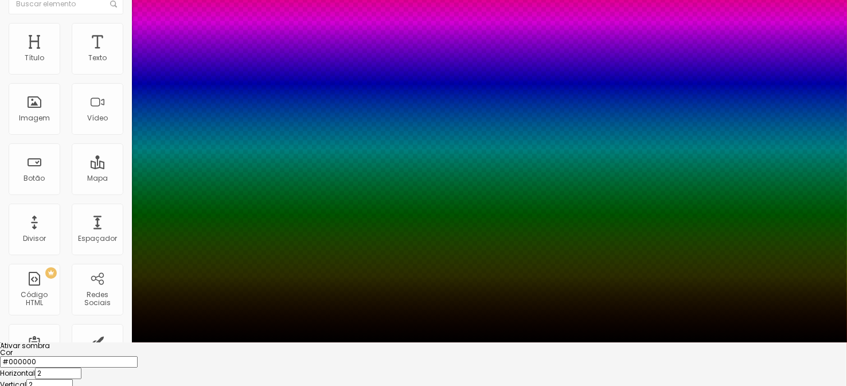
type input "6"
type input "4"
type input "2"
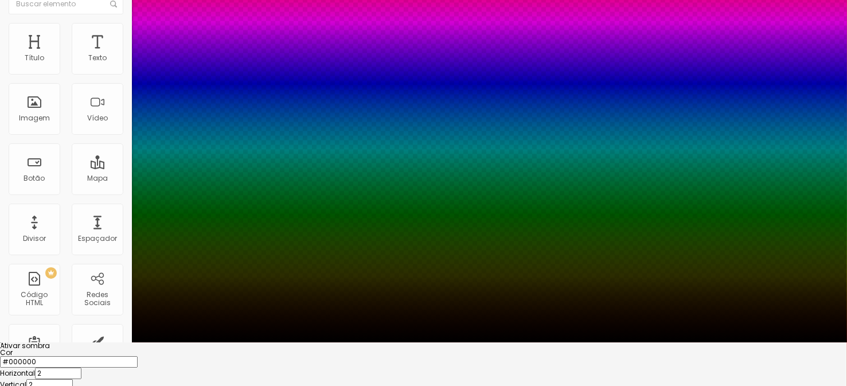
type input "6"
type input "7"
type input "11"
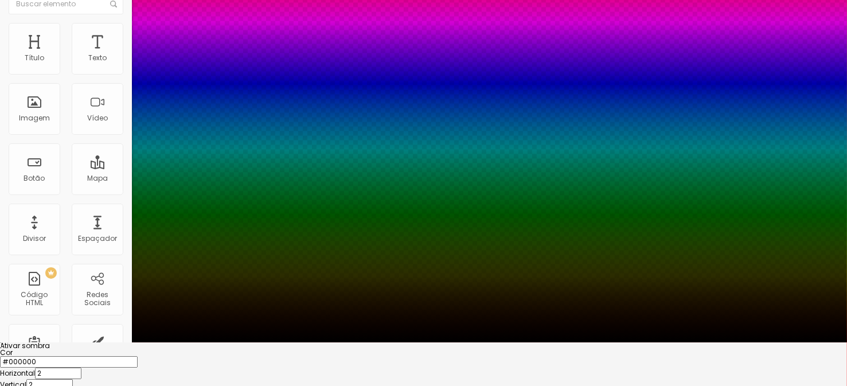
type input "11"
type input "9"
type input "7"
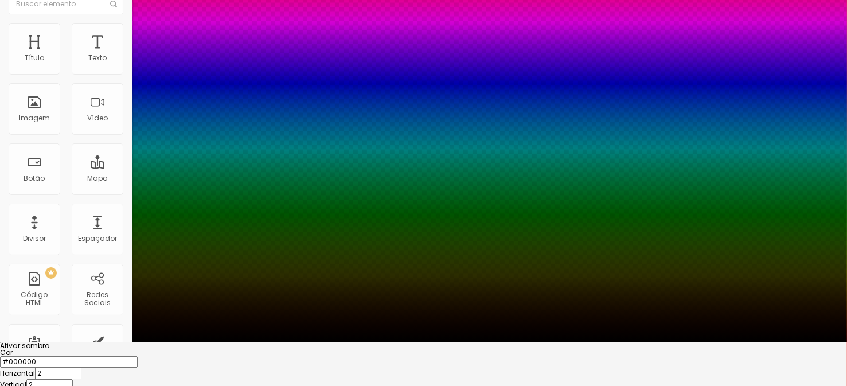
type input "4"
click at [329, 343] on div at bounding box center [423, 343] width 847 height 0
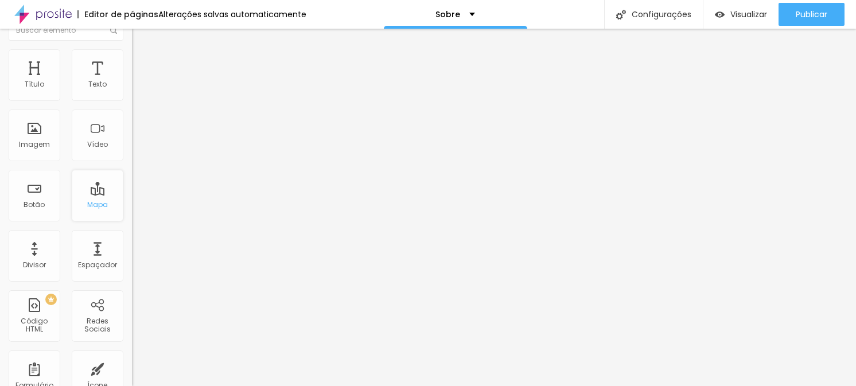
scroll to position [0, 0]
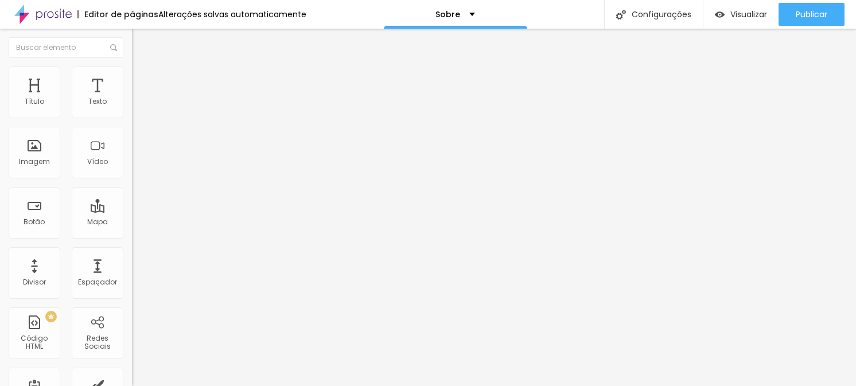
click at [141, 43] on img "button" at bounding box center [145, 41] width 9 height 9
click at [141, 41] on div "Editar nulo" at bounding box center [171, 41] width 60 height 9
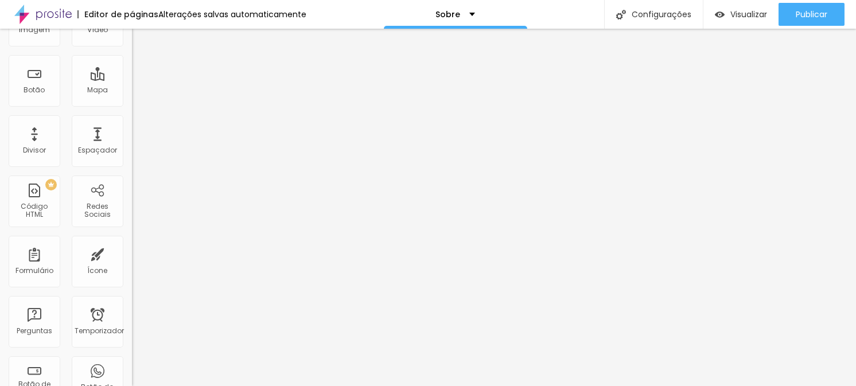
scroll to position [114, 0]
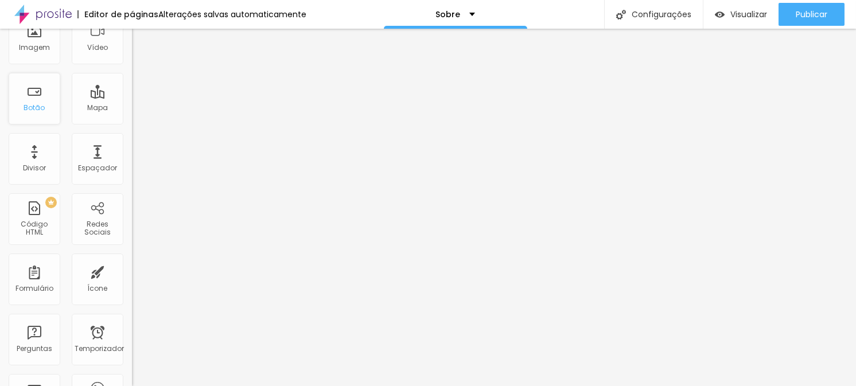
click at [41, 100] on div "Botão" at bounding box center [35, 99] width 52 height 52
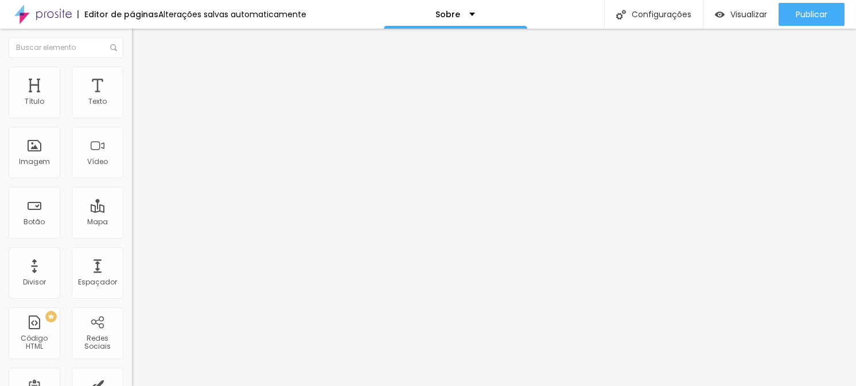
click at [132, 108] on input "Click me" at bounding box center [201, 101] width 138 height 11
drag, startPoint x: 53, startPoint y: 129, endPoint x: 10, endPoint y: 127, distance: 43.1
click at [132, 108] on input "Click me" at bounding box center [201, 101] width 138 height 11
type input "a"
click at [132, 108] on input "AGENDAR MEU ENSAIO" at bounding box center [201, 101] width 138 height 11
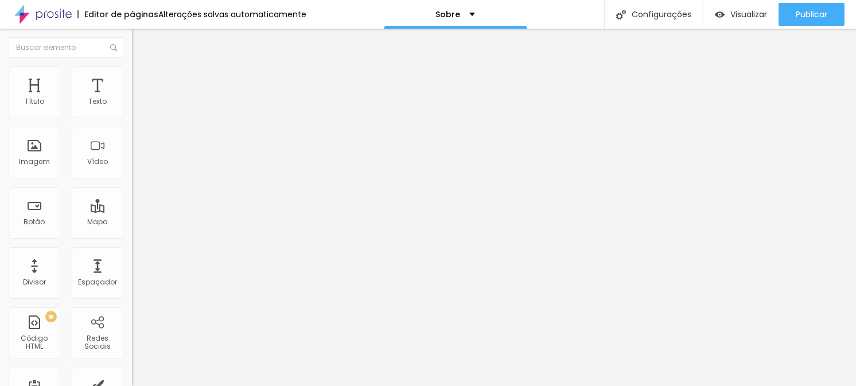
type input "QUERO AGENDAR MEU ENSAIO"
click at [132, 236] on input "https://" at bounding box center [201, 230] width 138 height 11
paste input "[URL][DOMAIN_NAME]"
click at [132, 236] on input "https://[URL][DOMAIN_NAME]" at bounding box center [201, 230] width 138 height 11
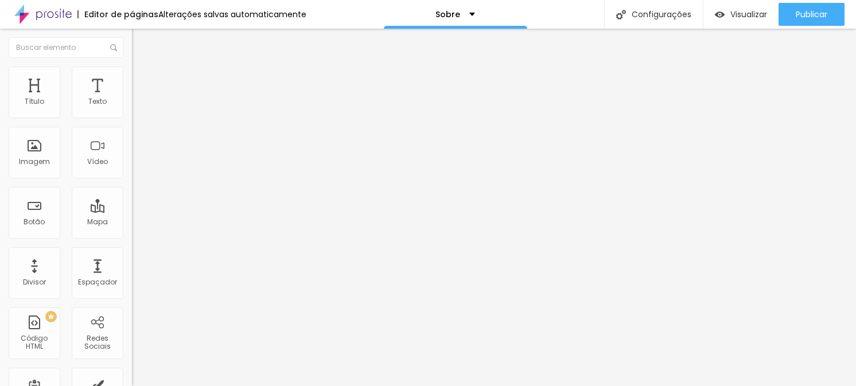
scroll to position [0, 0]
type input "[URL][DOMAIN_NAME]"
click at [132, 251] on div at bounding box center [198, 251] width 132 height 0
click at [132, 205] on img at bounding box center [134, 207] width 5 height 5
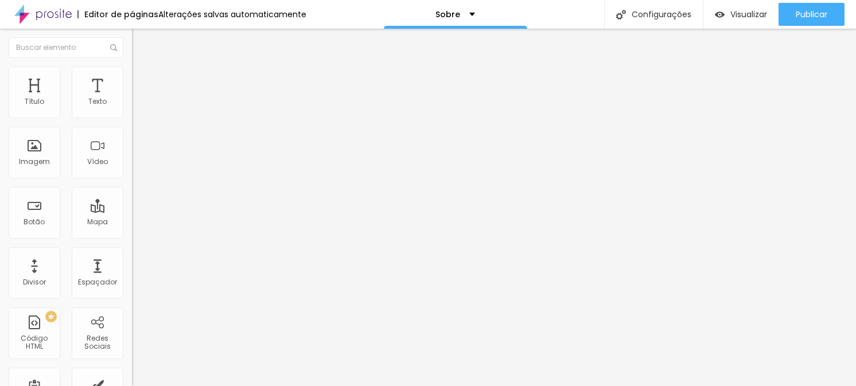
click at [132, 205] on img at bounding box center [134, 207] width 5 height 5
click at [132, 180] on span "Normal" at bounding box center [145, 176] width 26 height 10
click at [132, 188] on font "Pequeno" at bounding box center [147, 183] width 30 height 10
click at [132, 199] on font "Normal" at bounding box center [145, 194] width 26 height 10
click at [132, 205] on font "Grande" at bounding box center [145, 201] width 27 height 10
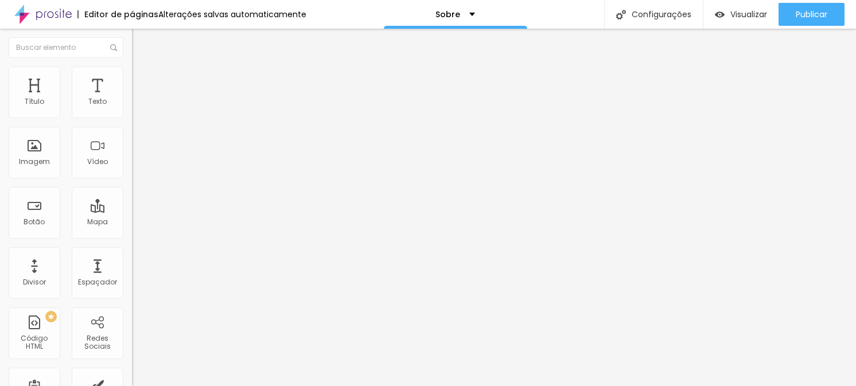
click at [132, 194] on font "Normal" at bounding box center [145, 190] width 26 height 10
click at [132, 78] on li "Avançado" at bounding box center [198, 83] width 132 height 11
click at [139, 99] on font "Adicionar imagem" at bounding box center [172, 94] width 67 height 10
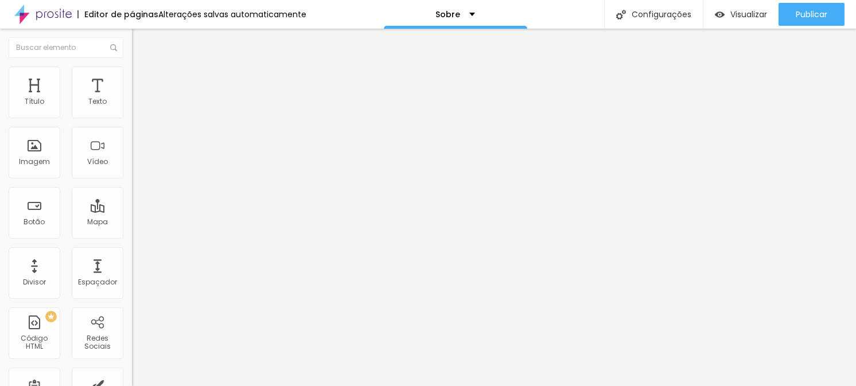
click at [239, 386] on div at bounding box center [428, 393] width 856 height 0
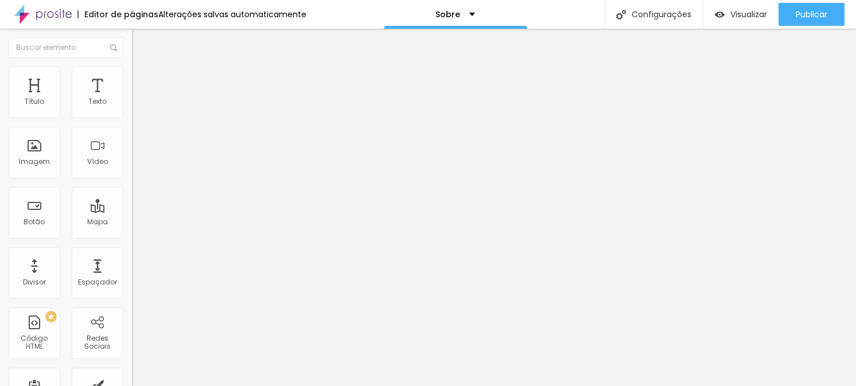
click at [139, 99] on font "Adicionar imagem" at bounding box center [172, 94] width 67 height 10
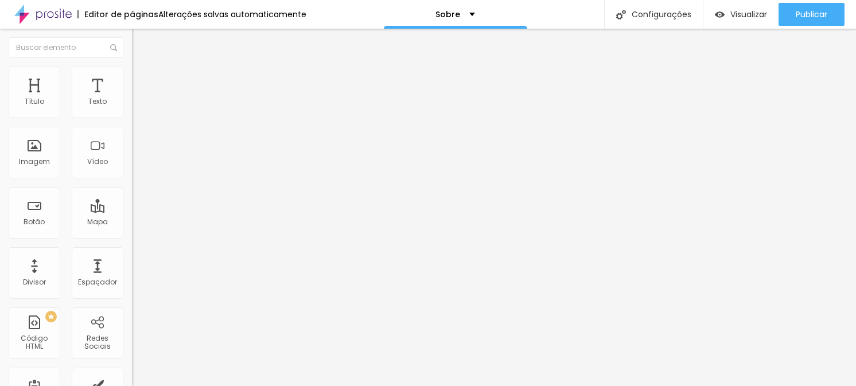
click at [139, 99] on font "Adicionar imagem" at bounding box center [172, 94] width 67 height 10
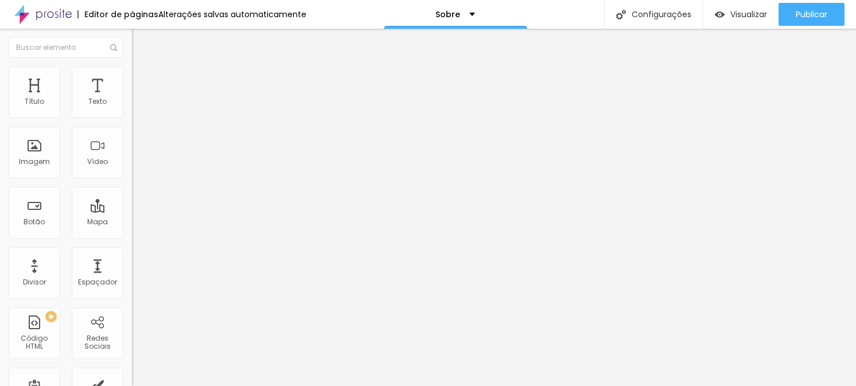
click at [141, 38] on img "button" at bounding box center [145, 41] width 9 height 9
click at [139, 99] on font "Adicionar imagem" at bounding box center [172, 94] width 67 height 10
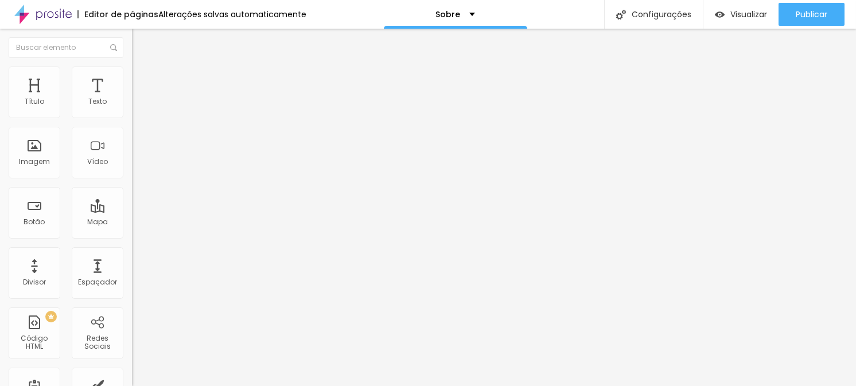
click at [139, 99] on font "Adicionar imagem" at bounding box center [172, 94] width 67 height 10
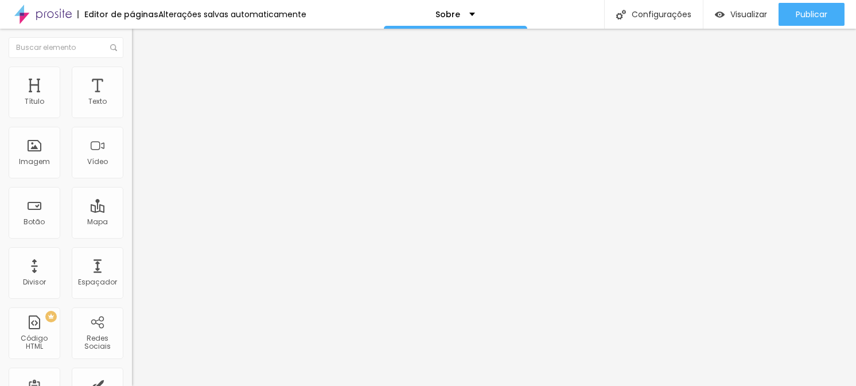
click at [139, 99] on font "Adicionar imagem" at bounding box center [172, 94] width 67 height 10
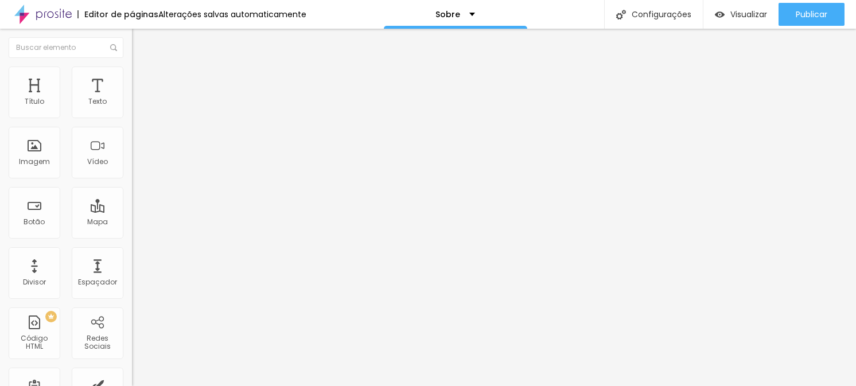
click at [139, 99] on font "Adicionar imagem" at bounding box center [172, 94] width 67 height 10
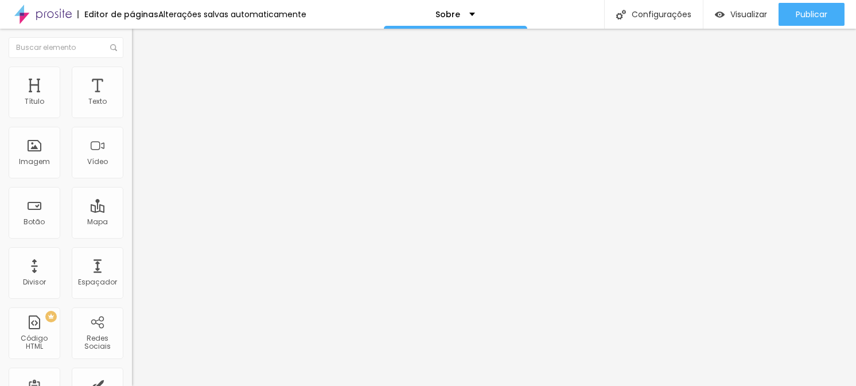
click at [139, 99] on font "Adicionar imagem" at bounding box center [172, 94] width 67 height 10
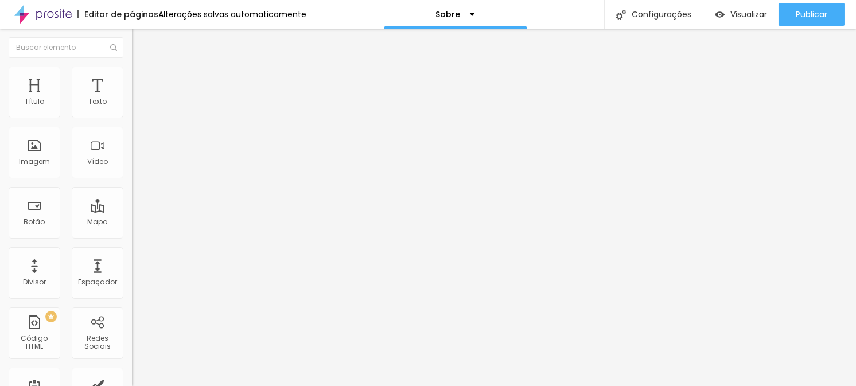
click at [139, 99] on font "Adicionar imagem" at bounding box center [172, 94] width 67 height 10
click at [132, 99] on span "Adicionar imagem" at bounding box center [169, 94] width 74 height 10
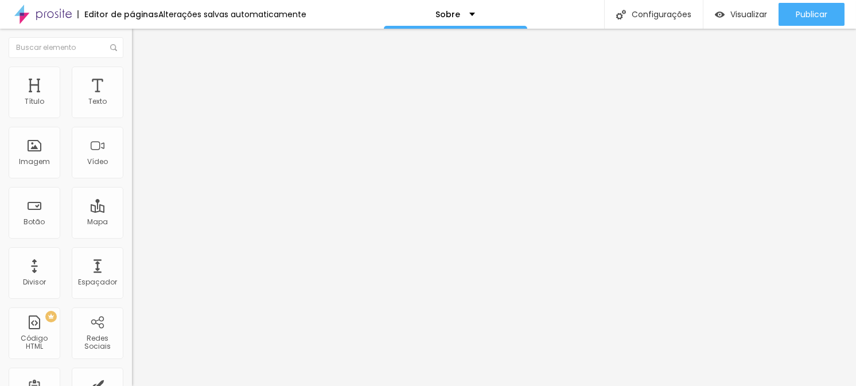
click at [139, 99] on font "Adicionar imagem" at bounding box center [172, 94] width 67 height 10
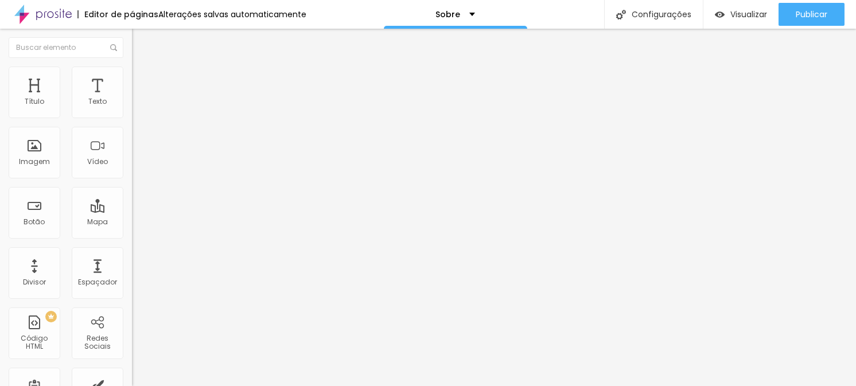
click at [80, 271] on div "Espaçador" at bounding box center [98, 273] width 52 height 52
click at [36, 265] on div "Divisor" at bounding box center [35, 273] width 52 height 52
click at [132, 136] on span "Sólido" at bounding box center [143, 134] width 22 height 10
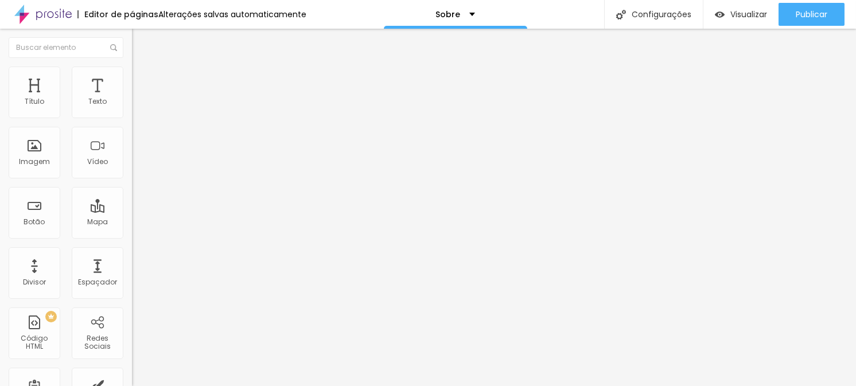
click at [132, 198] on font "Coração 1" at bounding box center [150, 193] width 36 height 10
click at [132, 180] on font "Estrela" at bounding box center [143, 175] width 23 height 10
click at [142, 79] on font "Estilo" at bounding box center [151, 74] width 18 height 10
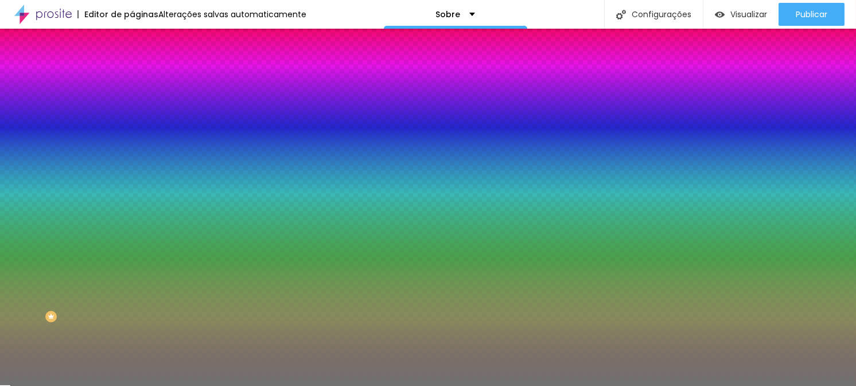
click at [132, 110] on div at bounding box center [198, 110] width 132 height 0
click at [96, 202] on div at bounding box center [428, 193] width 856 height 386
click at [101, 200] on div at bounding box center [428, 193] width 856 height 386
click at [63, 142] on div at bounding box center [428, 193] width 856 height 386
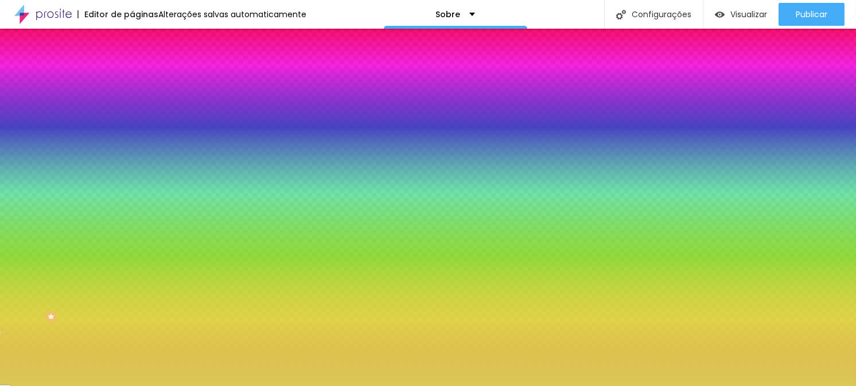
drag, startPoint x: 95, startPoint y: 204, endPoint x: 101, endPoint y: 203, distance: 5.9
click at [101, 203] on div at bounding box center [428, 193] width 856 height 386
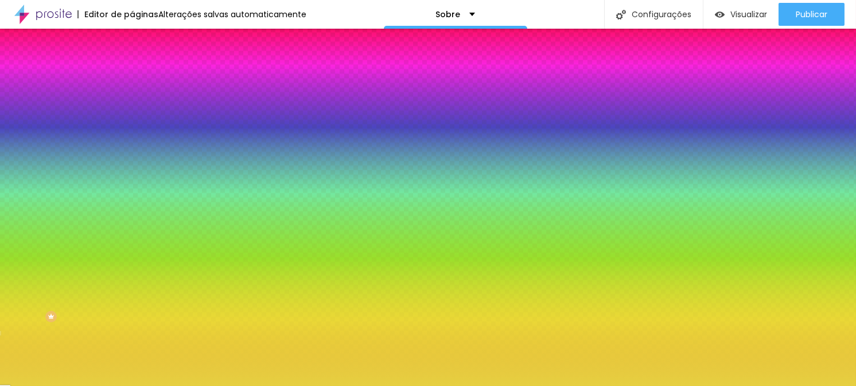
click at [72, 138] on div at bounding box center [428, 193] width 856 height 386
click at [85, 138] on div at bounding box center [428, 193] width 856 height 386
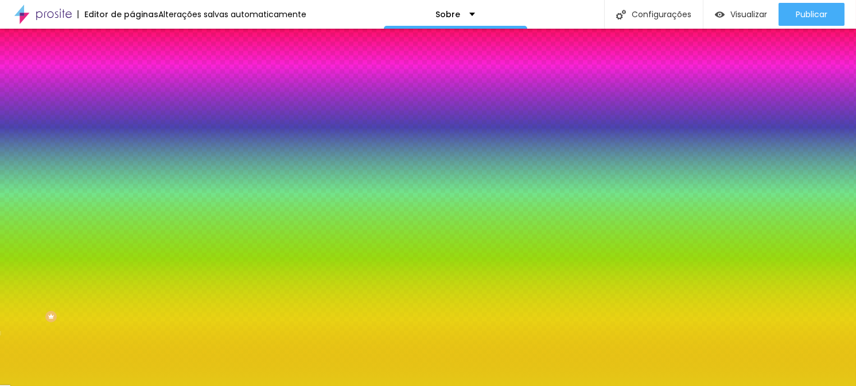
click at [91, 134] on div at bounding box center [428, 193] width 856 height 386
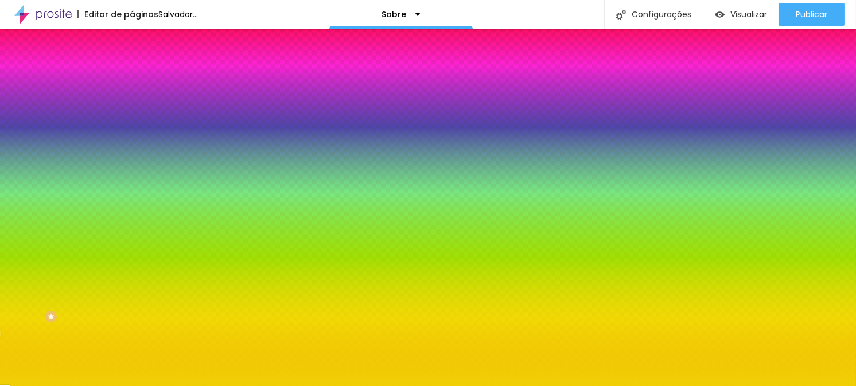
type input "#F7D80F"
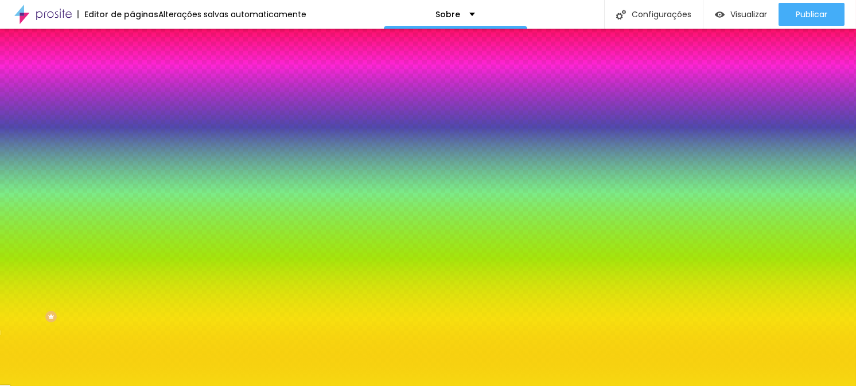
click at [88, 132] on div at bounding box center [428, 193] width 856 height 386
click at [132, 110] on div at bounding box center [198, 110] width 132 height 0
type input "51"
type input "54"
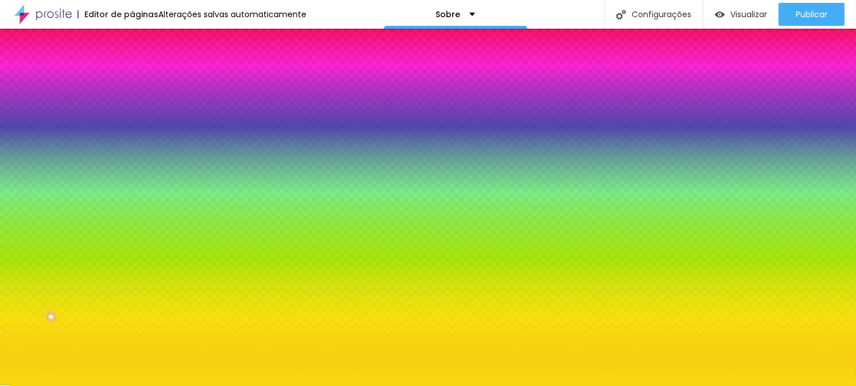
type input "54"
type input "55"
type input "56"
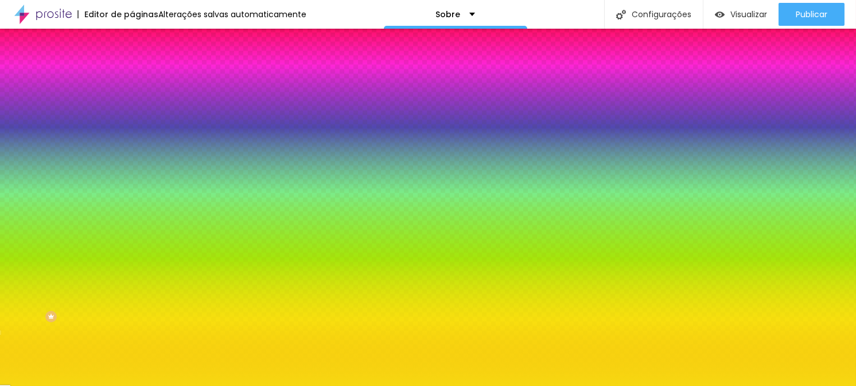
type input "58"
type input "59"
type input "62"
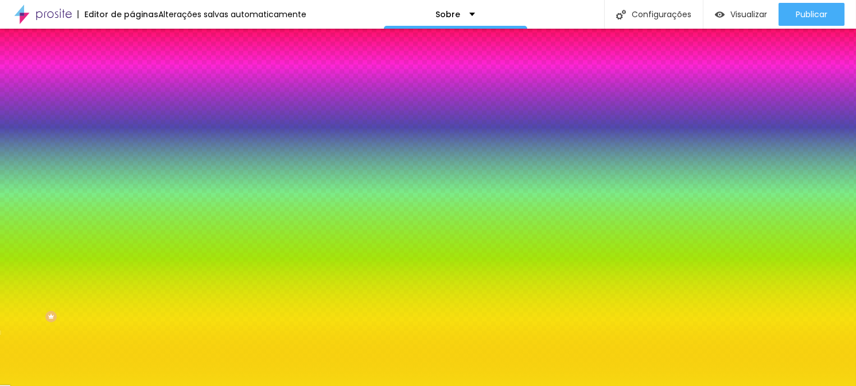
type input "62"
type input "68"
type input "69"
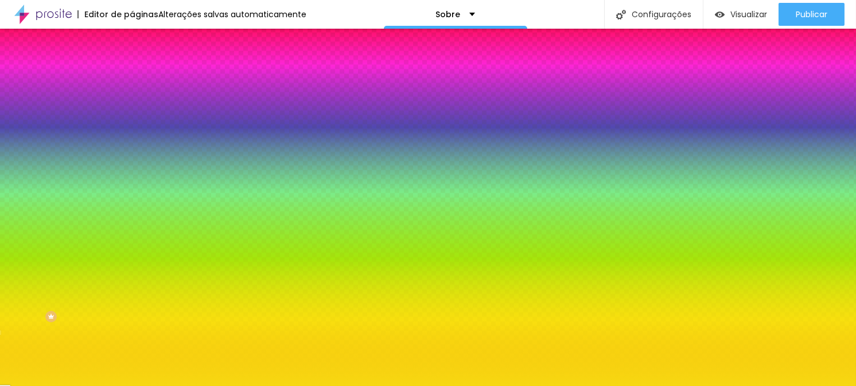
type input "72"
type input "75"
type input "76"
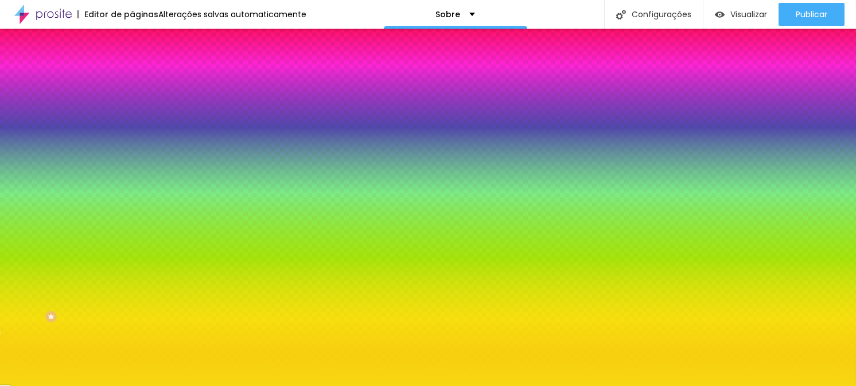
type input "76"
type input "77"
type input "78"
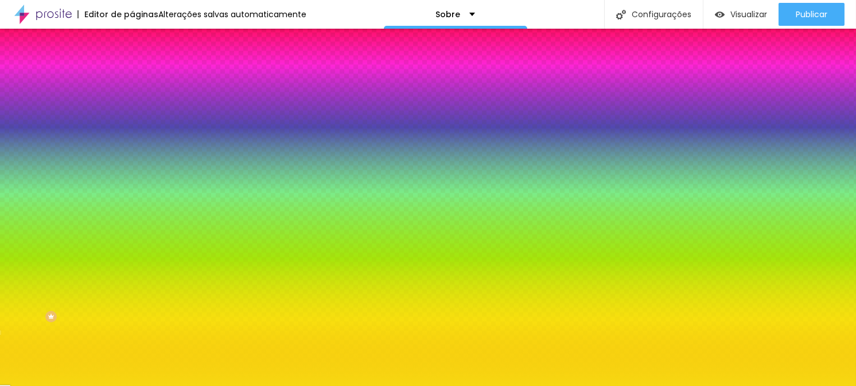
type input "79"
type input "80"
type input "81"
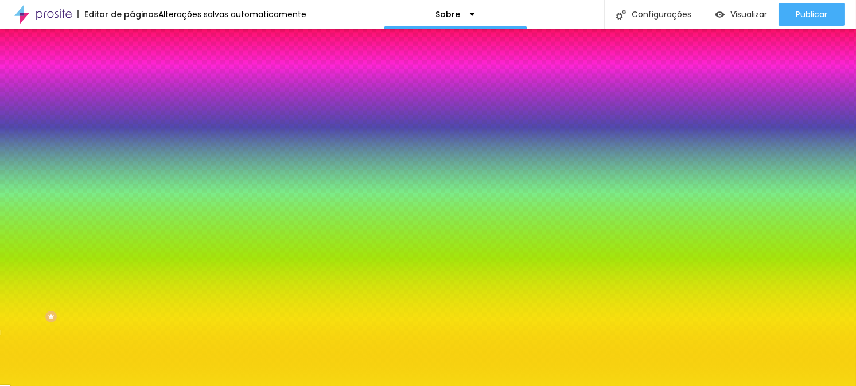
type input "81"
type input "82"
type input "83"
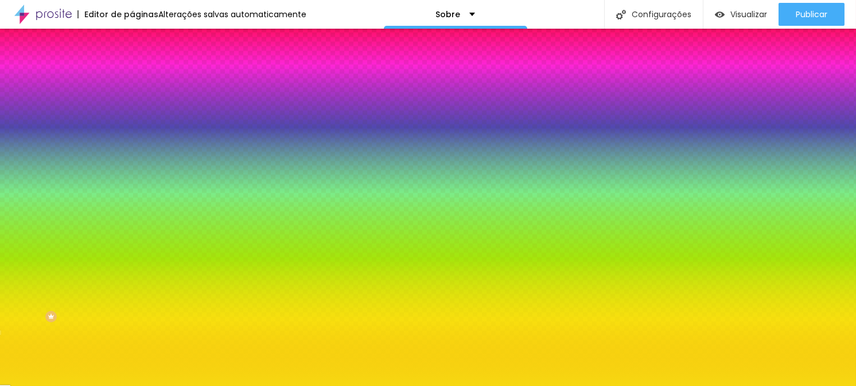
type input "86"
type input "87"
type input "88"
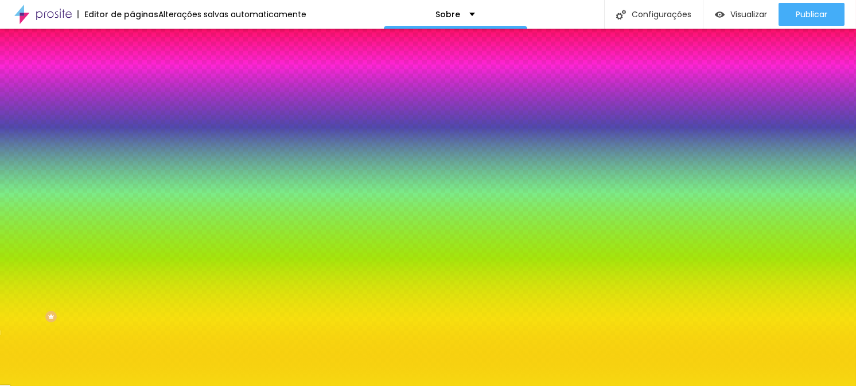
type input "88"
type input "89"
type input "93"
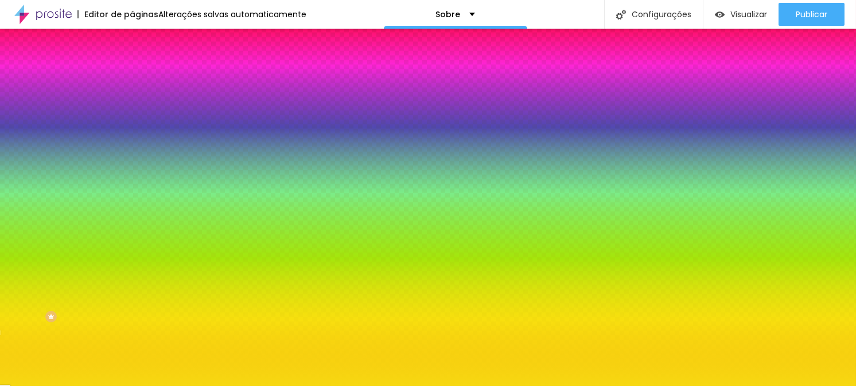
type input "95"
type input "96"
type input "98"
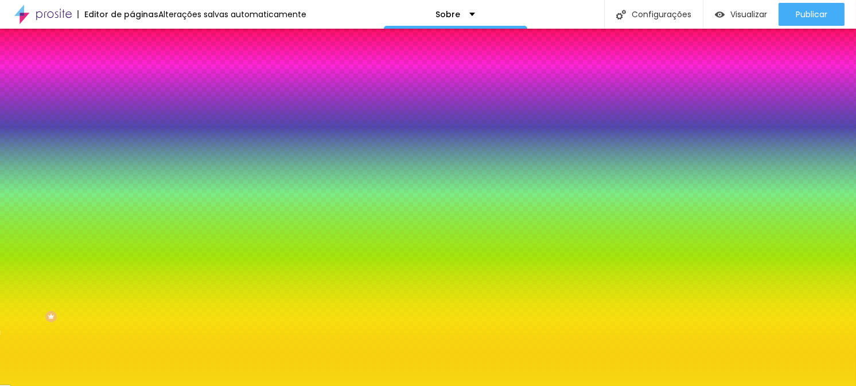
type input "98"
type input "100"
drag, startPoint x: 59, startPoint y: 151, endPoint x: 134, endPoint y: 160, distance: 75.1
type input "100"
click at [134, 149] on input "range" at bounding box center [169, 144] width 74 height 9
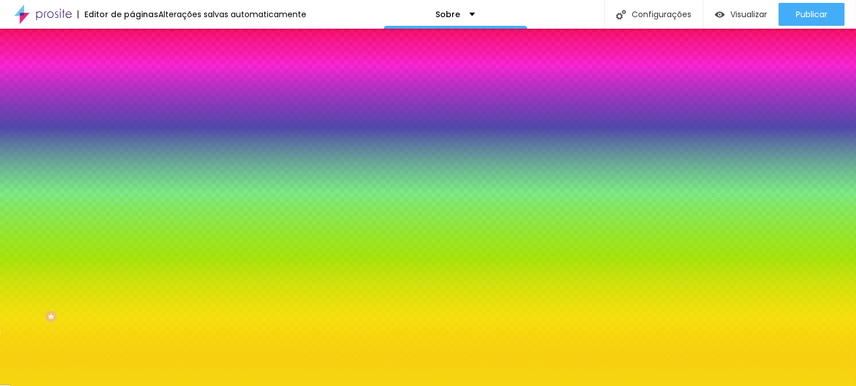
type input "11"
type input "12"
type input "13"
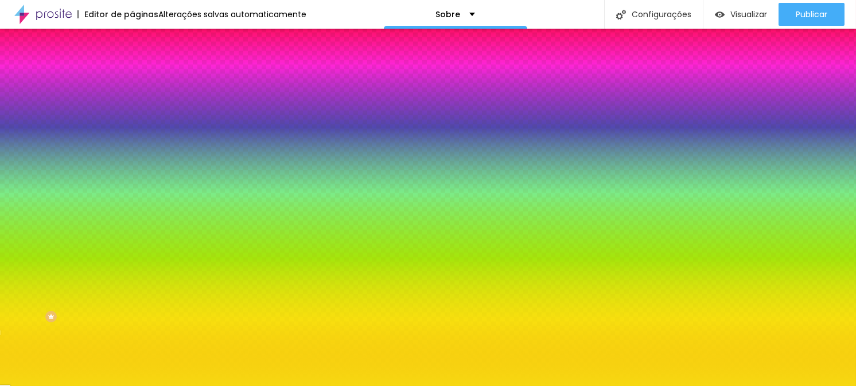
type input "13"
type input "14"
type input "6"
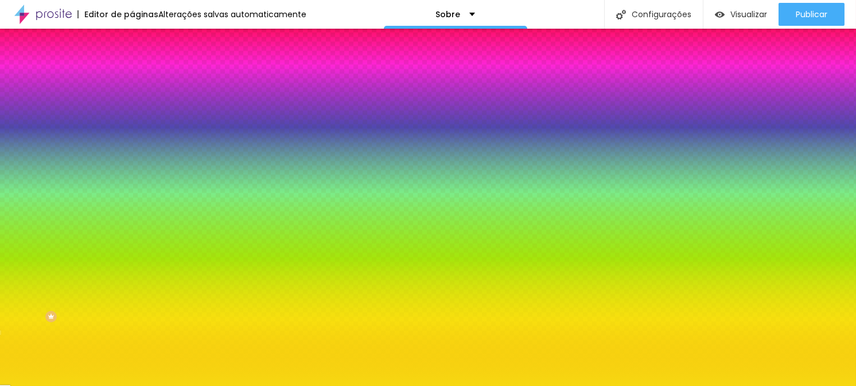
type input "5"
type input "4"
type input "3"
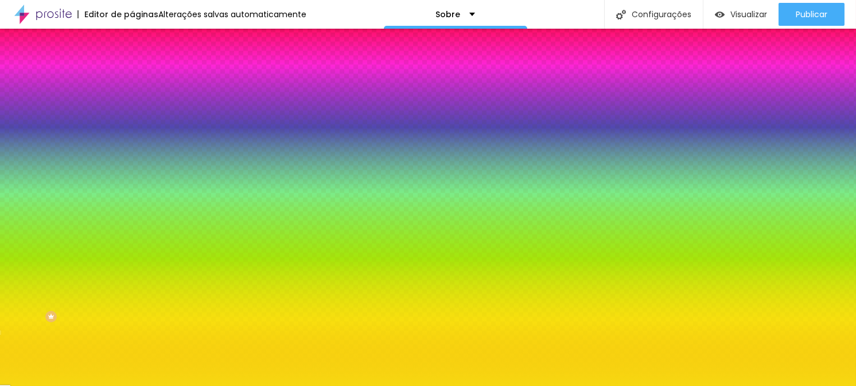
type input "3"
type input "2"
type input "3"
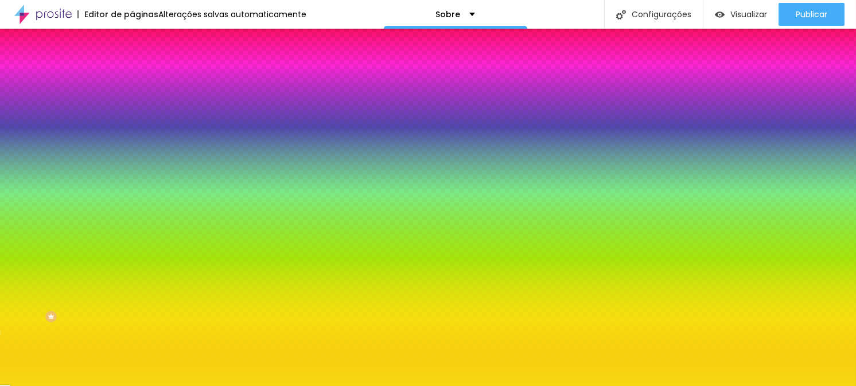
type input "7"
type input "8"
type input "9"
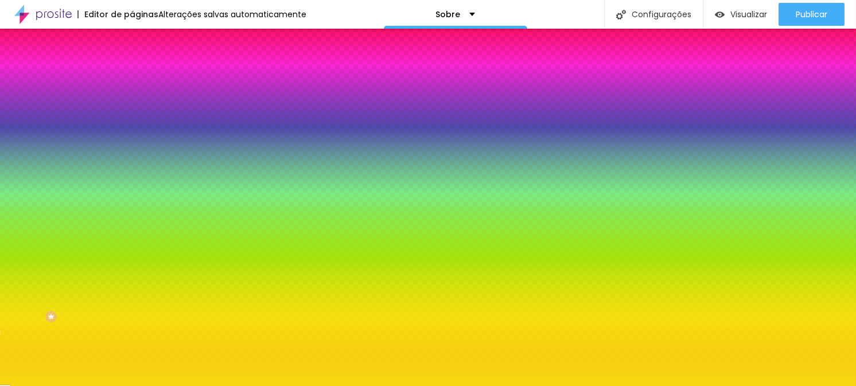
type input "9"
type input "10"
type input "11"
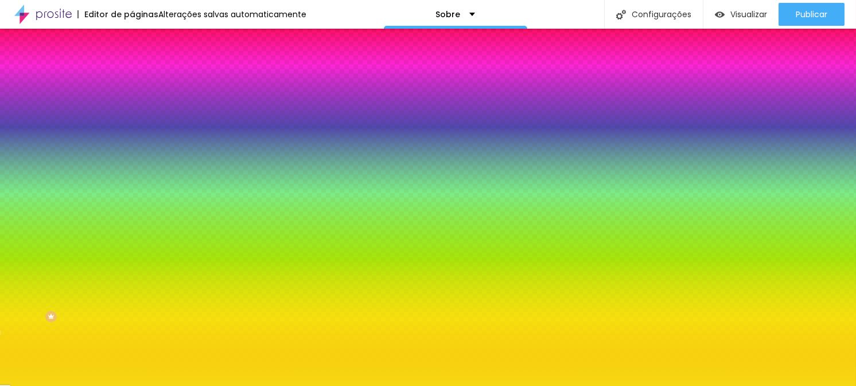
type input "10"
click at [132, 178] on input "range" at bounding box center [169, 173] width 74 height 9
click at [132, 212] on div "Editar nulo Conteúdo Estilo Avançado Cor Voltar ao padrão #F7D80F Tamanho 100 %…" at bounding box center [198, 207] width 132 height 357
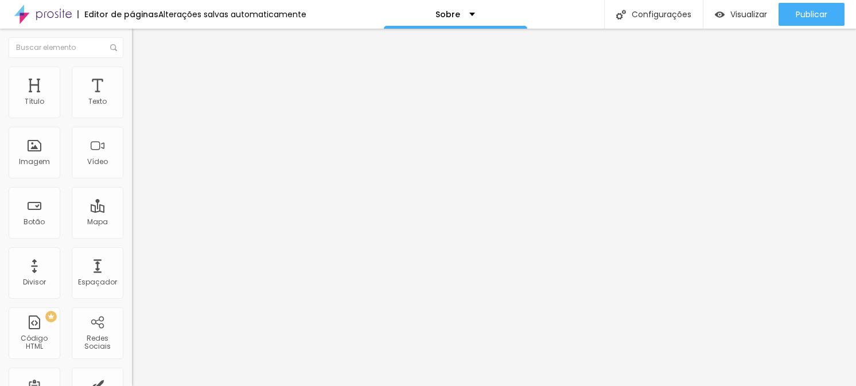
click at [142, 79] on font "Estilo" at bounding box center [151, 74] width 18 height 10
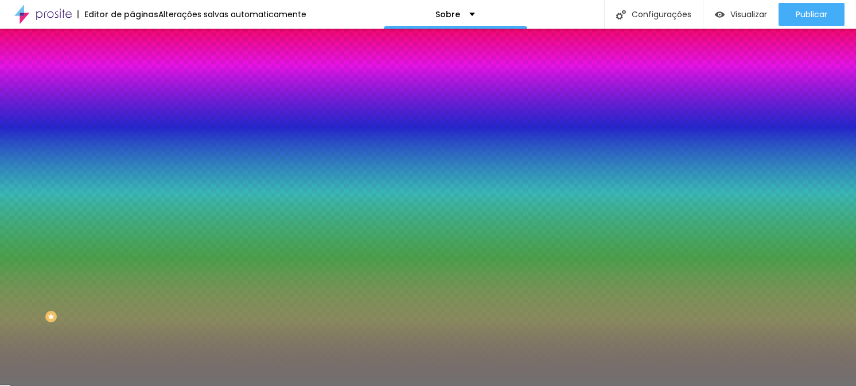
type input "48"
type input "30"
type input "24"
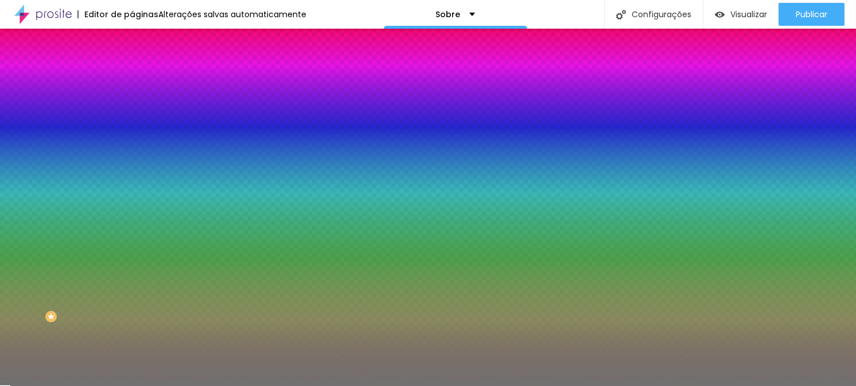
type input "24"
type input "22"
type input "20"
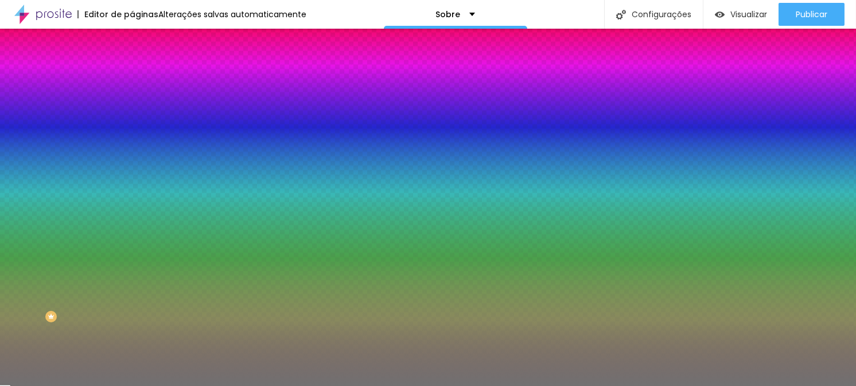
type input "17"
type input "14"
type input "10"
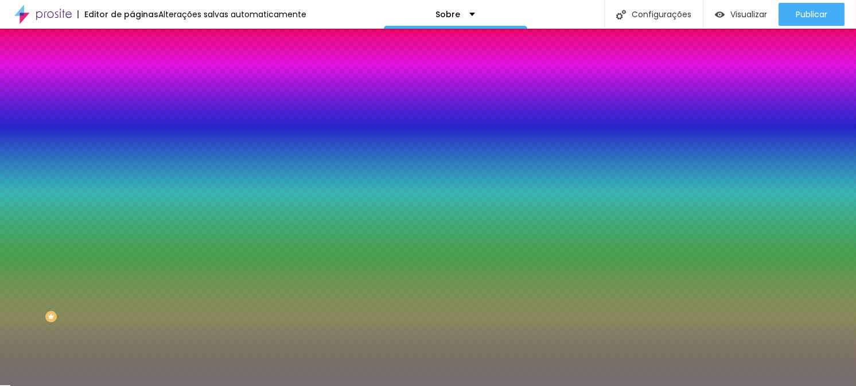
type input "10"
type input "29"
type input "56"
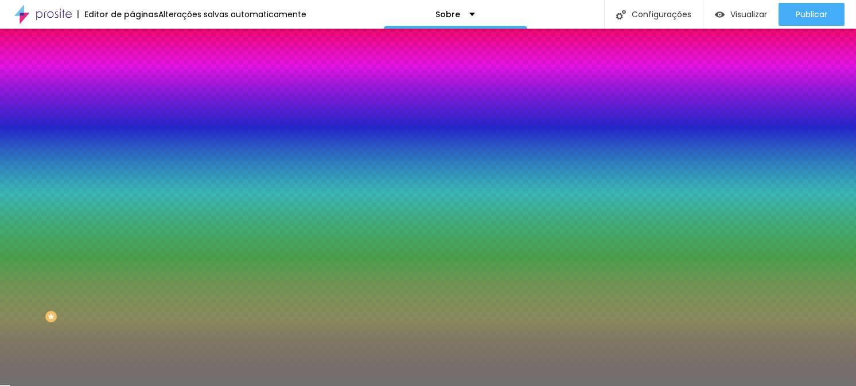
type input "64"
type input "69"
type input "74"
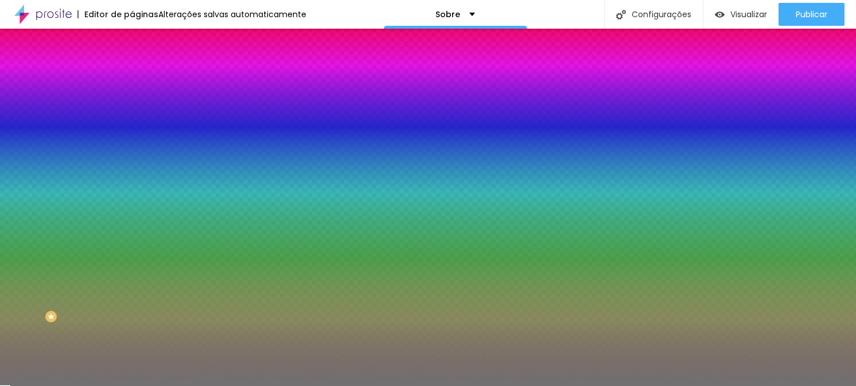
type input "74"
type input "78"
type input "81"
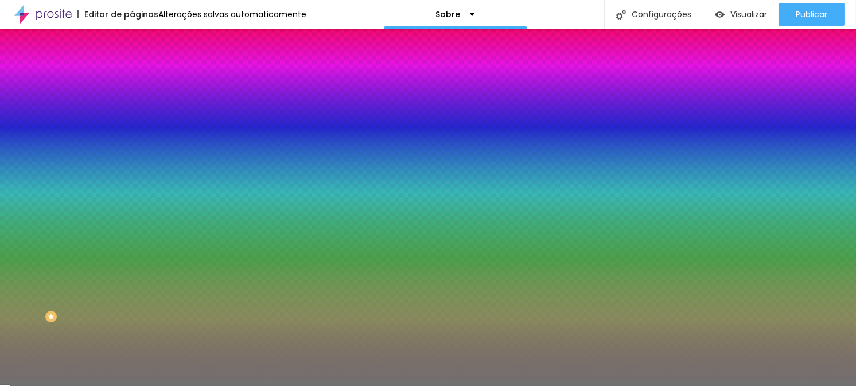
type input "84"
type input "89"
type input "95"
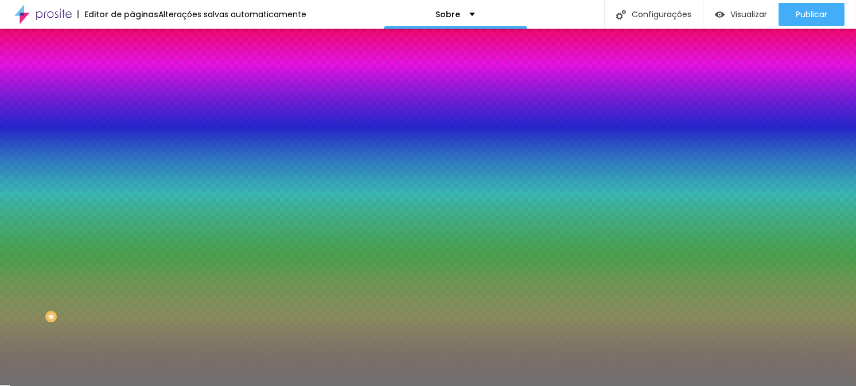
type input "95"
type input "99"
type input "100"
drag, startPoint x: 60, startPoint y: 149, endPoint x: 83, endPoint y: 166, distance: 28.3
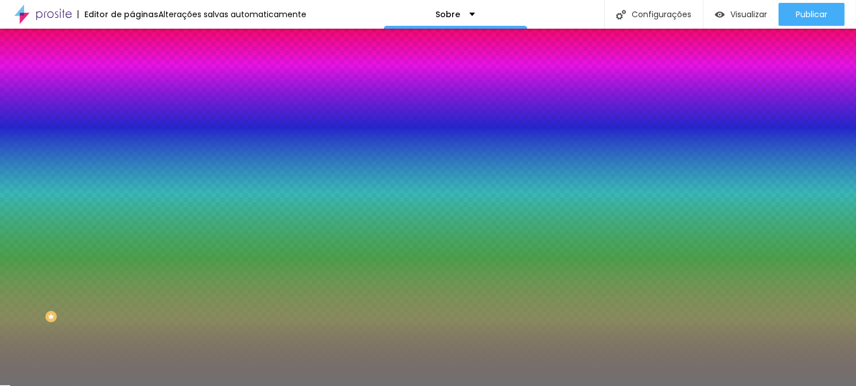
type input "100"
click at [132, 149] on input "range" at bounding box center [169, 144] width 74 height 9
type input "9"
type input "10"
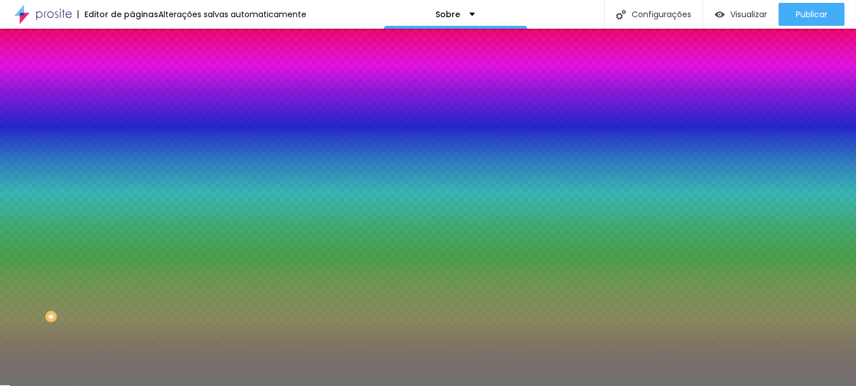
type input "10"
type input "9"
type input "8"
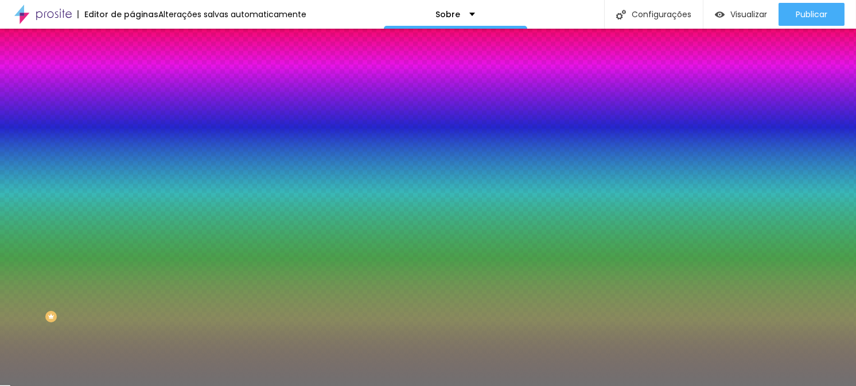
type input "7"
type input "6"
type input "5"
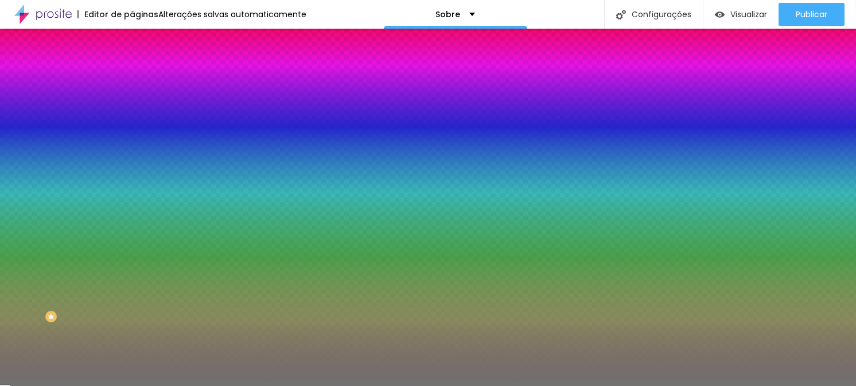
type input "5"
type input "4"
type input "3"
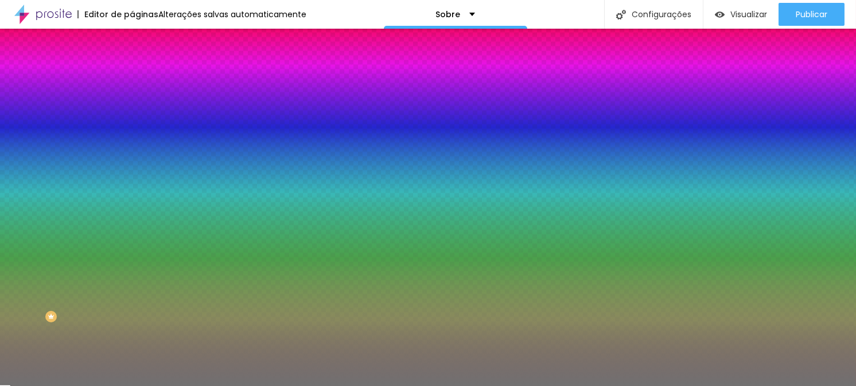
type input "2"
type input "1"
type input "4"
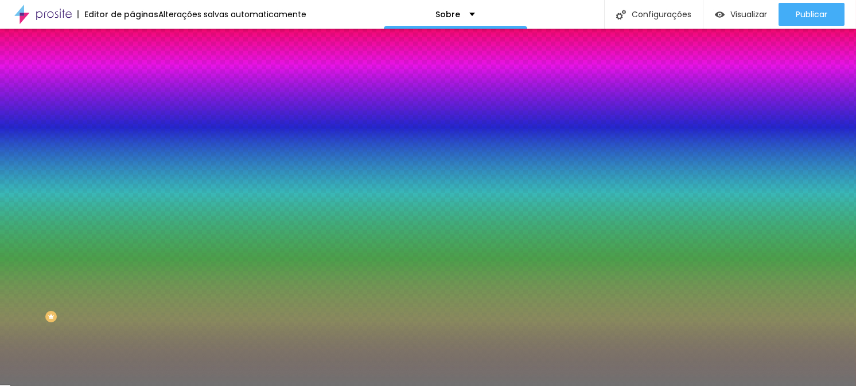
type input "4"
type input "5"
type input "6"
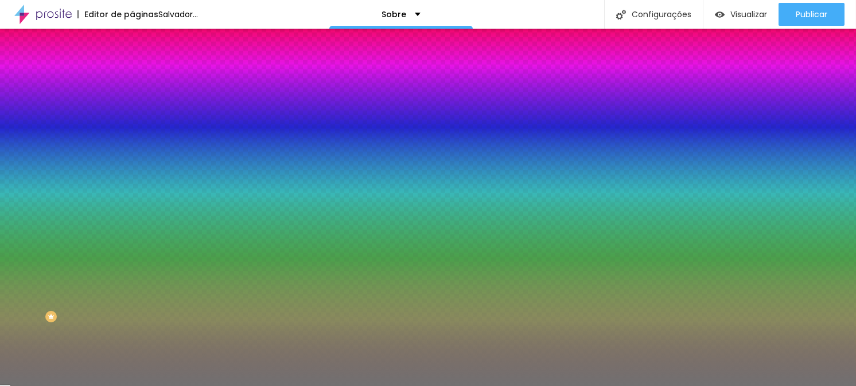
type input "1"
drag, startPoint x: 53, startPoint y: 181, endPoint x: 0, endPoint y: 177, distance: 52.9
type input "1"
click at [132, 178] on input "range" at bounding box center [169, 173] width 74 height 9
type input "90"
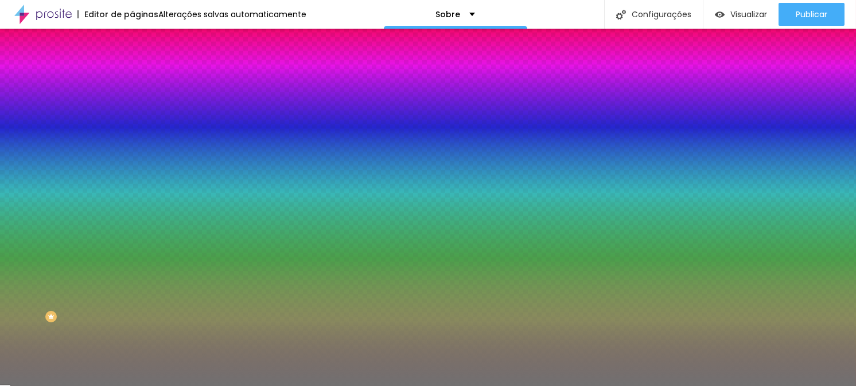
type input "90"
type input "85"
type input "84"
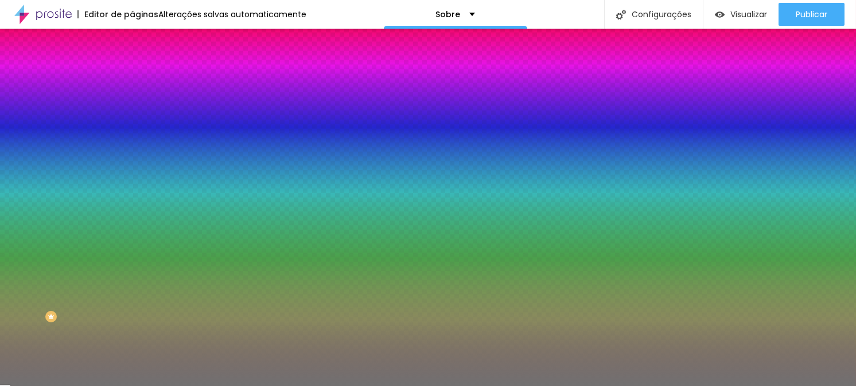
type input "83"
type input "82"
type input "77"
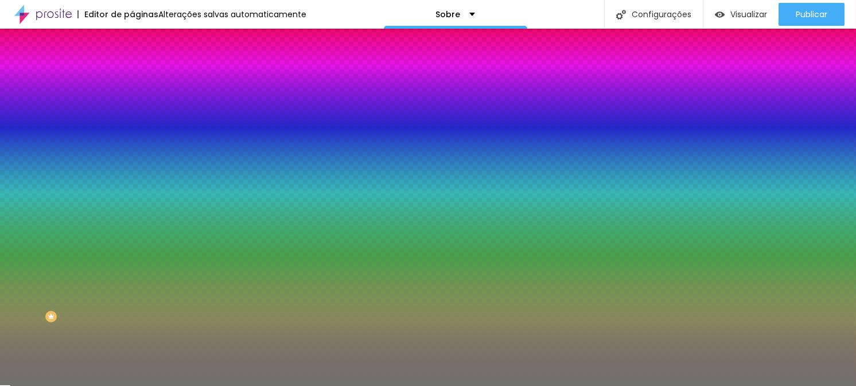
type input "77"
type input "71"
type input "70"
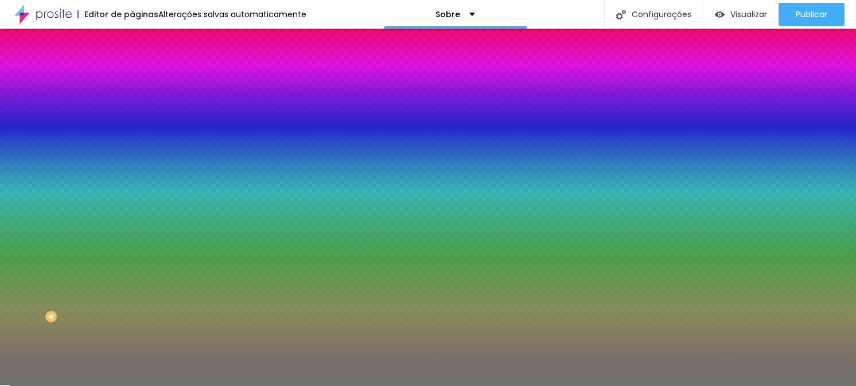
type input "69"
type input "68"
type input "67"
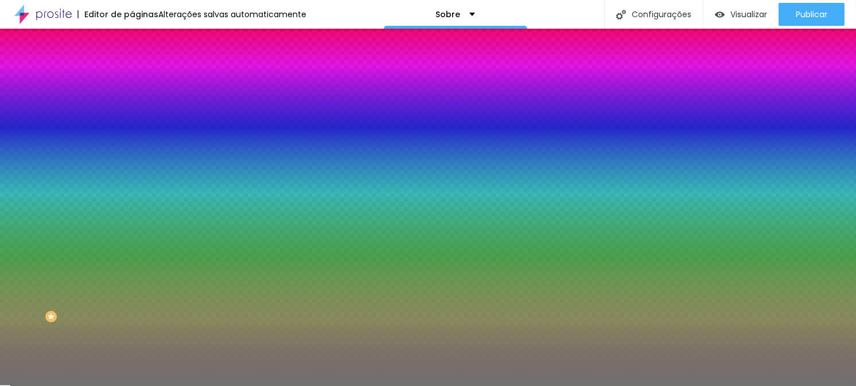
type input "67"
type input "65"
type input "64"
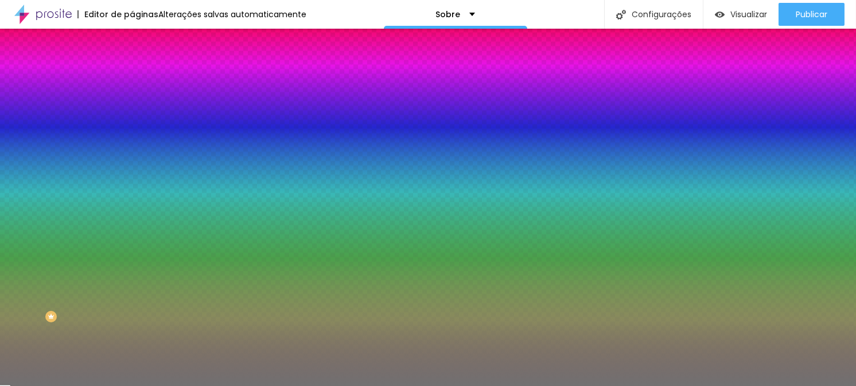
type input "63"
type input "62"
type input "63"
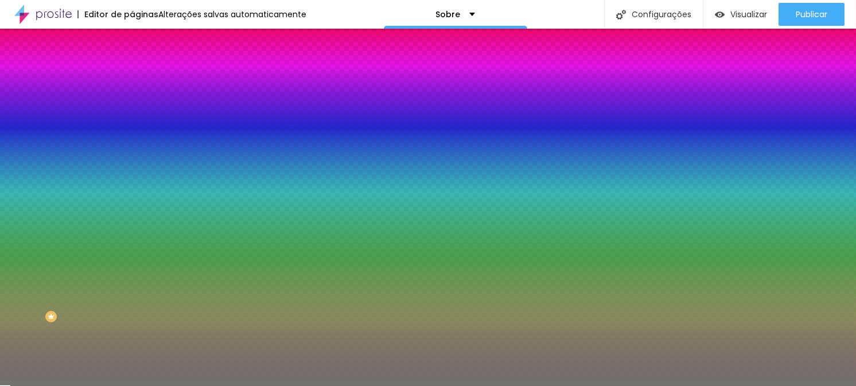
drag, startPoint x: 119, startPoint y: 150, endPoint x: 75, endPoint y: 150, distance: 43.6
type input "63"
click at [132, 149] on input "range" at bounding box center [169, 144] width 74 height 9
click at [142, 81] on font "Avançado" at bounding box center [161, 86] width 38 height 10
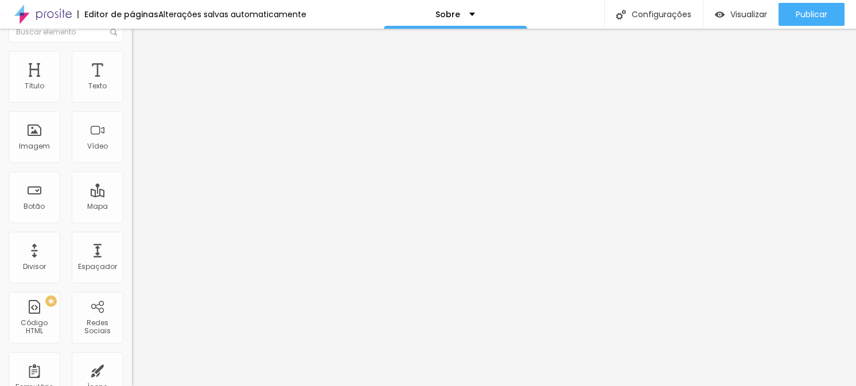
scroll to position [0, 0]
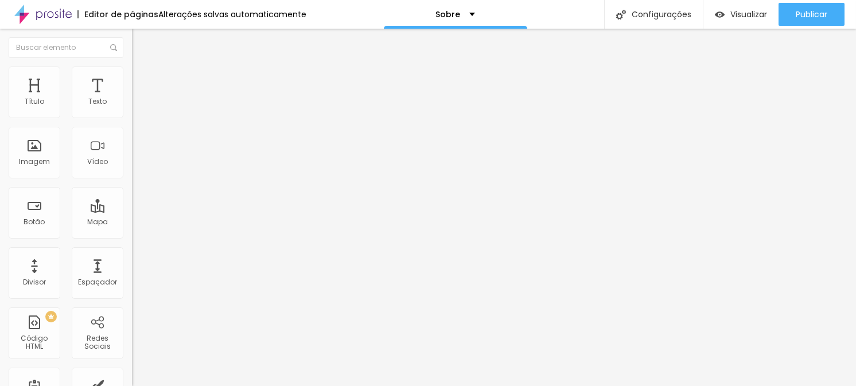
click at [142, 68] on font "Conteúdo" at bounding box center [160, 63] width 36 height 10
click at [132, 119] on div at bounding box center [198, 119] width 132 height 9
click at [142, 79] on font "Estilo" at bounding box center [151, 74] width 18 height 10
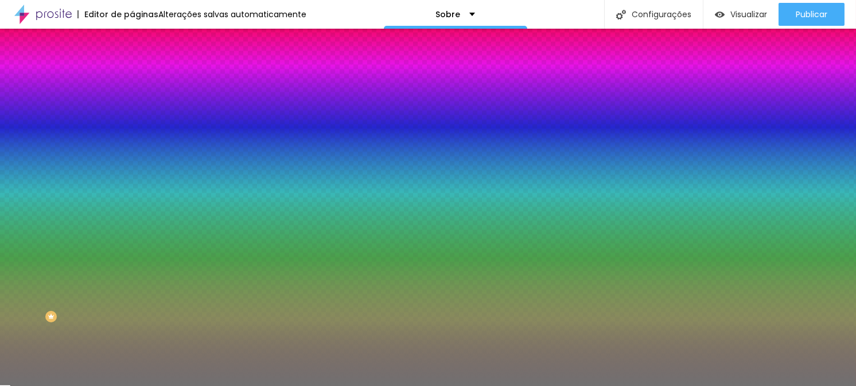
type input "62"
type input "61"
type input "60"
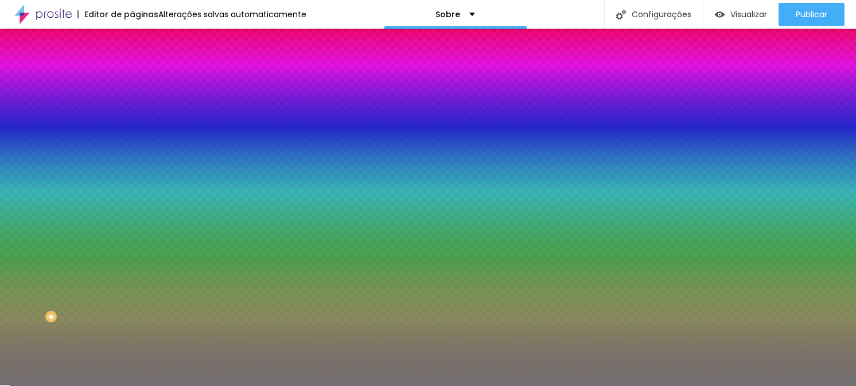
type input "60"
type input "59"
type input "58"
drag, startPoint x: 73, startPoint y: 149, endPoint x: 80, endPoint y: 148, distance: 6.3
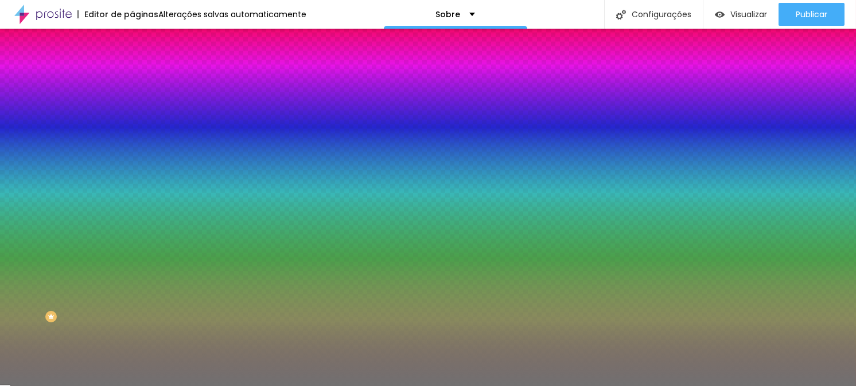
click at [132, 148] on input "range" at bounding box center [169, 144] width 74 height 9
drag, startPoint x: 15, startPoint y: 180, endPoint x: 0, endPoint y: 174, distance: 16.0
click at [132, 174] on input "range" at bounding box center [169, 173] width 74 height 9
drag, startPoint x: 80, startPoint y: 149, endPoint x: 135, endPoint y: 154, distance: 55.9
click at [135, 149] on input "range" at bounding box center [169, 144] width 74 height 9
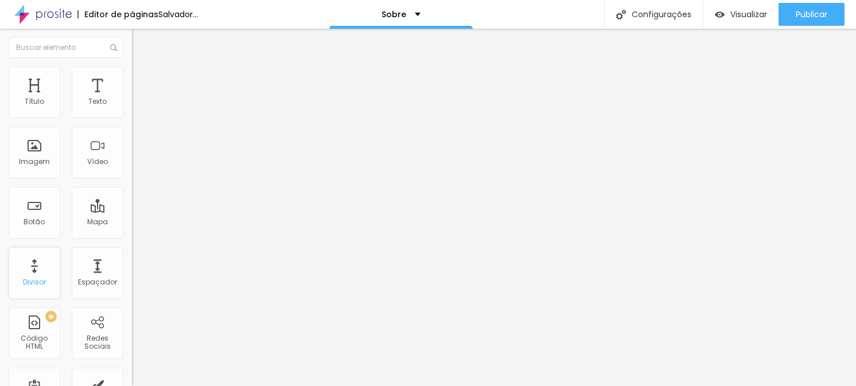
click at [32, 274] on div "Divisor" at bounding box center [35, 273] width 52 height 52
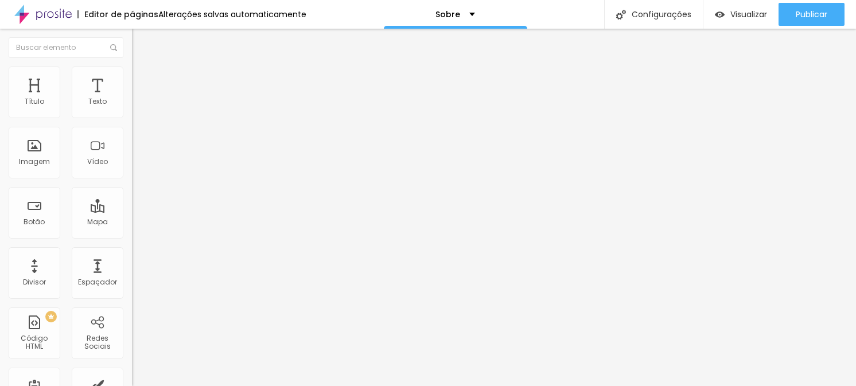
click at [132, 135] on font "Sólido" at bounding box center [143, 134] width 22 height 10
click at [132, 157] on span "Pontilhado" at bounding box center [151, 152] width 38 height 10
click at [132, 164] on font "Serrilhado" at bounding box center [150, 159] width 36 height 10
click at [132, 170] on font "Duplo" at bounding box center [142, 166] width 20 height 10
click at [132, 177] on font "Pata de cachorro" at bounding box center [162, 173] width 61 height 10
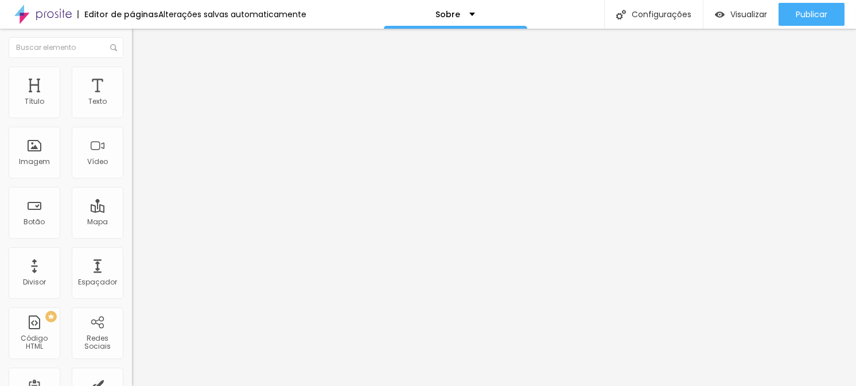
click at [132, 184] on font "Estrela" at bounding box center [143, 179] width 23 height 10
click at [132, 191] on font "Brilho" at bounding box center [142, 186] width 20 height 10
click at [132, 198] on font "Coração 1" at bounding box center [150, 193] width 36 height 10
click at [132, 194] on font "Coração 1" at bounding box center [150, 189] width 36 height 10
click at [132, 187] on font "Brilho" at bounding box center [142, 182] width 20 height 10
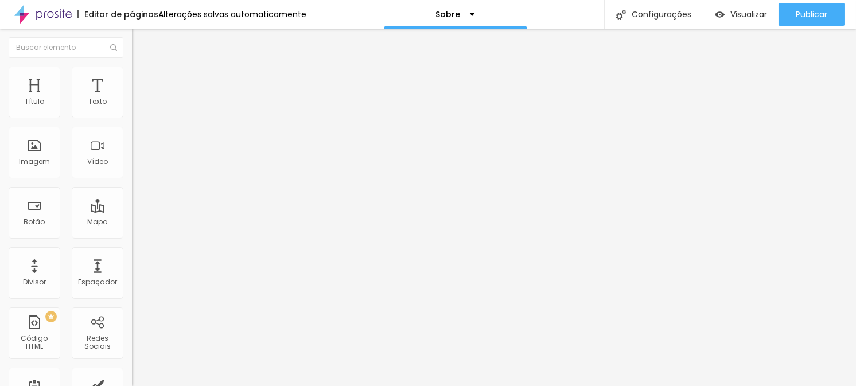
click at [132, 180] on font "Estrela" at bounding box center [143, 175] width 23 height 10
click at [142, 81] on font "Avançado" at bounding box center [161, 86] width 38 height 10
click at [132, 69] on img at bounding box center [137, 72] width 10 height 10
click at [142, 78] on font "Estilo" at bounding box center [151, 74] width 18 height 10
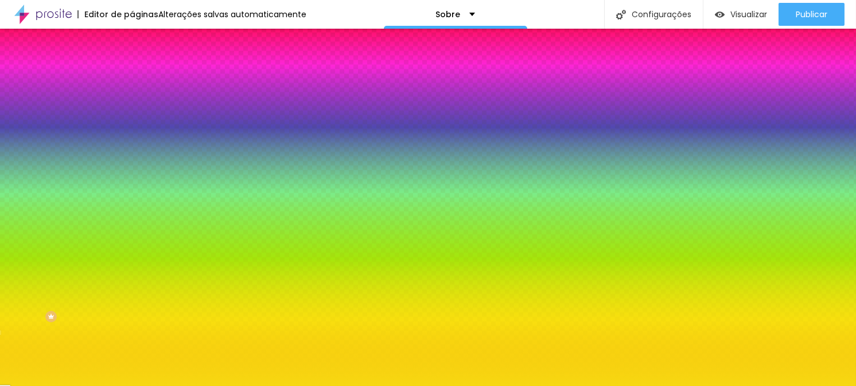
click at [132, 118] on input "#F7D911" at bounding box center [201, 115] width 138 height 11
drag, startPoint x: 89, startPoint y: 114, endPoint x: 130, endPoint y: 120, distance: 40.6
click at [132, 120] on div "Cor Voltar ao padrão #F7D911 Tamanho 100 % Peso 10" at bounding box center [198, 133] width 132 height 89
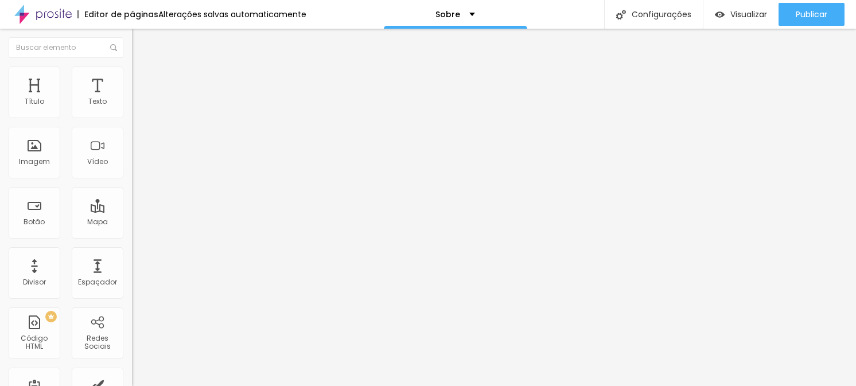
click at [142, 79] on font "Estilo" at bounding box center [151, 74] width 18 height 10
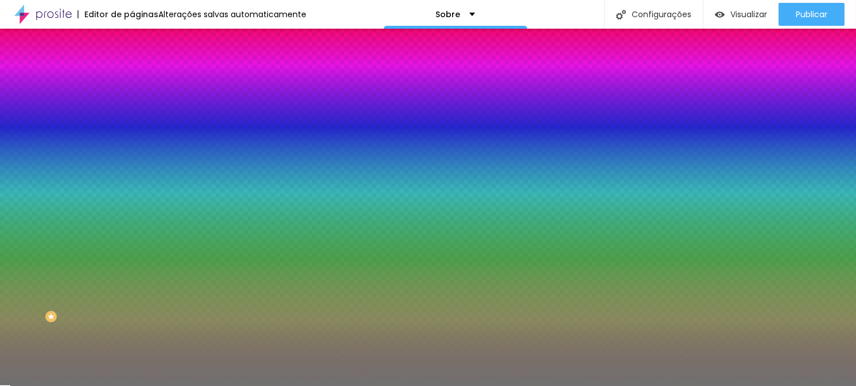
click at [132, 116] on input "#717171" at bounding box center [201, 115] width 138 height 11
paste input "F7D91"
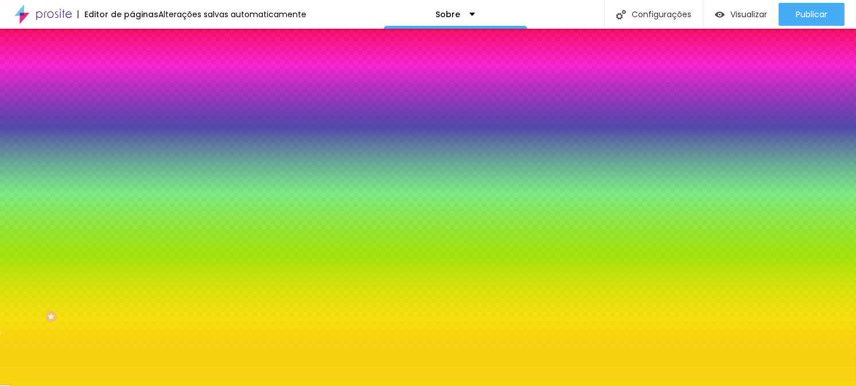
scroll to position [0, 0]
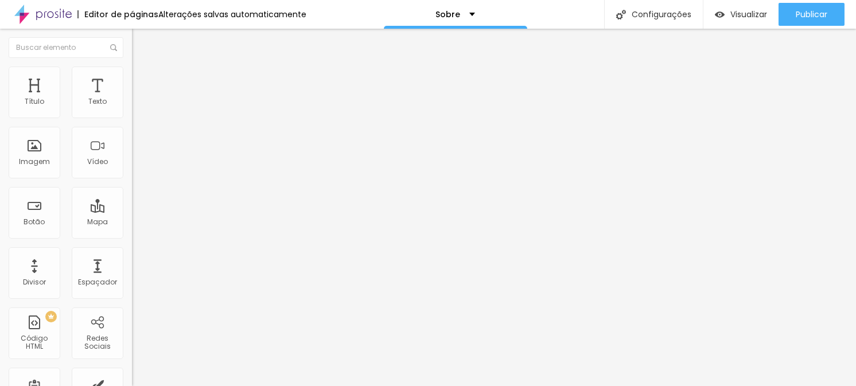
click at [142, 77] on font "Estilo" at bounding box center [151, 74] width 18 height 10
click at [142, 79] on font "Estilo" at bounding box center [151, 74] width 18 height 10
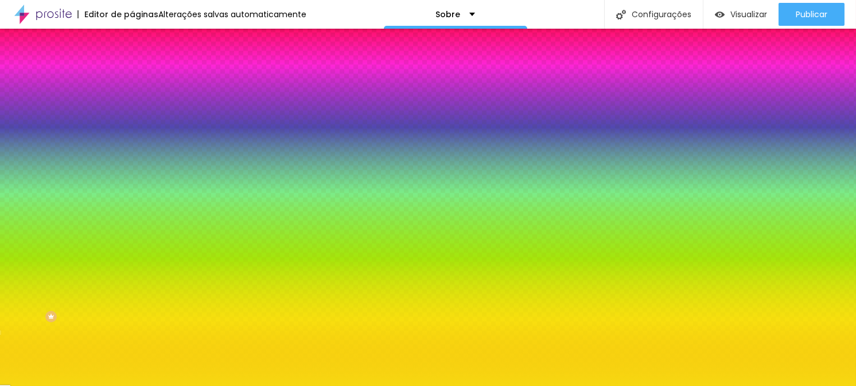
drag, startPoint x: 120, startPoint y: 150, endPoint x: 60, endPoint y: 154, distance: 60.3
click at [132, 149] on input "range" at bounding box center [169, 144] width 74 height 9
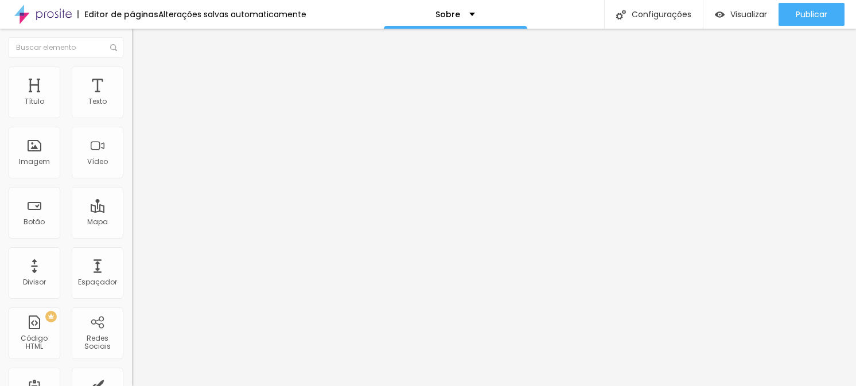
click at [132, 73] on li "Estilo" at bounding box center [198, 72] width 132 height 11
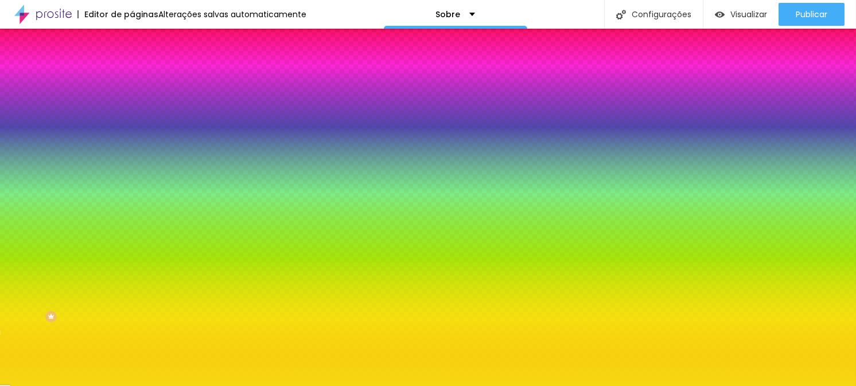
click at [132, 139] on div "50 %" at bounding box center [198, 134] width 132 height 12
click at [132, 140] on input "50" at bounding box center [156, 134] width 49 height 12
click at [132, 179] on div "Cor Voltar ao padrão #F7D911 Tamanho 58 % Peso 10" at bounding box center [198, 133] width 132 height 89
click at [132, 149] on input "range" at bounding box center [169, 144] width 74 height 9
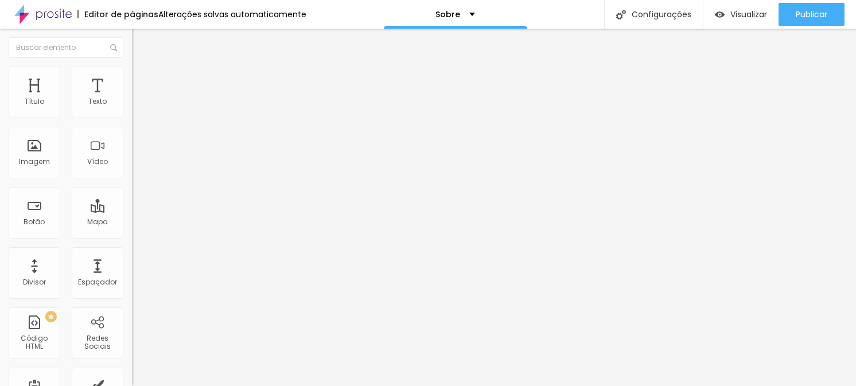
click at [142, 79] on font "Estilo" at bounding box center [151, 74] width 18 height 10
click at [132, 72] on img at bounding box center [137, 72] width 10 height 10
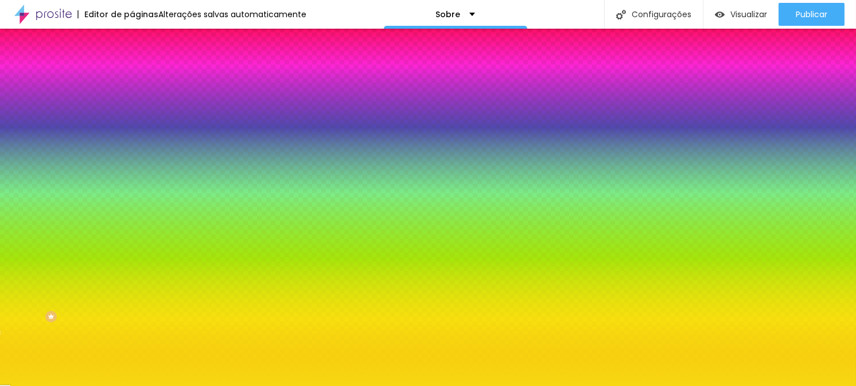
click at [132, 149] on input "range" at bounding box center [169, 144] width 74 height 9
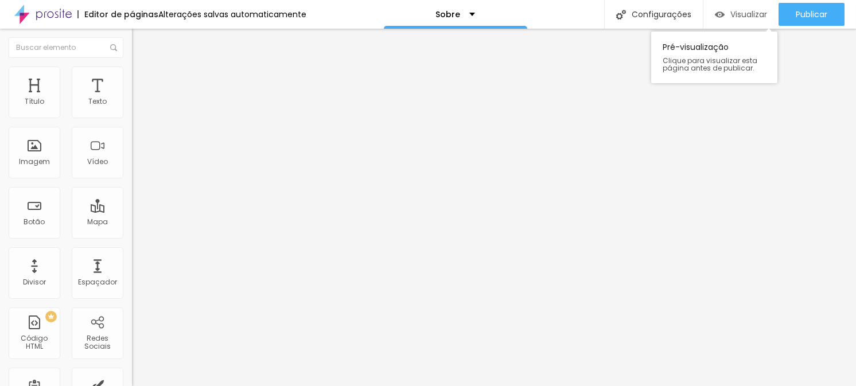
click at [740, 19] on font "Visualizar" at bounding box center [748, 14] width 37 height 11
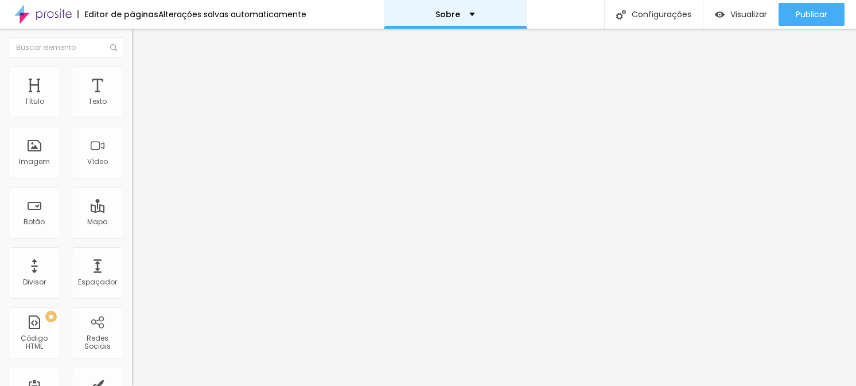
click at [470, 15] on div "Sobre" at bounding box center [455, 14] width 143 height 29
